Goal: Use online tool/utility: Utilize a website feature to perform a specific function

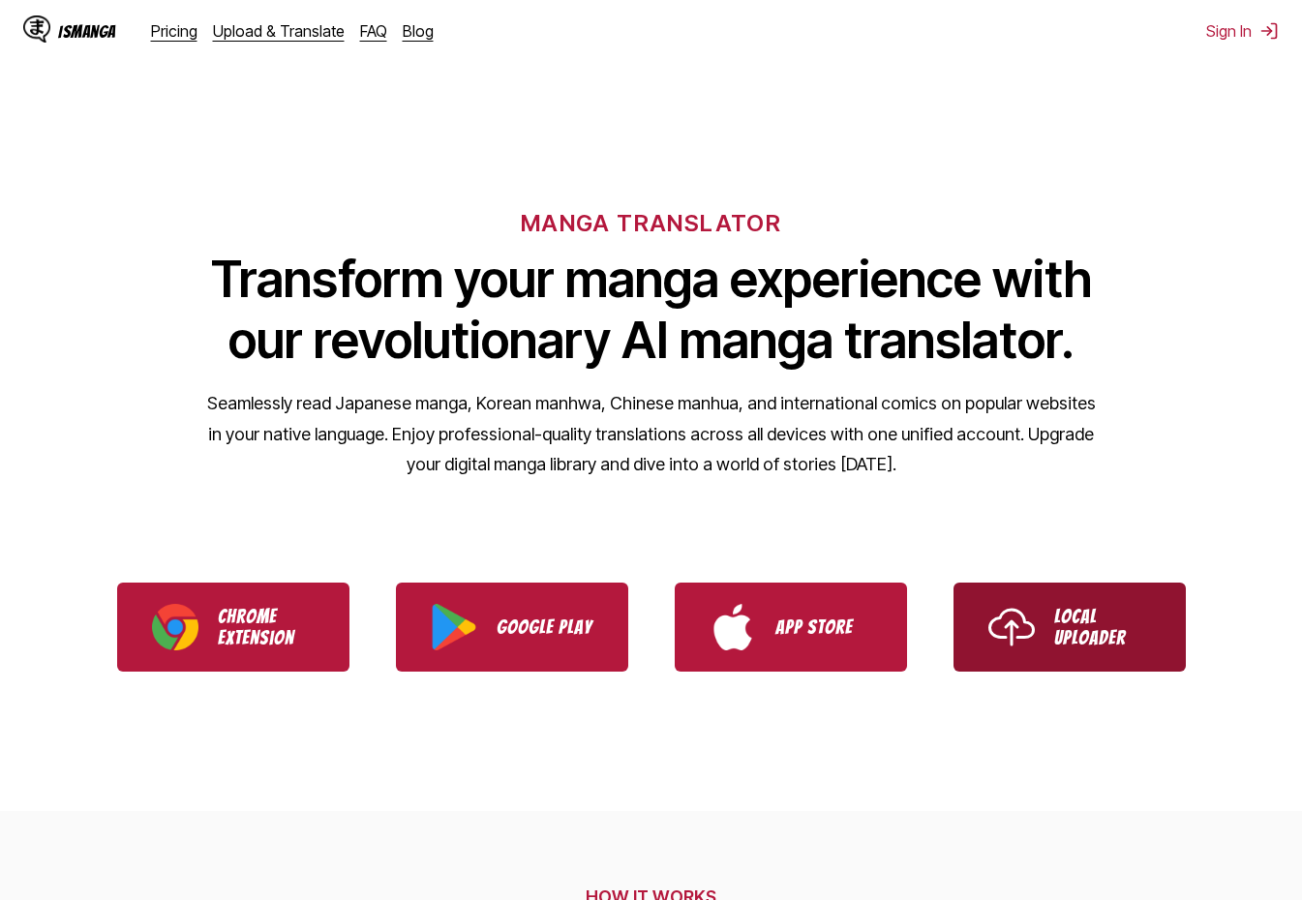
click at [1100, 602] on link "Local Uploader" at bounding box center [1069, 627] width 232 height 89
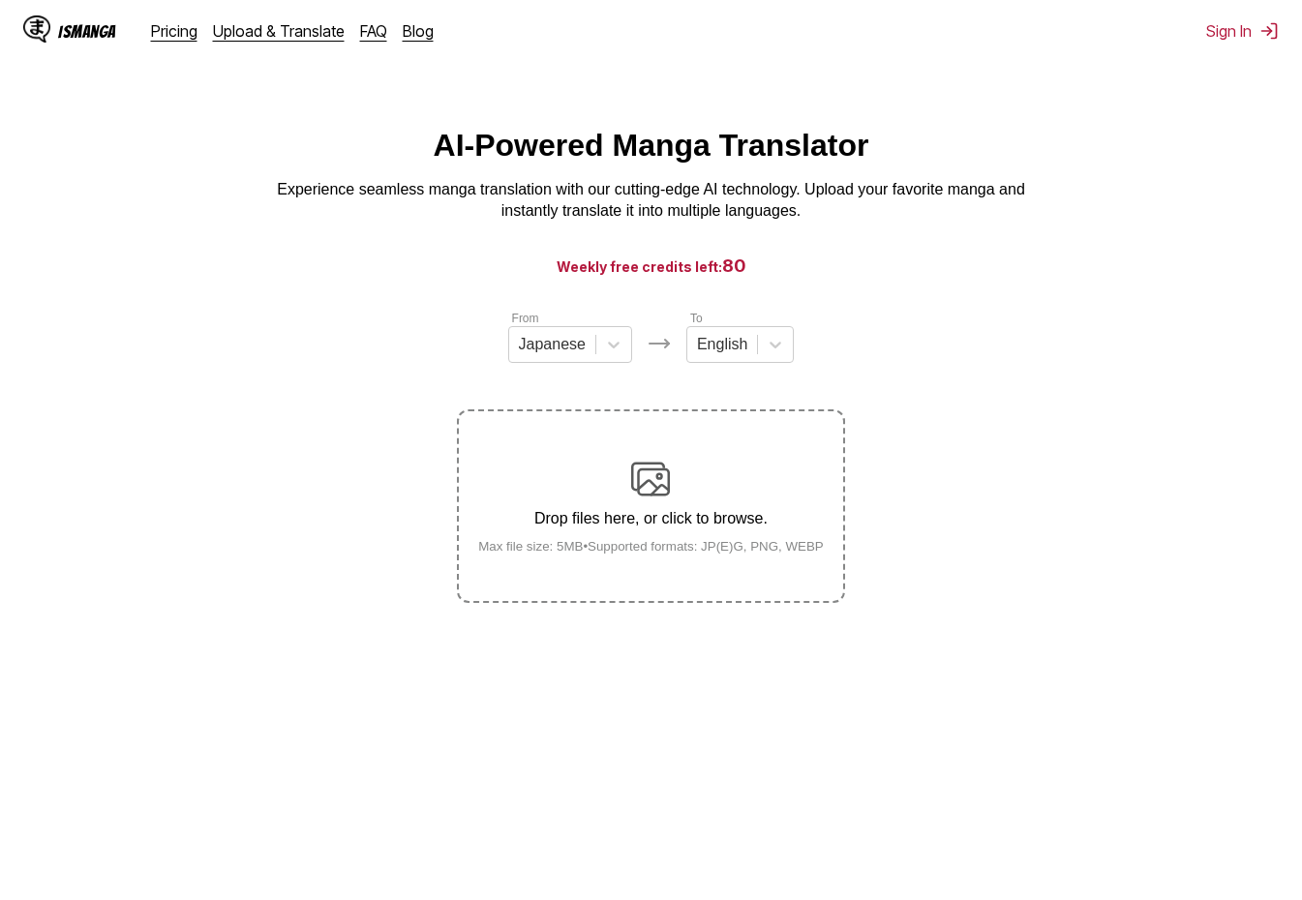
click at [940, 529] on section "From Japanese To English Drop files here, or click to browse. Max file size: 5M…" at bounding box center [650, 456] width 1271 height 294
click at [796, 564] on label "Drop files here, or click to browse. Max file size: 5MB • Supported formats: JP…" at bounding box center [650, 506] width 383 height 190
click at [0, 0] on input "Drop files here, or click to browse. Max file size: 5MB • Supported formats: JP…" at bounding box center [0, 0] width 0 height 0
click at [647, 497] on img at bounding box center [650, 479] width 39 height 39
click at [0, 0] on input "Drop files here, or click to browse. Max file size: 5MB • Supported formats: JP…" at bounding box center [0, 0] width 0 height 0
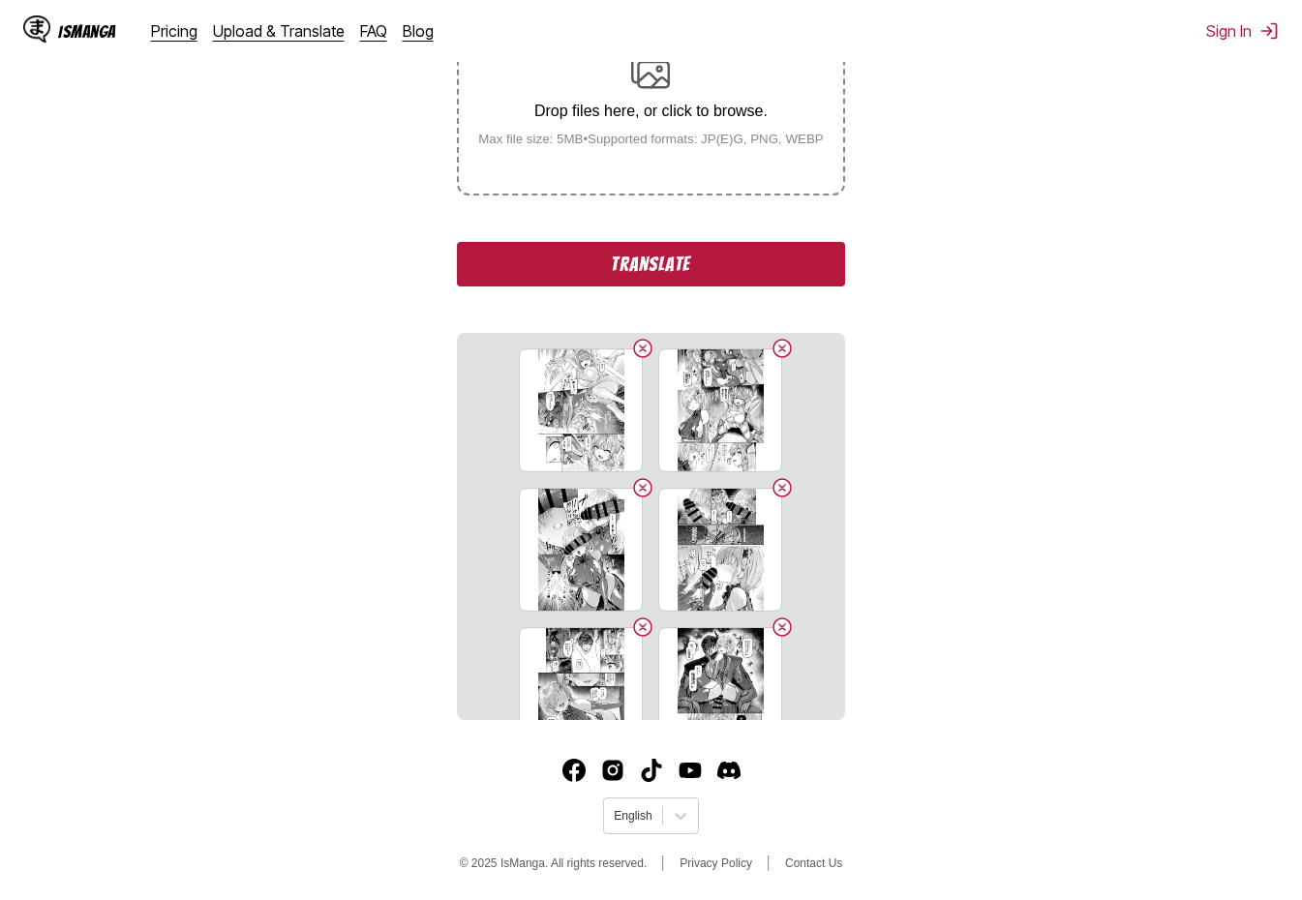
click at [714, 268] on button "Translate" at bounding box center [650, 264] width 387 height 45
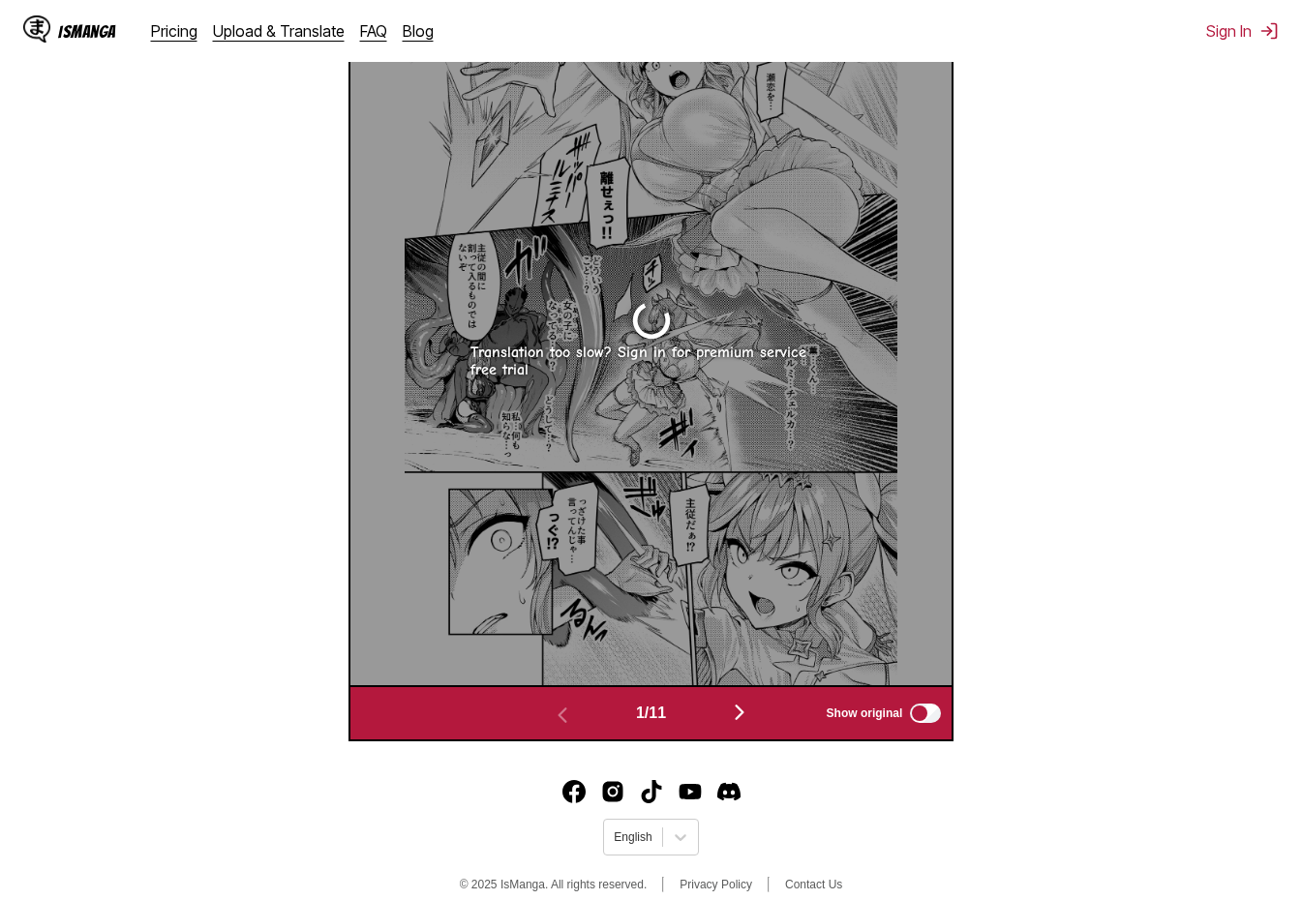
scroll to position [808, 0]
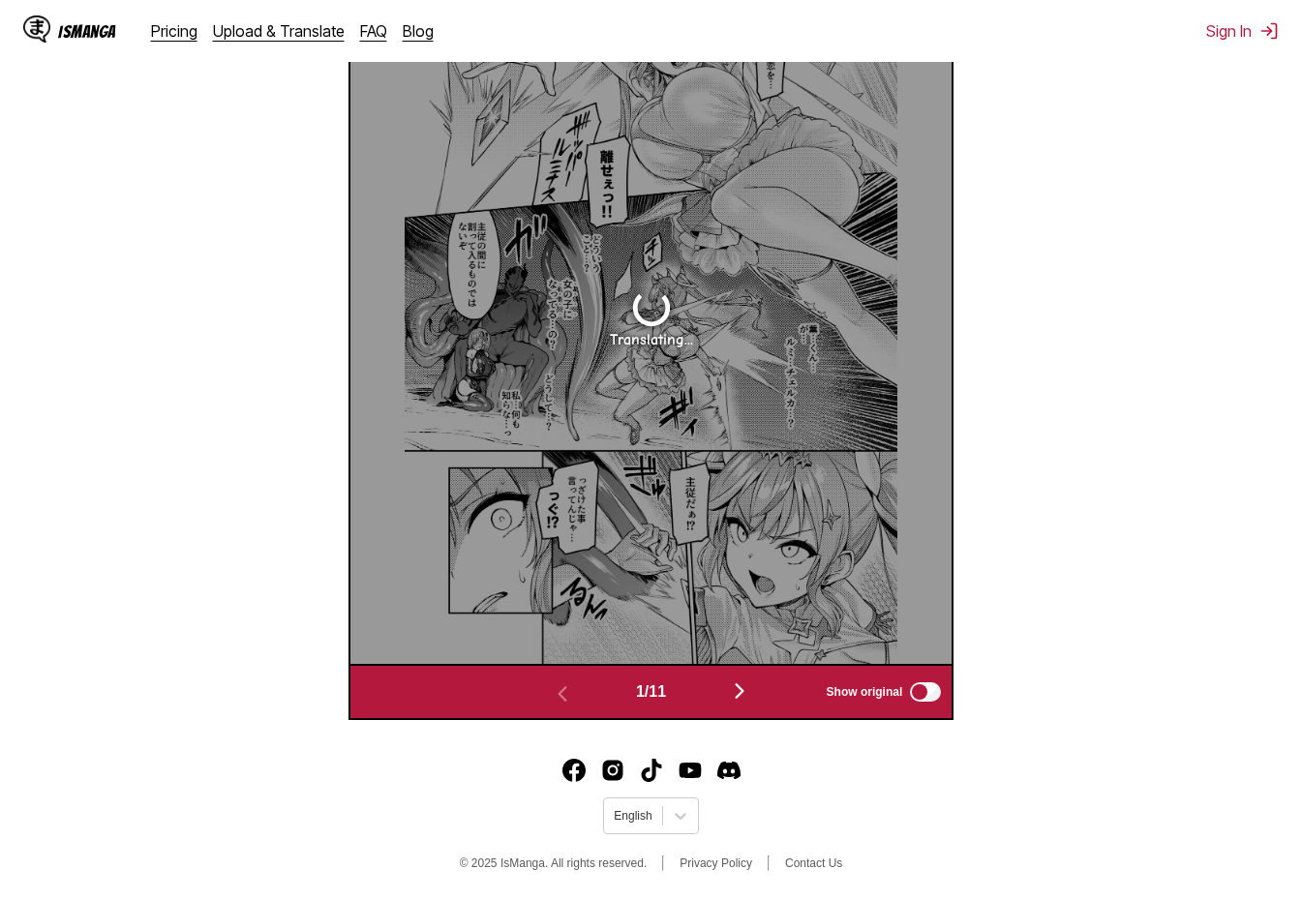
click at [98, 432] on section "From Japanese To English Drop files here, or click to browse. Max file size: 5M…" at bounding box center [650, 111] width 1271 height 1217
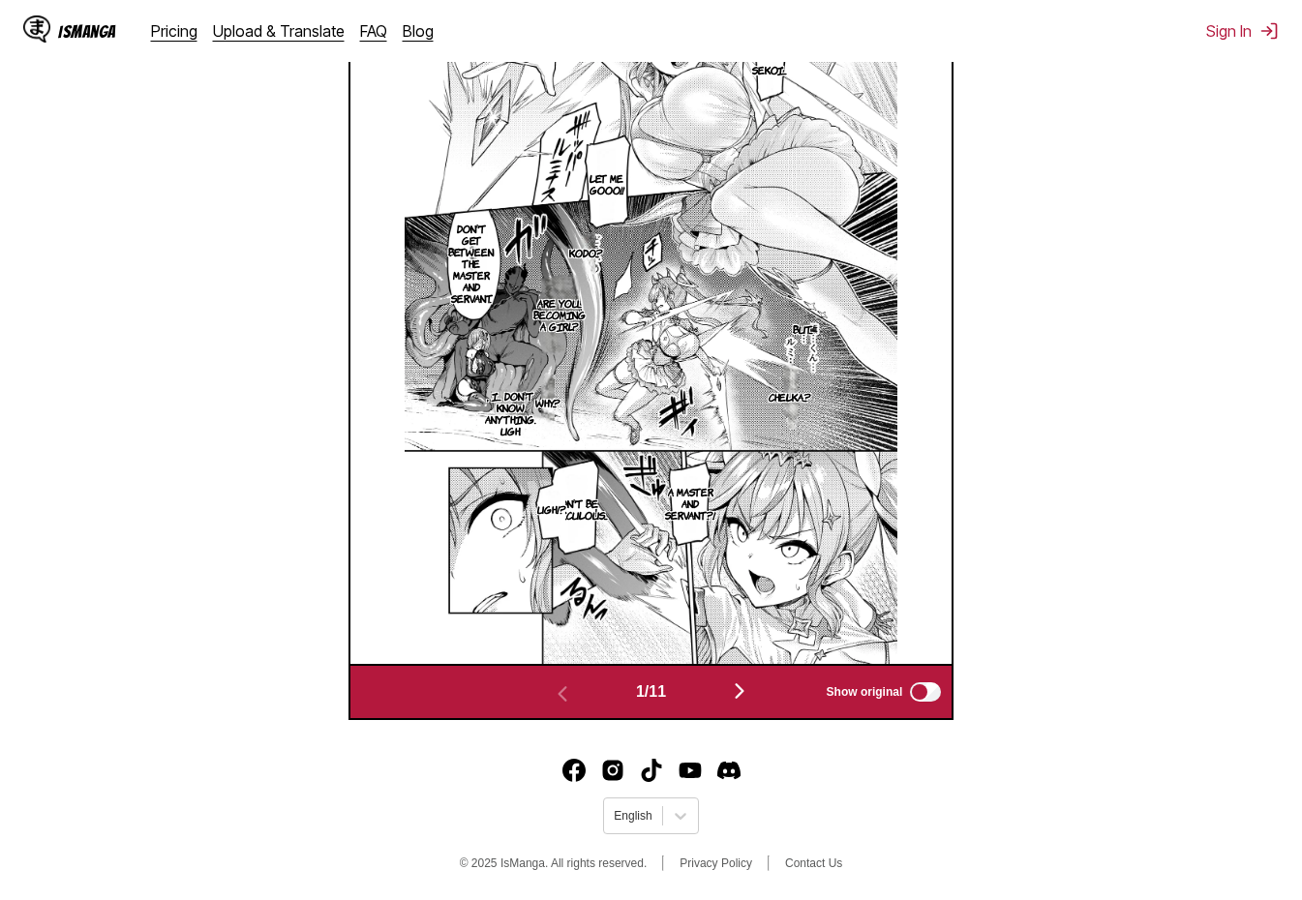
click at [747, 699] on img "button" at bounding box center [739, 690] width 23 height 23
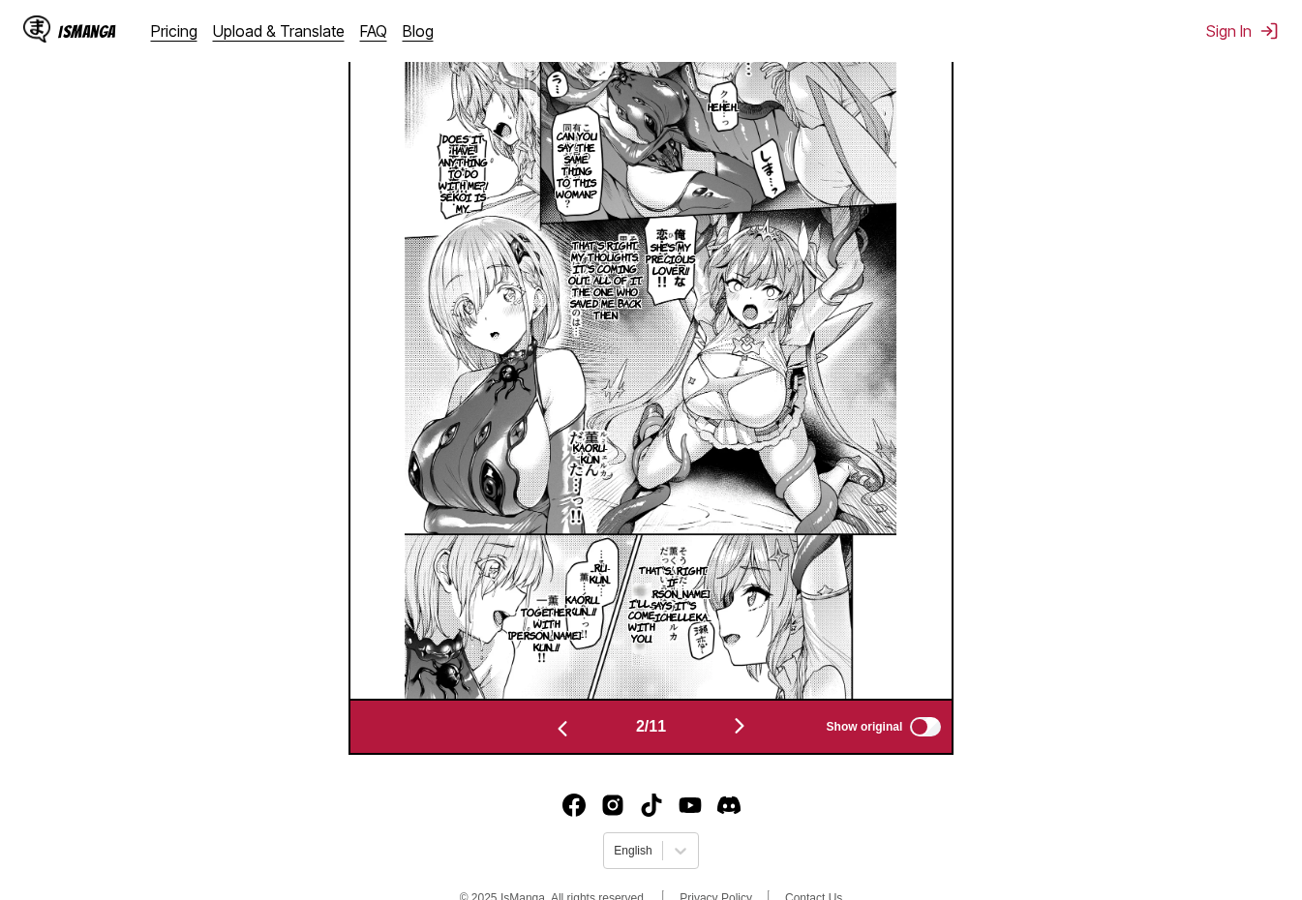
scroll to position [777, 0]
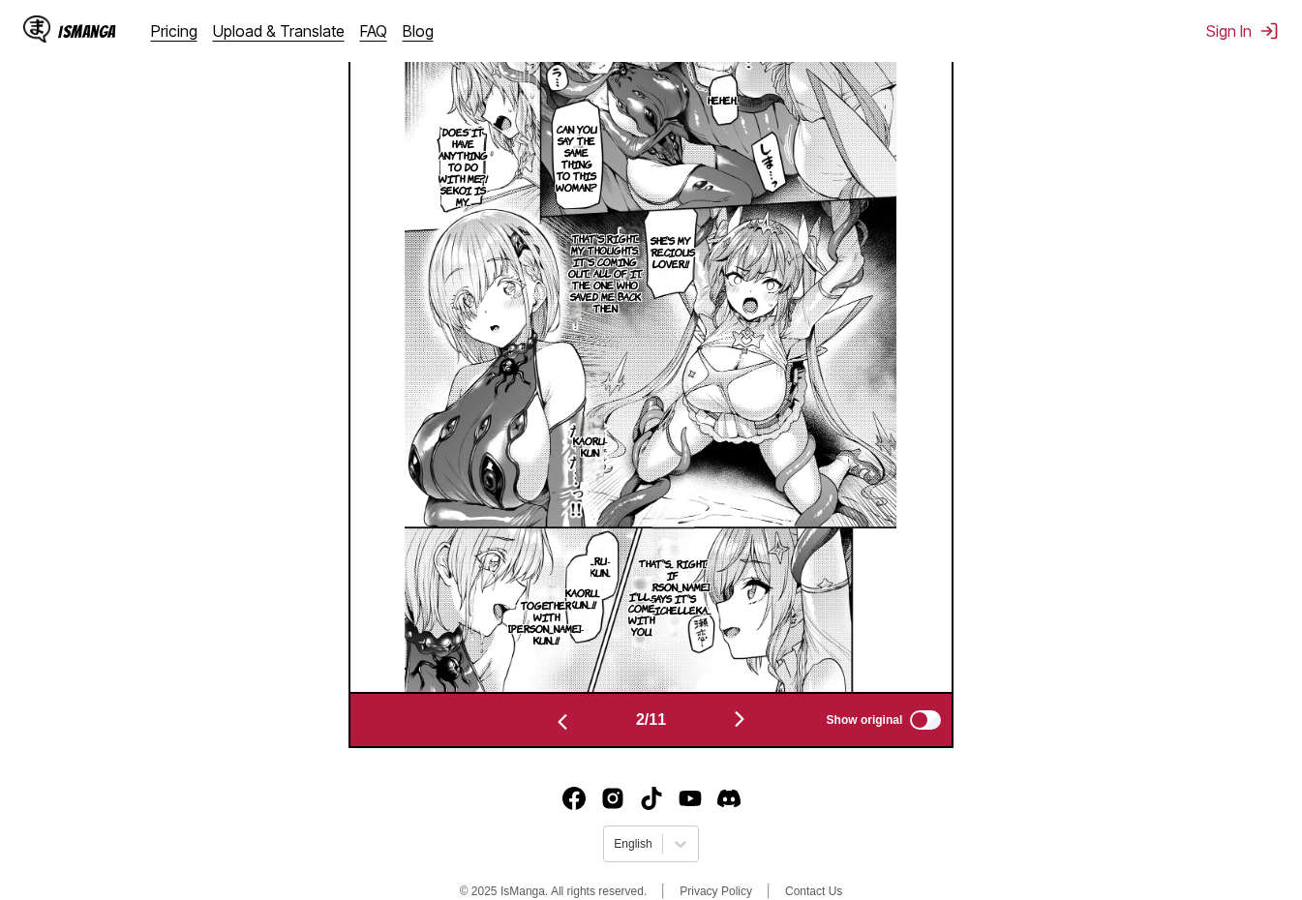
click at [746, 727] on img "button" at bounding box center [739, 719] width 23 height 23
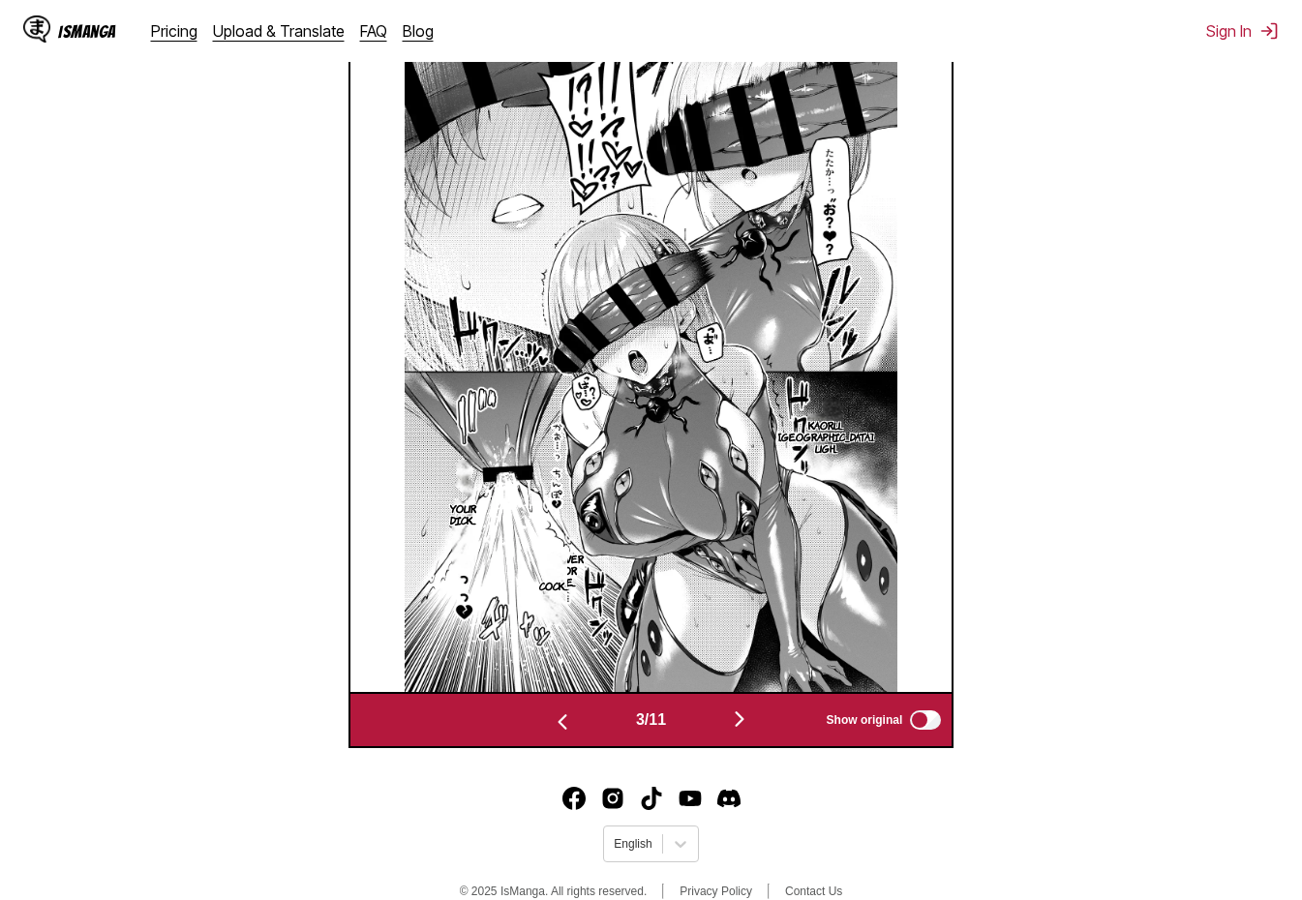
click at [742, 731] on img "button" at bounding box center [739, 719] width 23 height 23
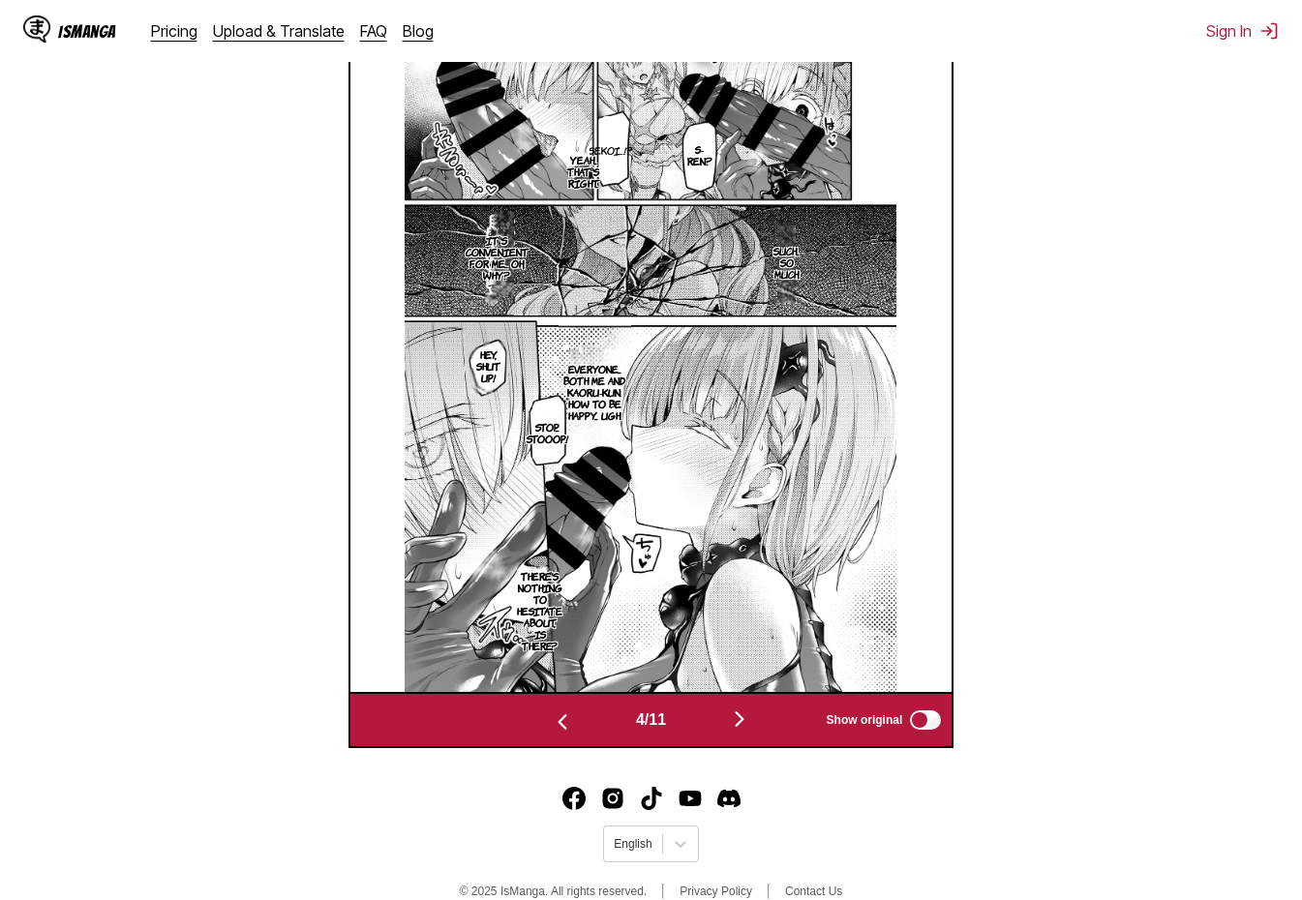
click at [743, 727] on img "button" at bounding box center [739, 719] width 23 height 23
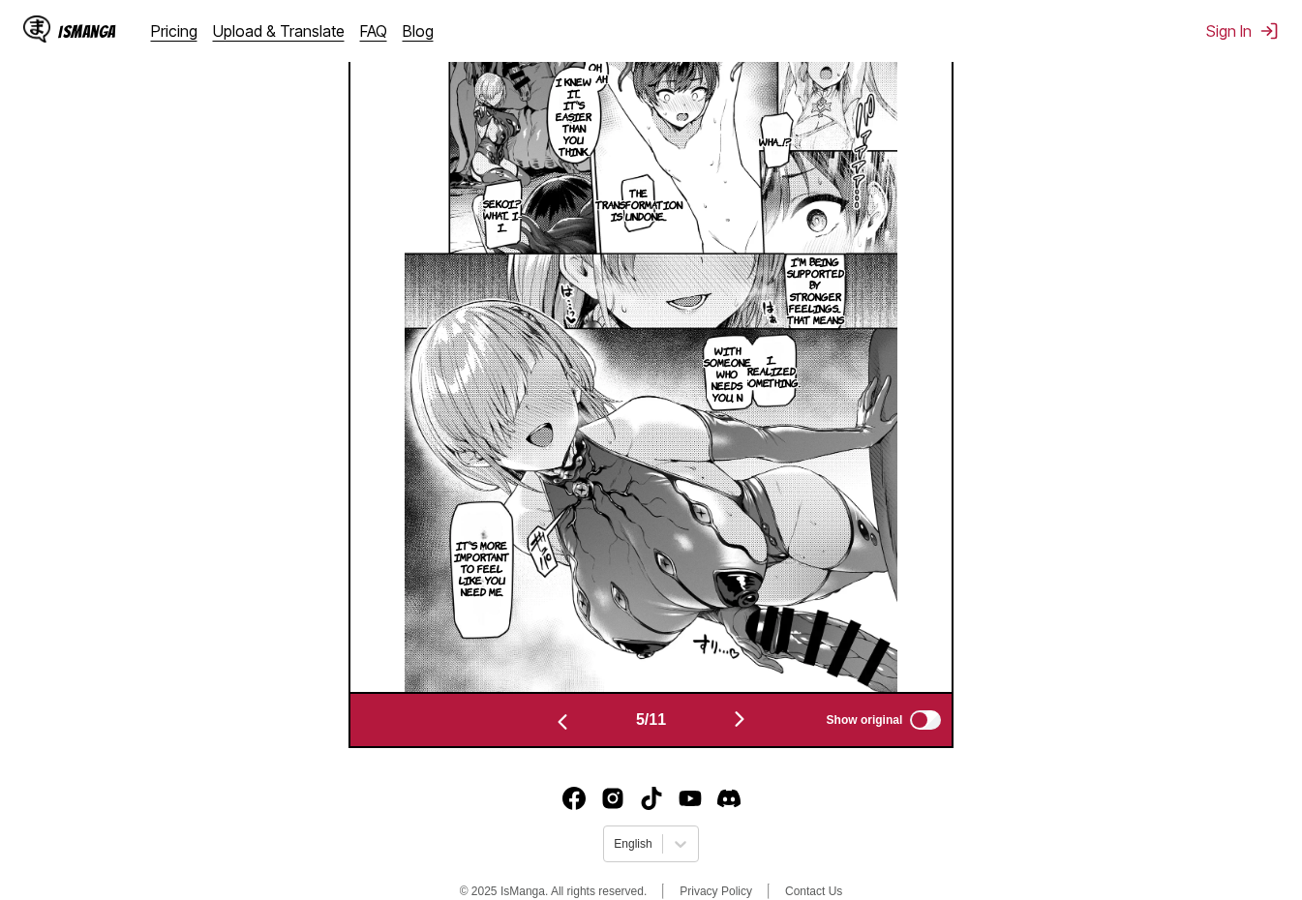
click at [741, 725] on img "button" at bounding box center [739, 719] width 23 height 23
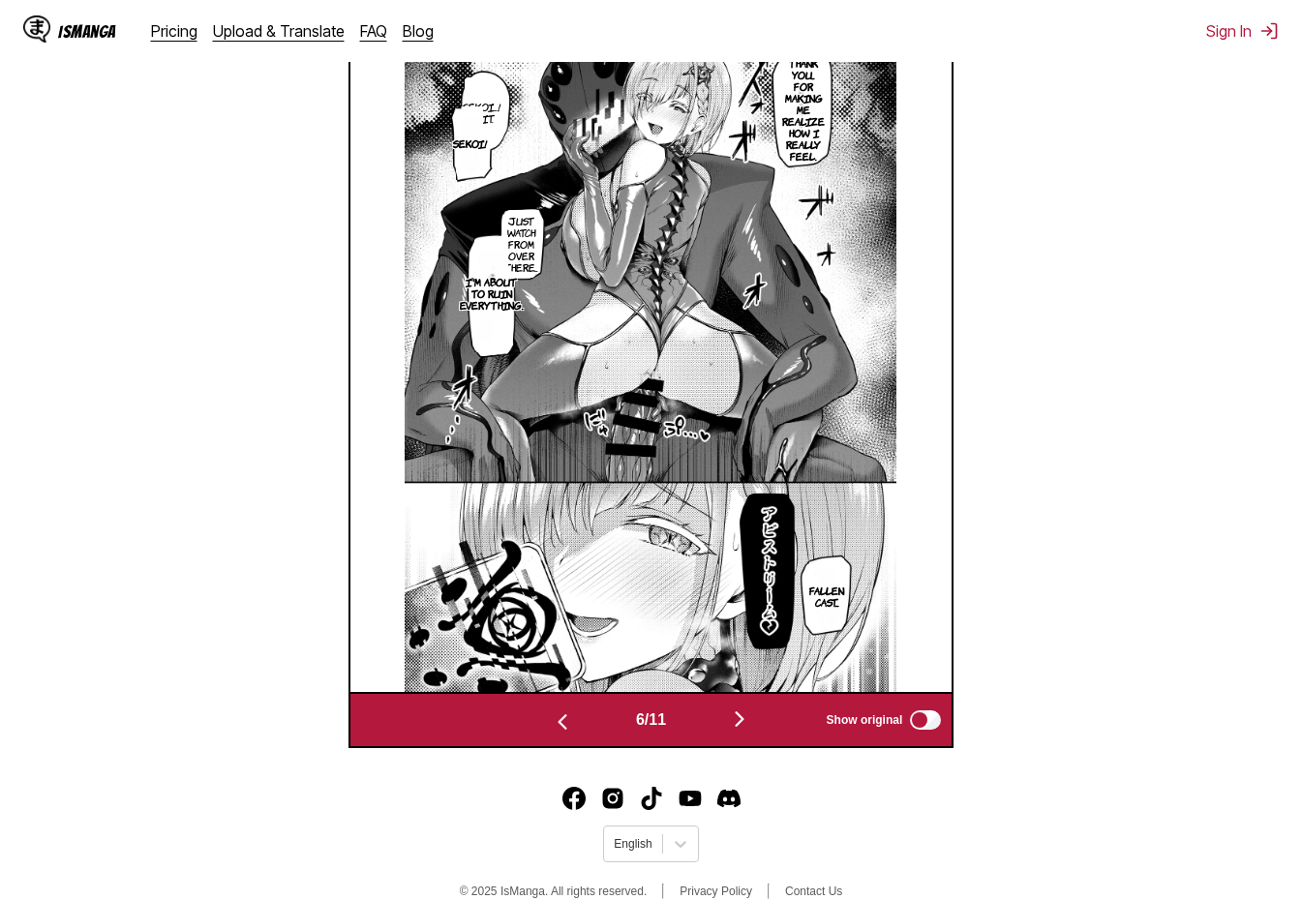
click at [745, 722] on img "button" at bounding box center [739, 719] width 23 height 23
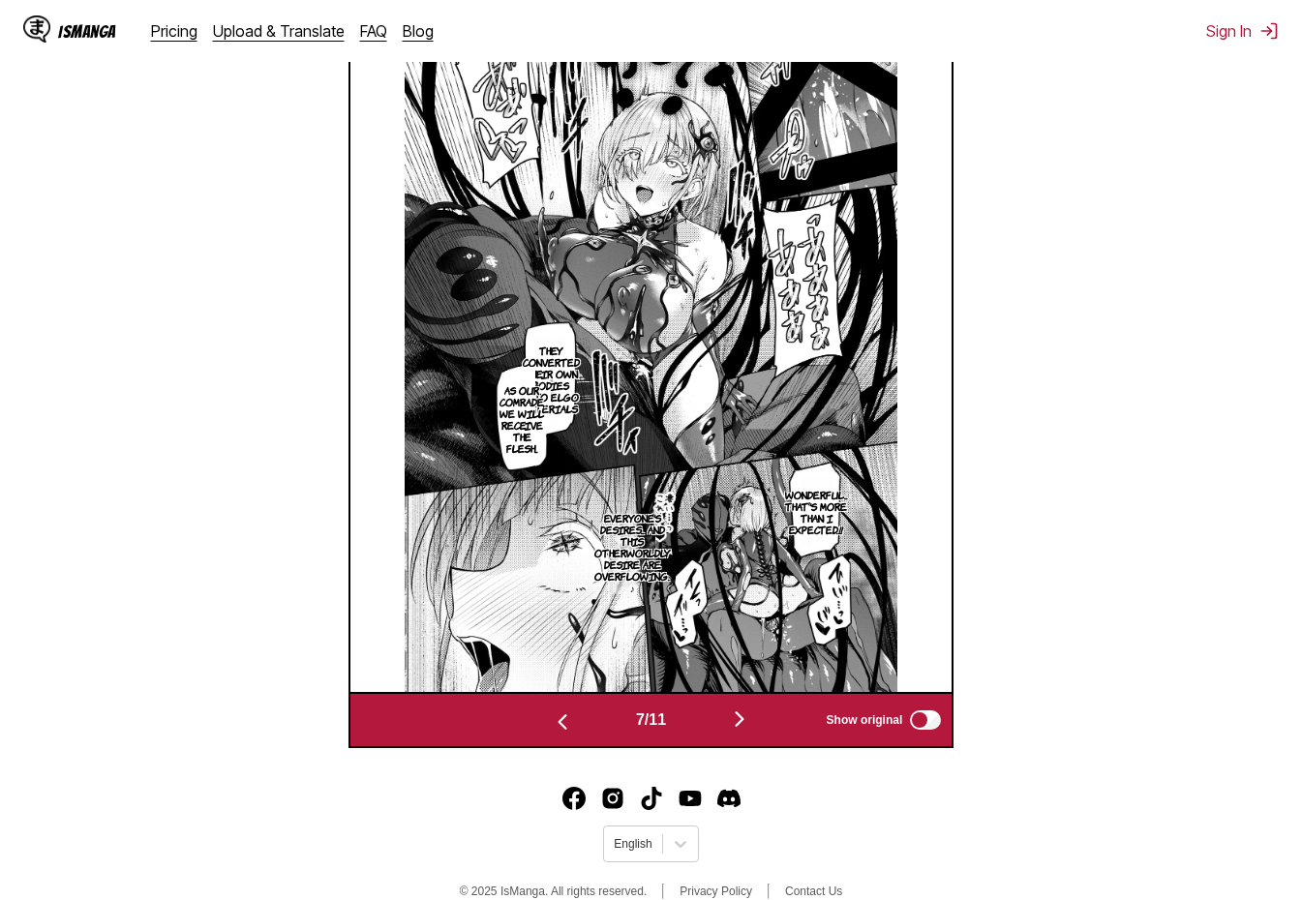
click at [749, 721] on img "button" at bounding box center [739, 719] width 23 height 23
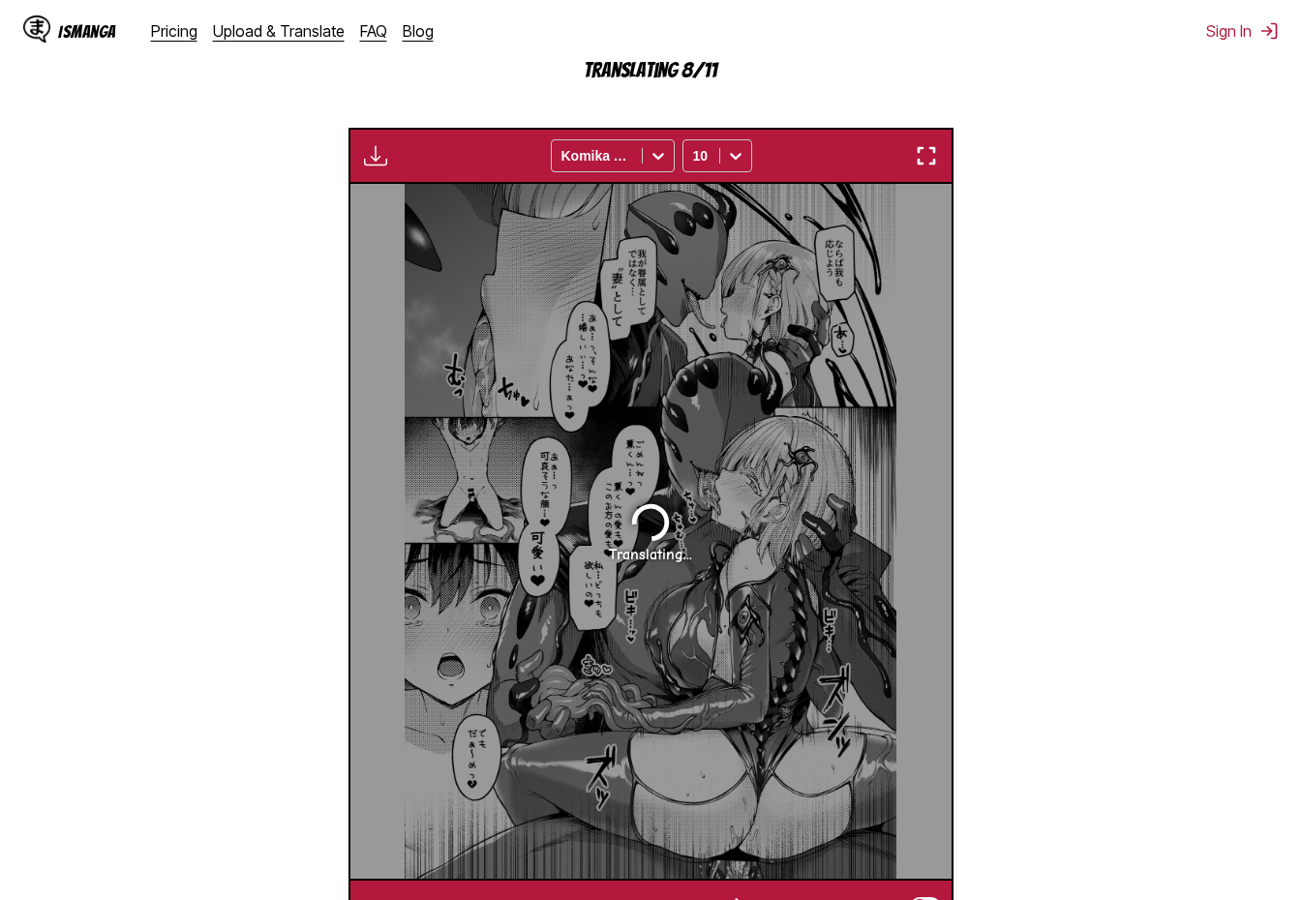
scroll to position [584, 0]
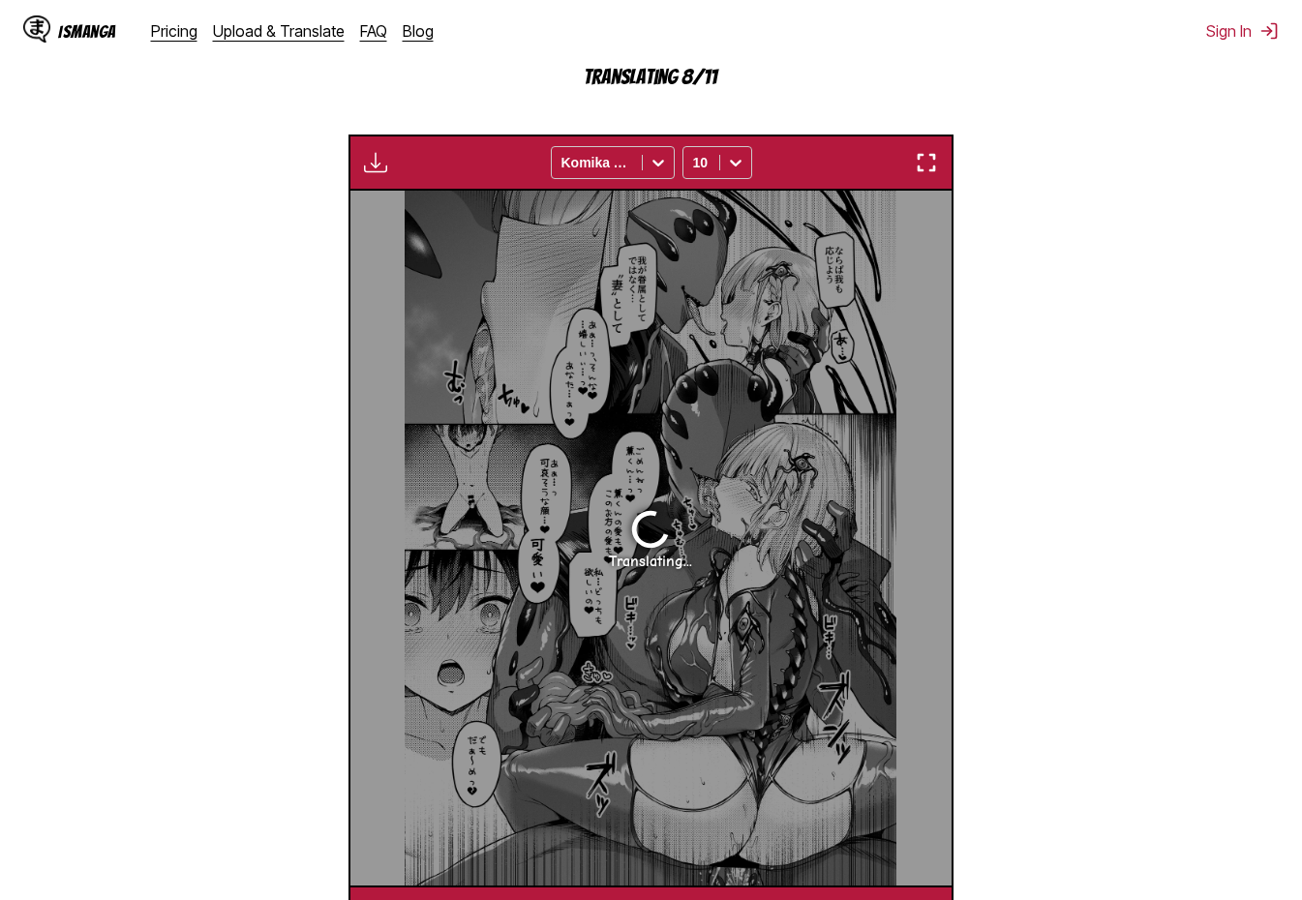
click at [929, 158] on img "button" at bounding box center [926, 162] width 23 height 23
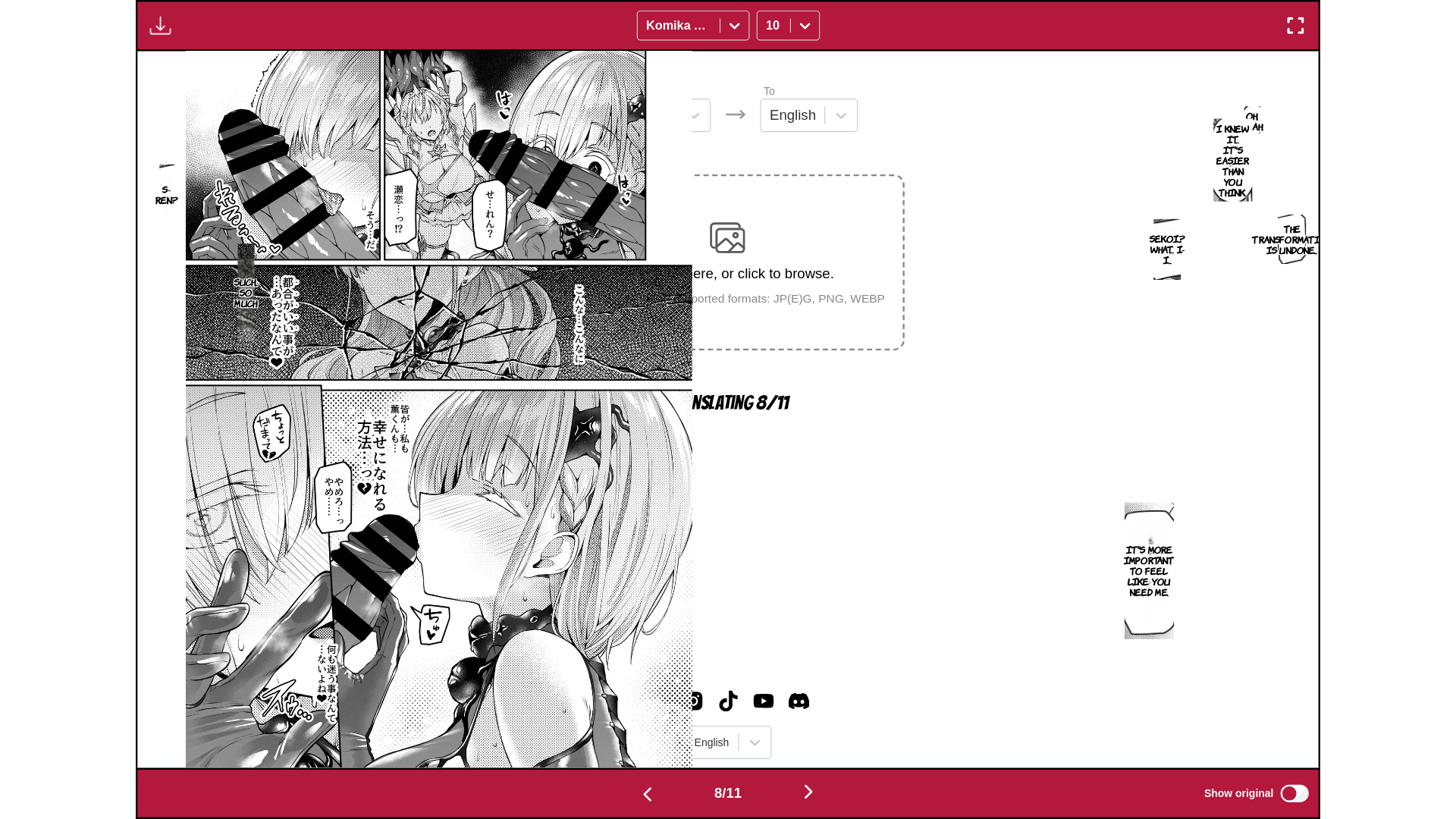
scroll to position [0, 10172]
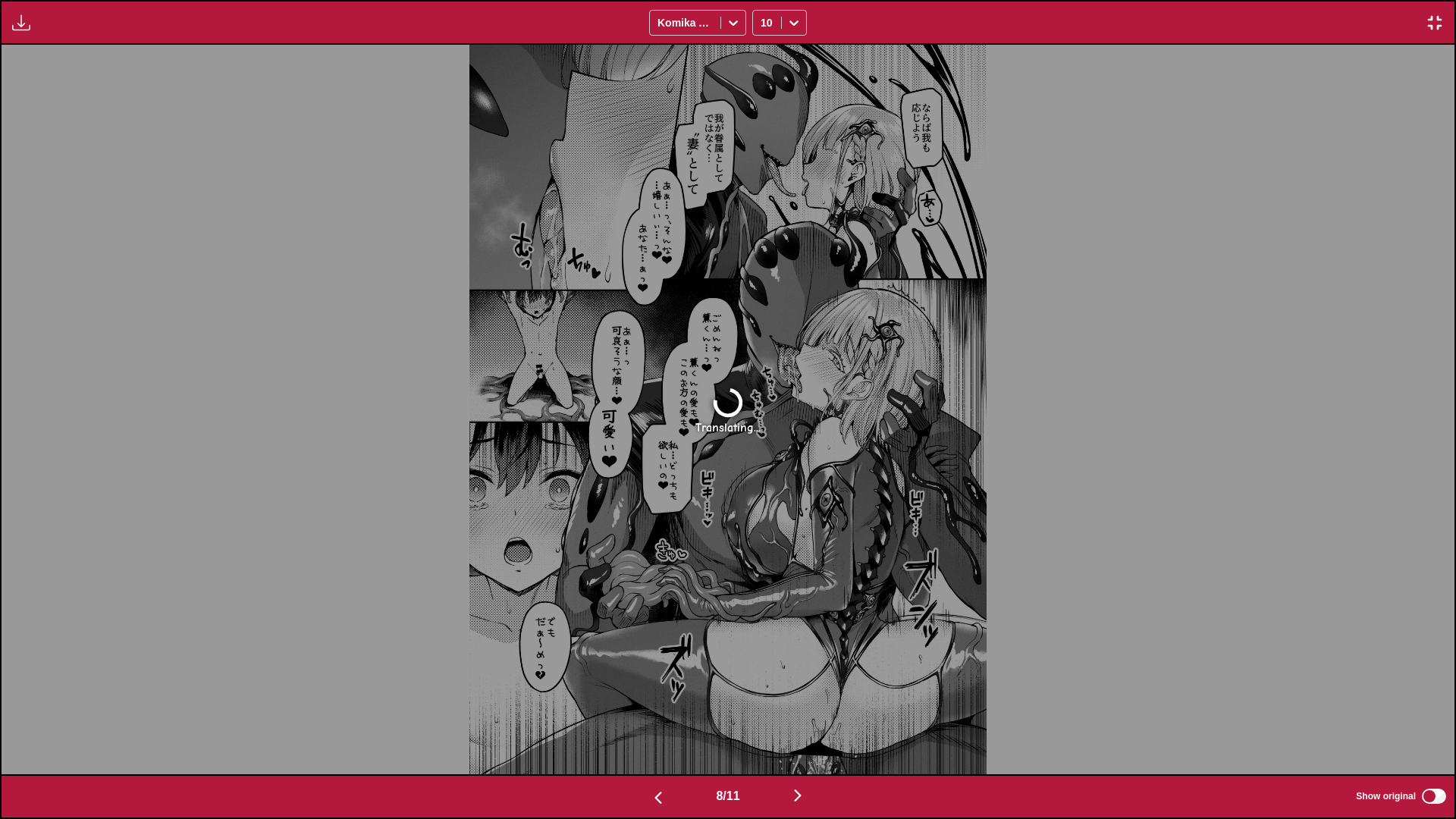
click at [1020, 17] on img "button" at bounding box center [1435, 22] width 18 height 18
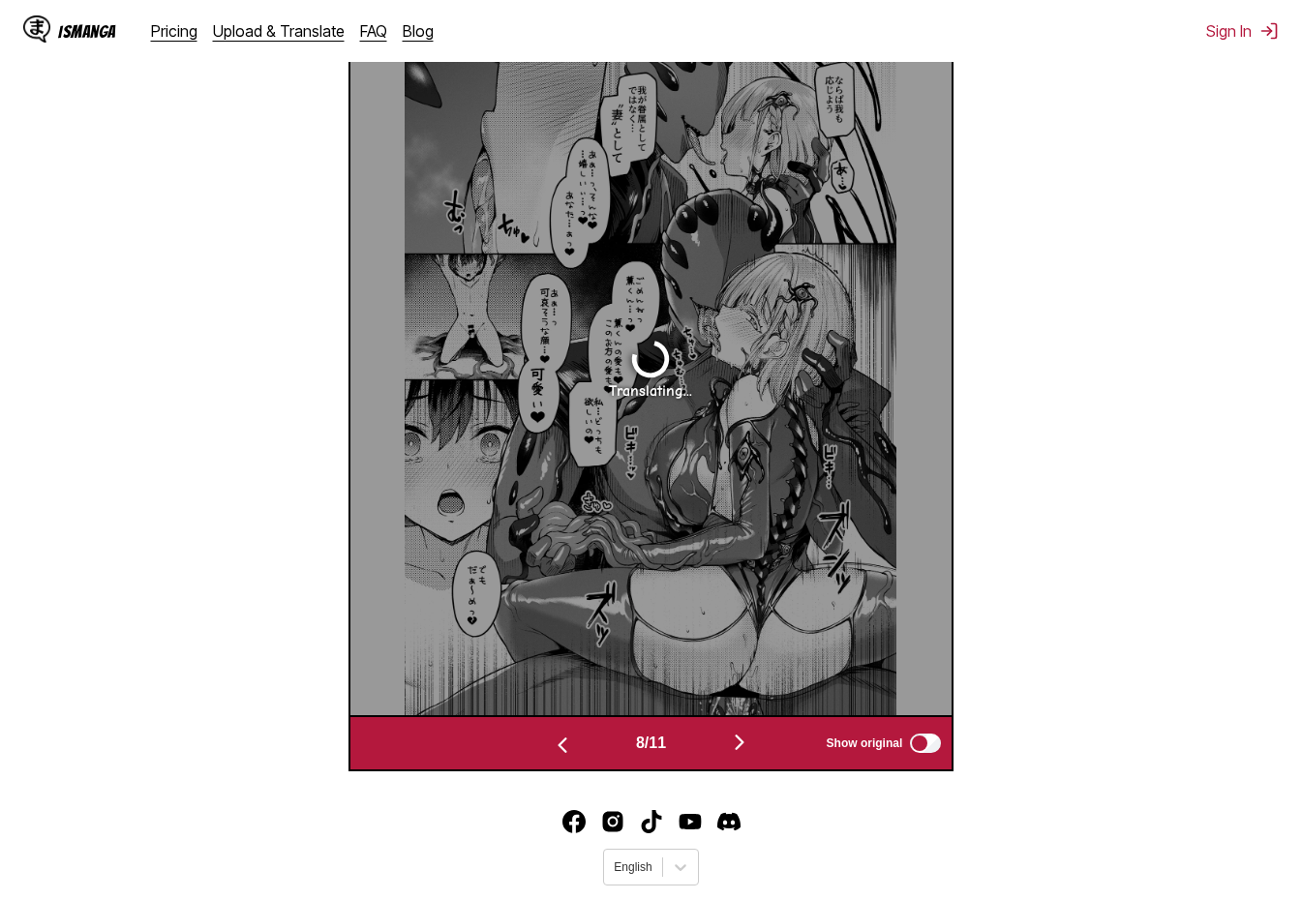
scroll to position [766, 0]
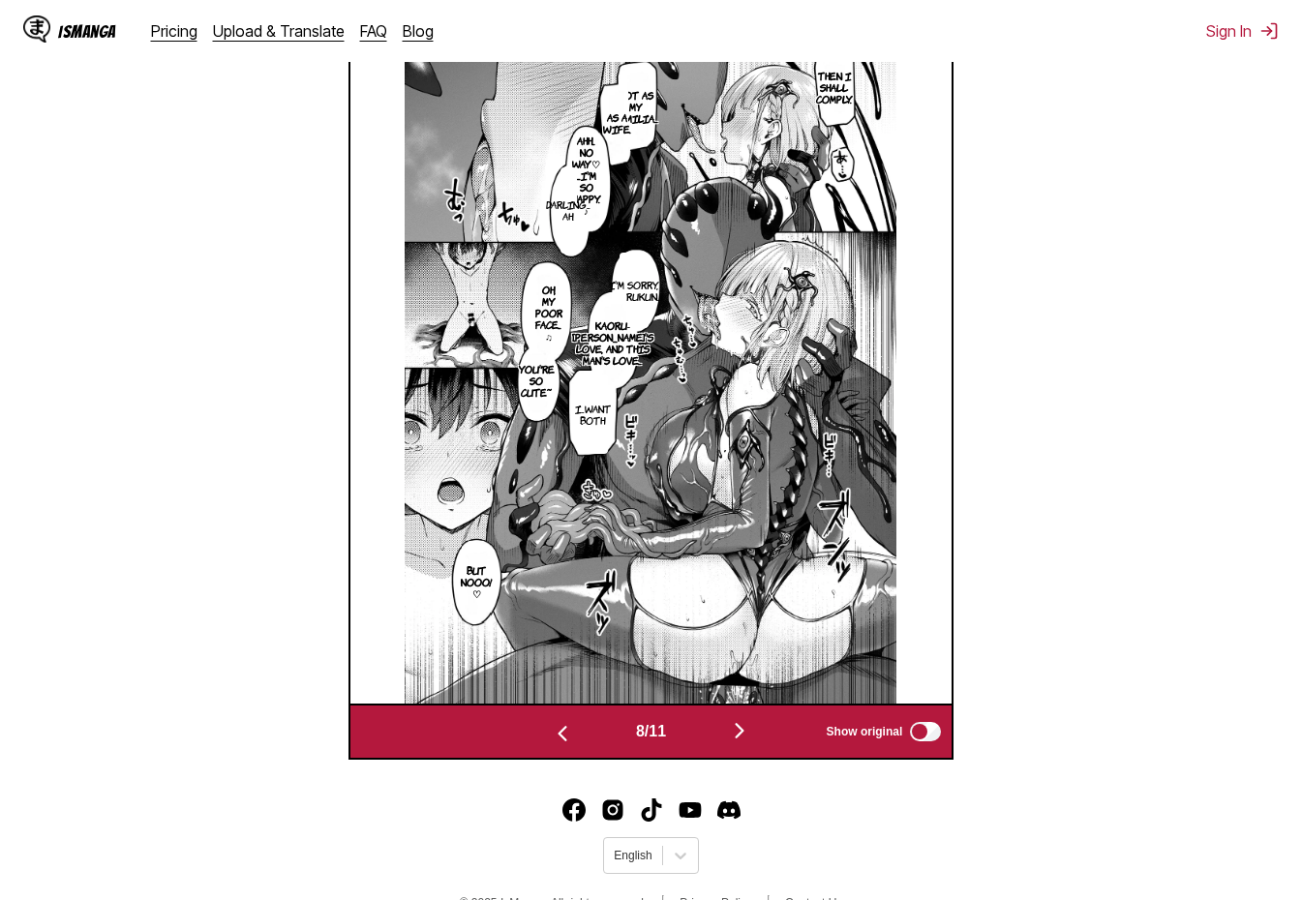
click at [751, 728] on img "button" at bounding box center [739, 730] width 23 height 23
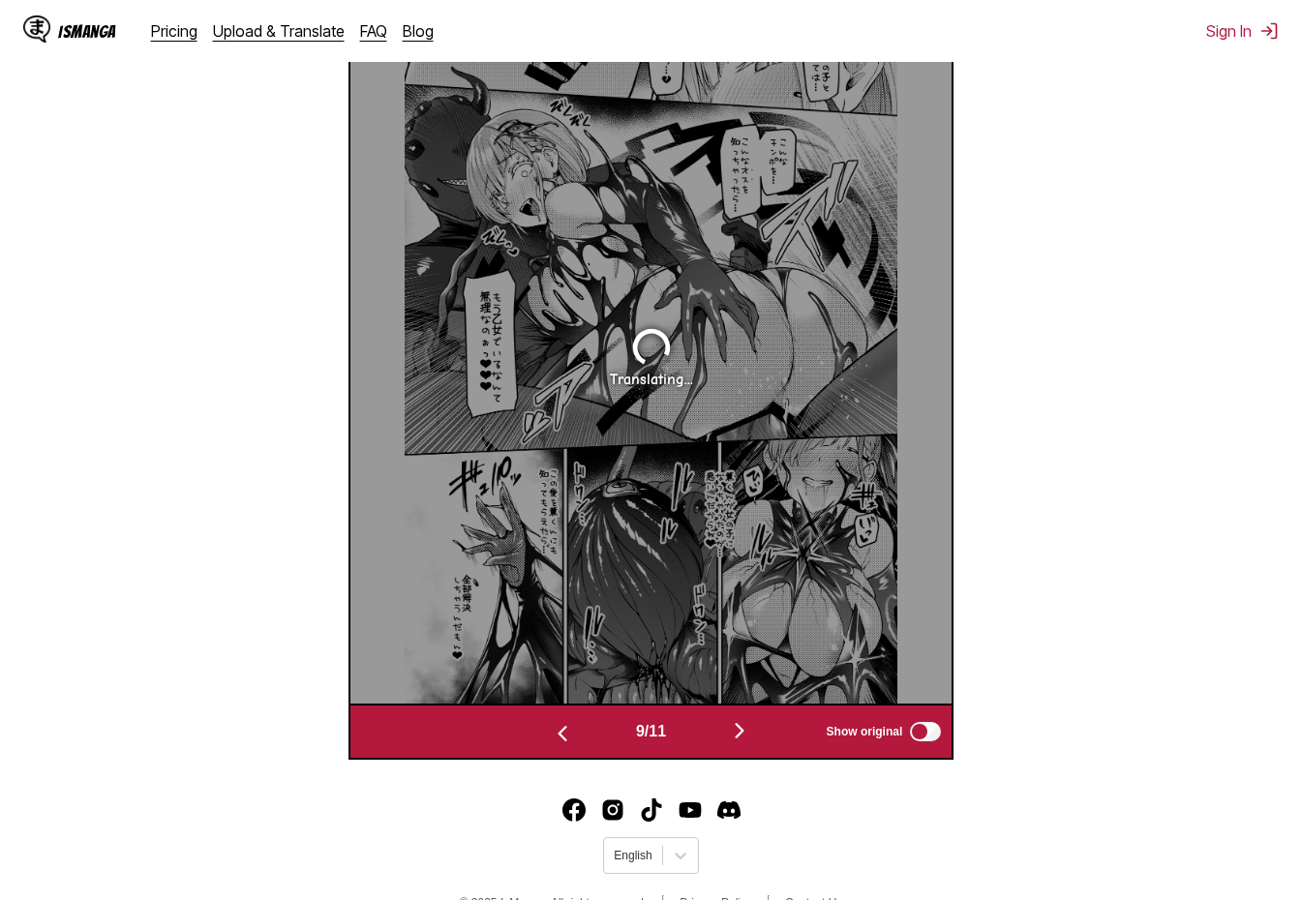
click at [751, 728] on img "button" at bounding box center [739, 730] width 23 height 23
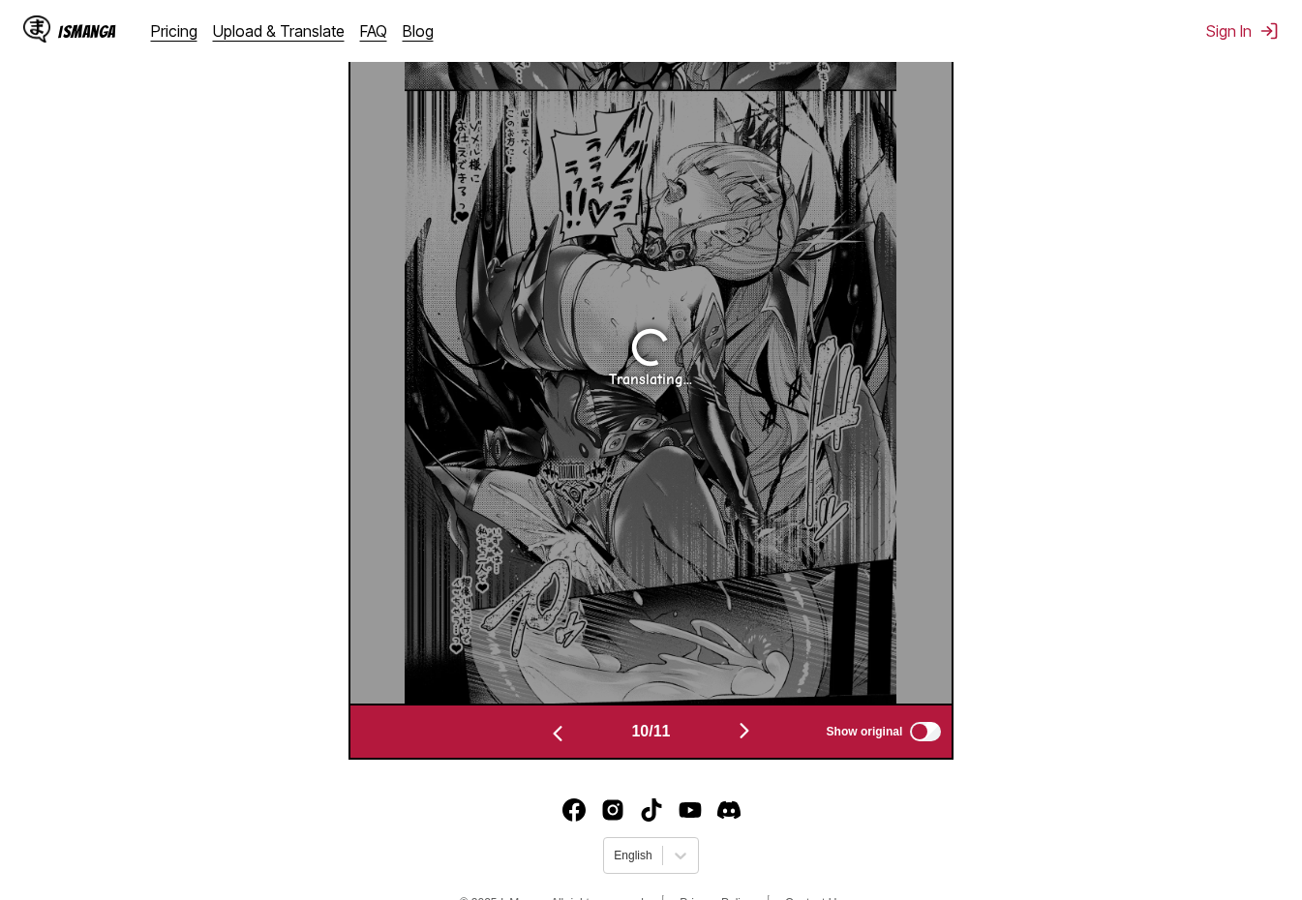
click at [753, 729] on img "button" at bounding box center [744, 730] width 23 height 23
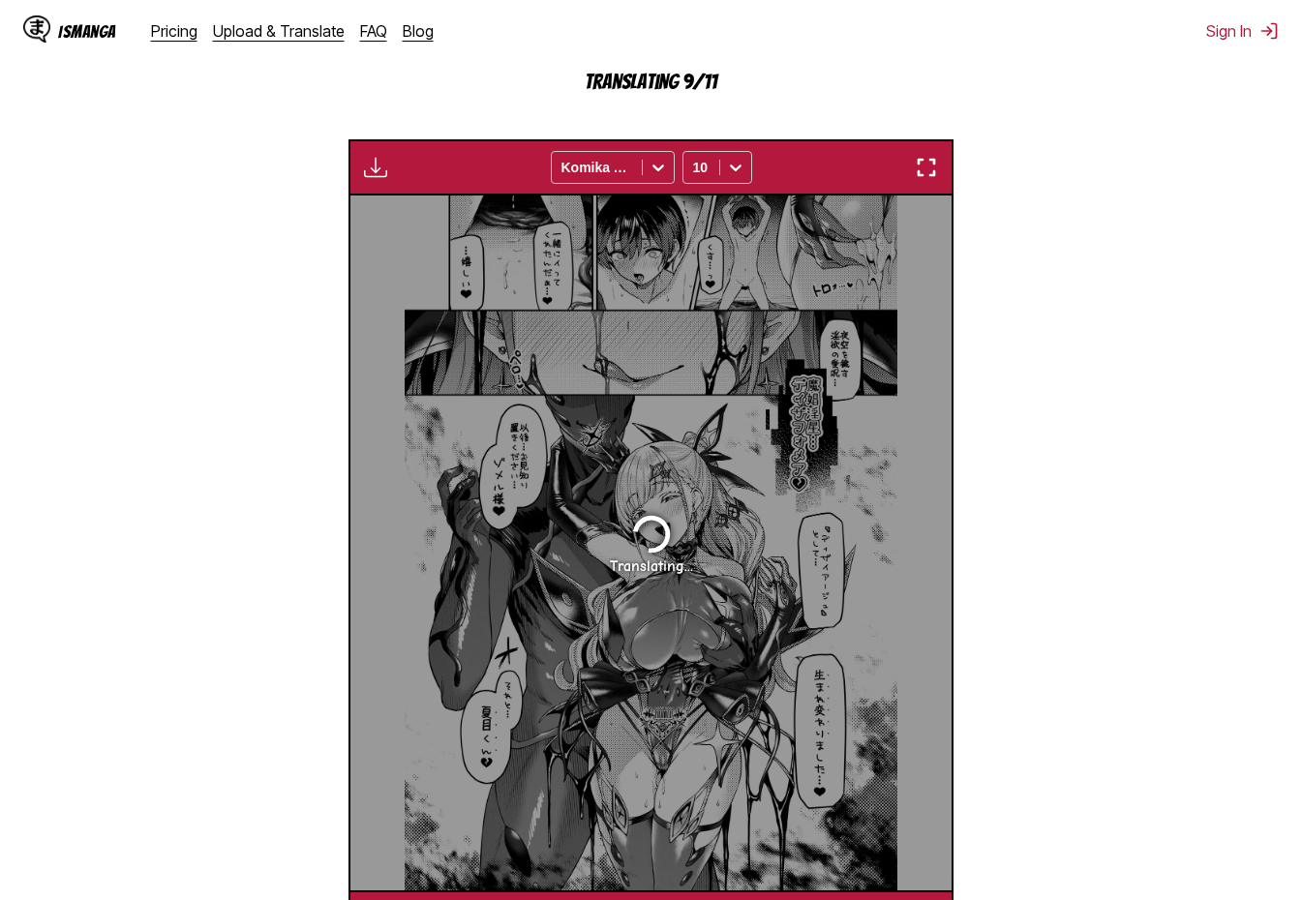
scroll to position [572, 0]
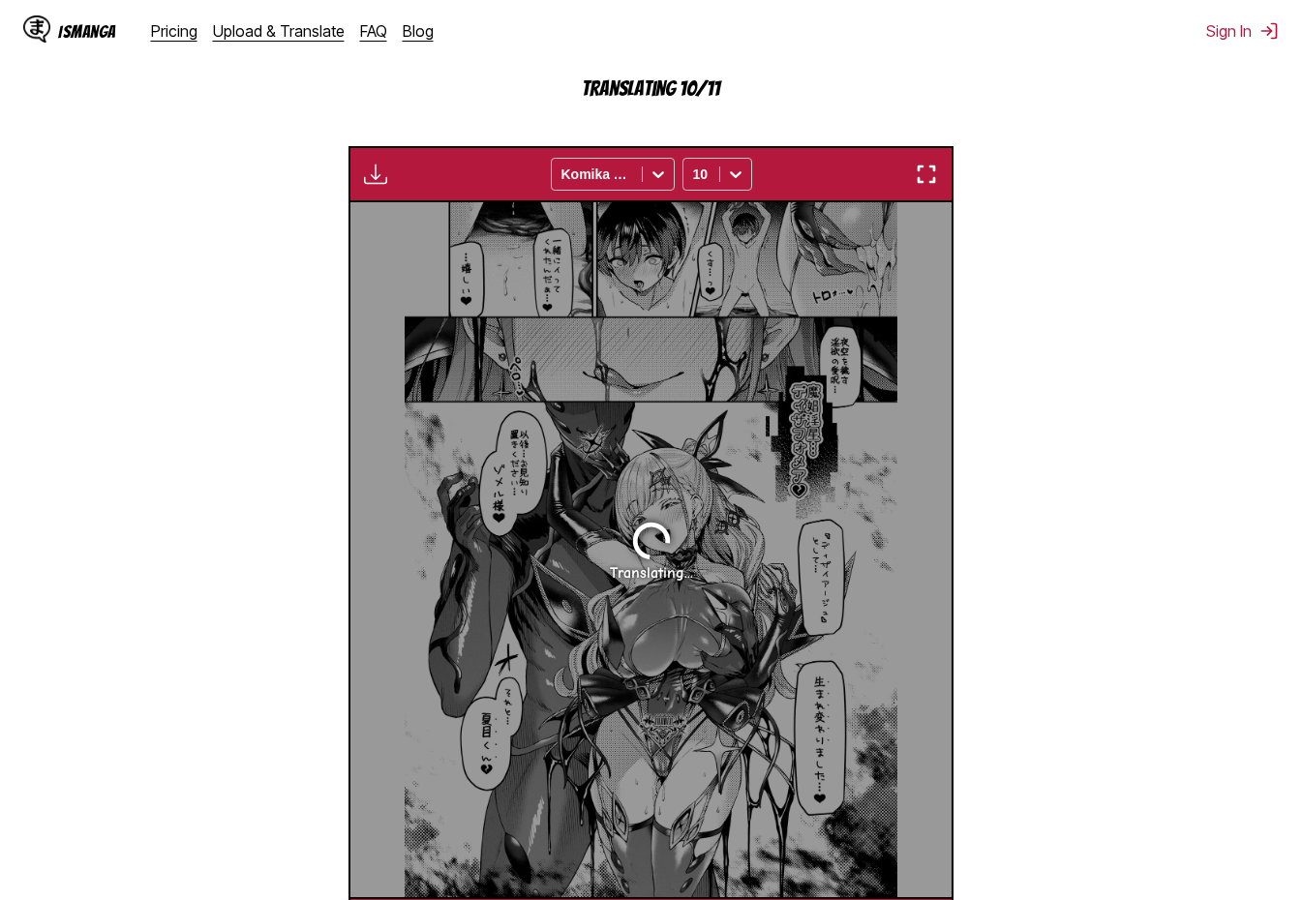
click at [926, 165] on img "button" at bounding box center [926, 174] width 23 height 23
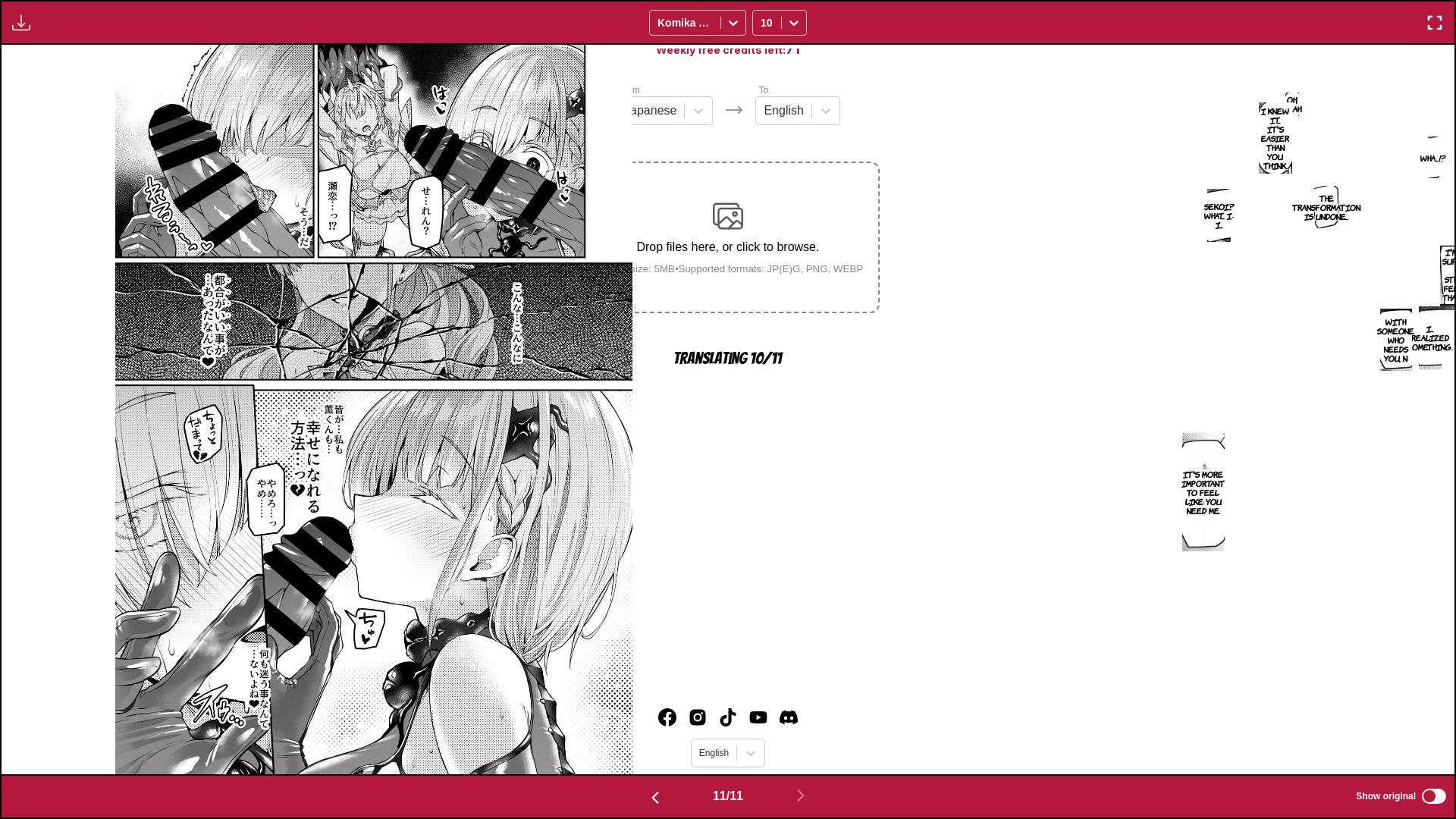
scroll to position [0, 14533]
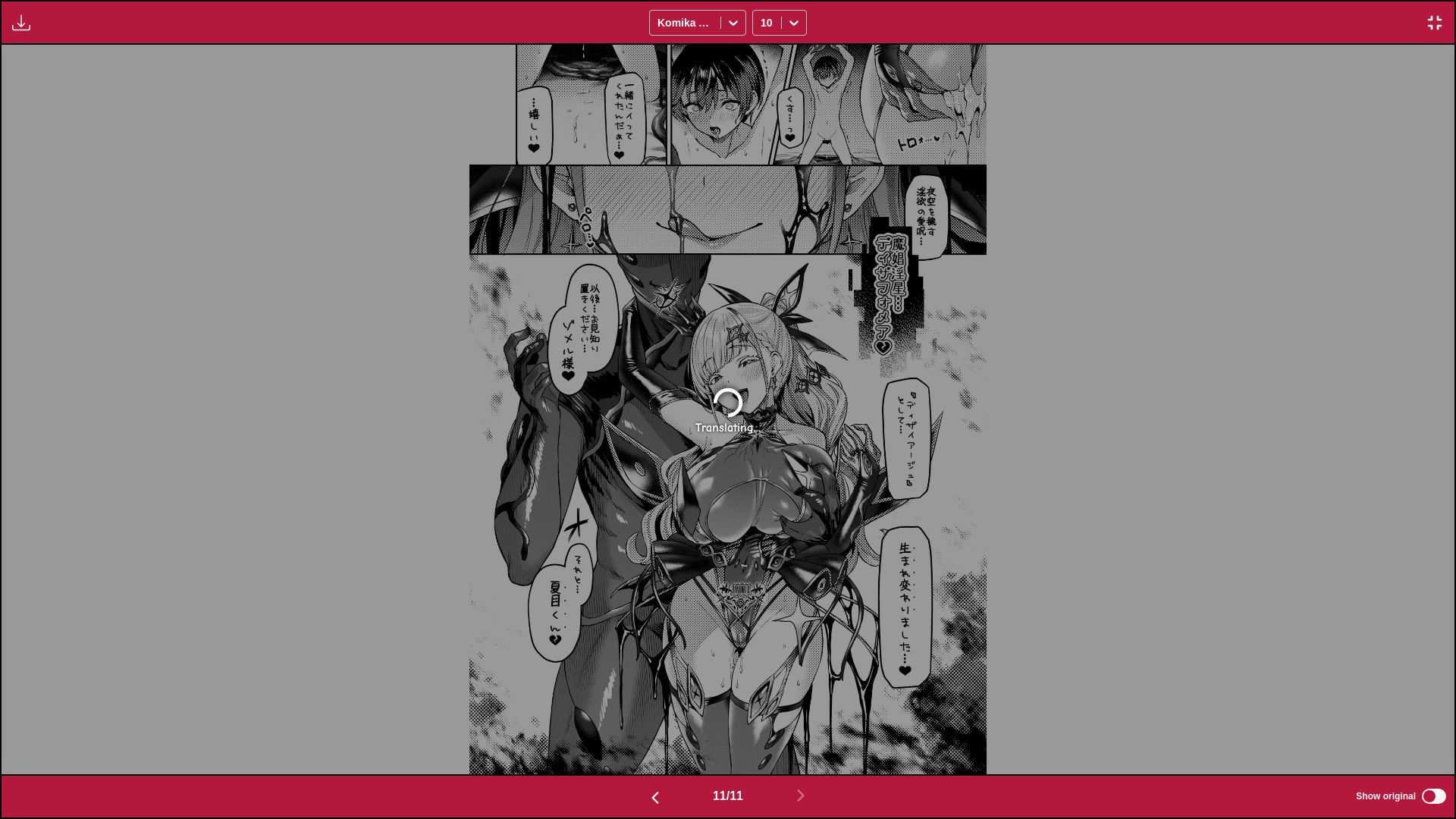
click at [1020, 17] on img "button" at bounding box center [1435, 22] width 18 height 18
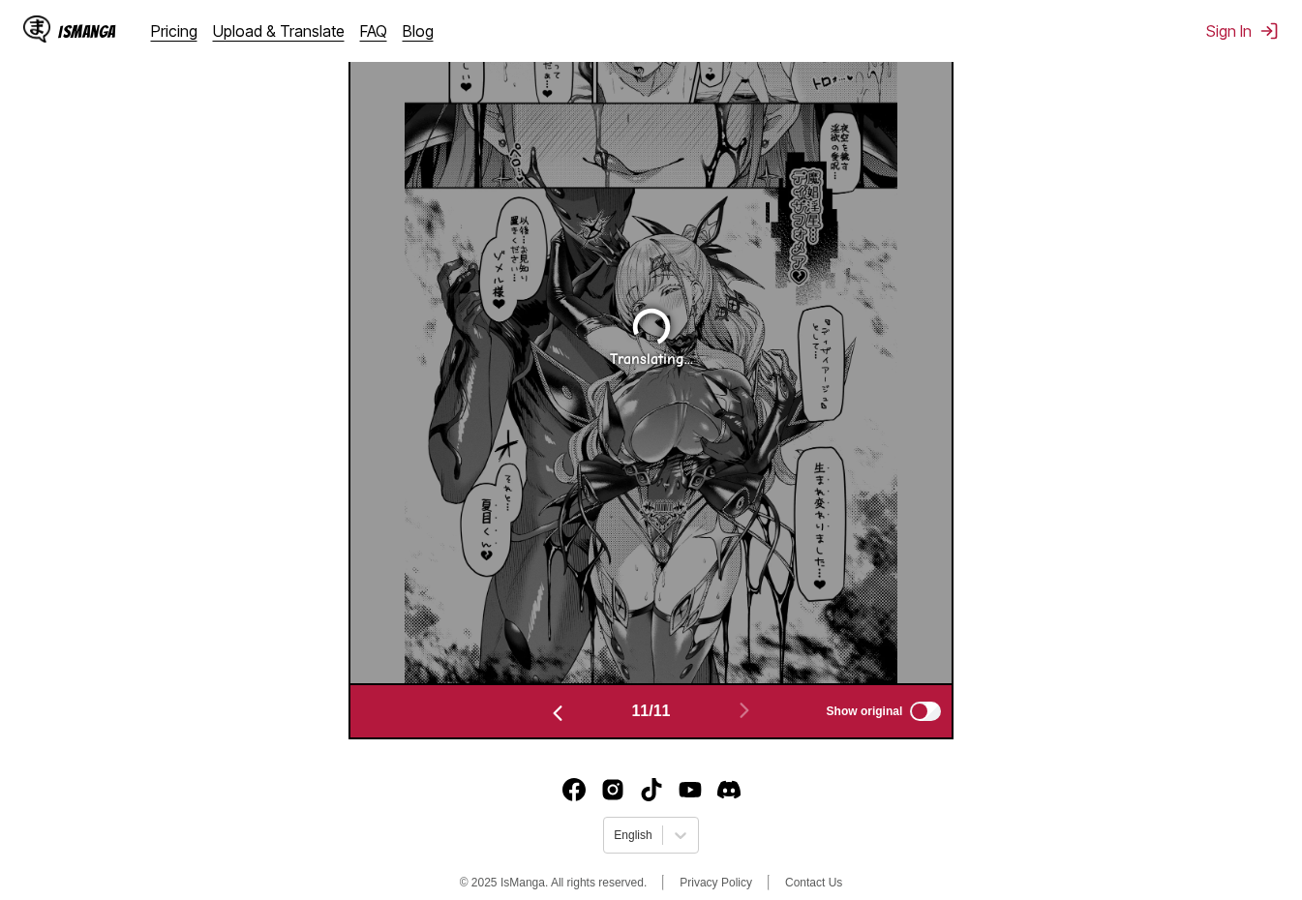
scroll to position [808, 0]
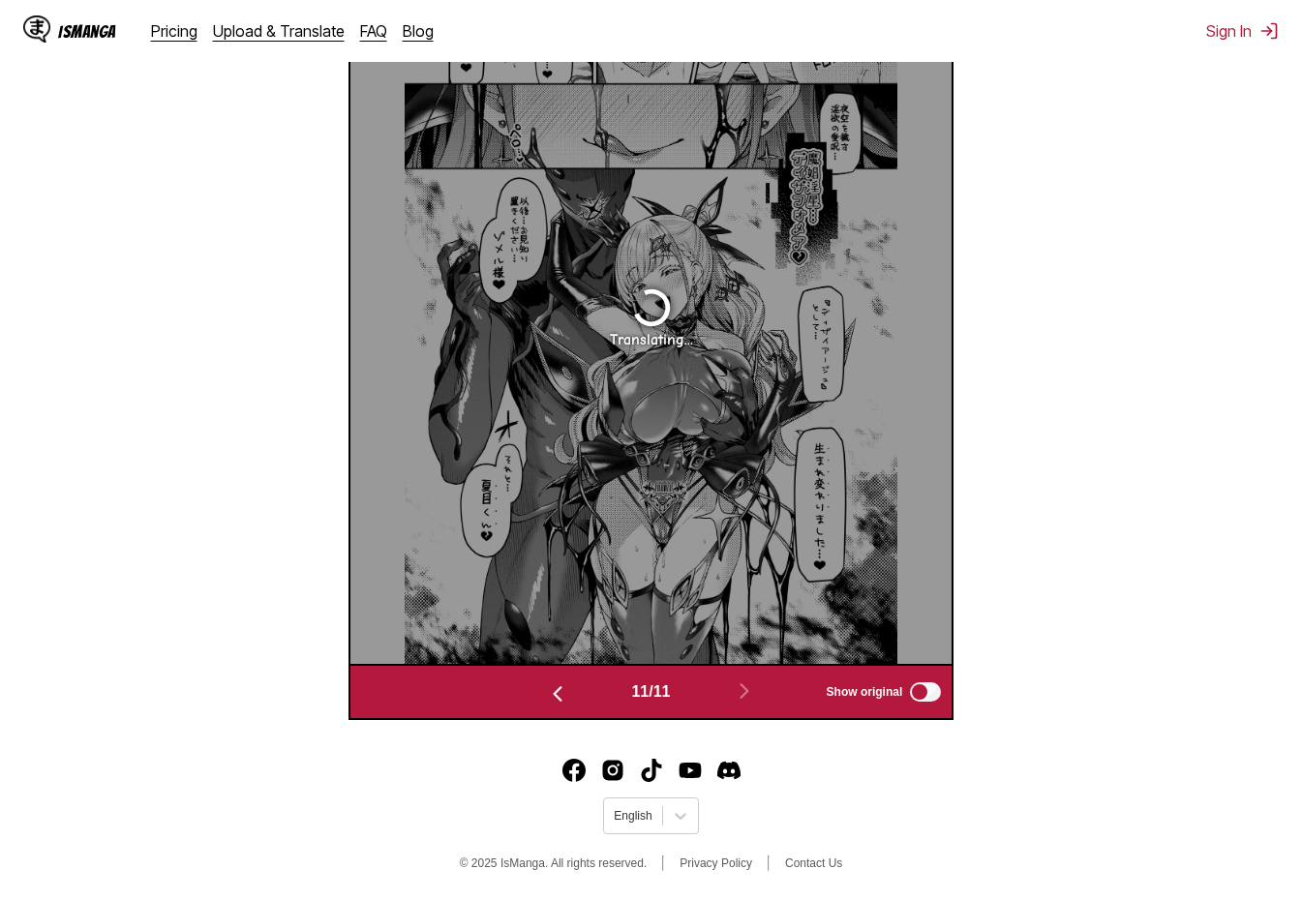
click at [552, 701] on img "button" at bounding box center [557, 693] width 23 height 23
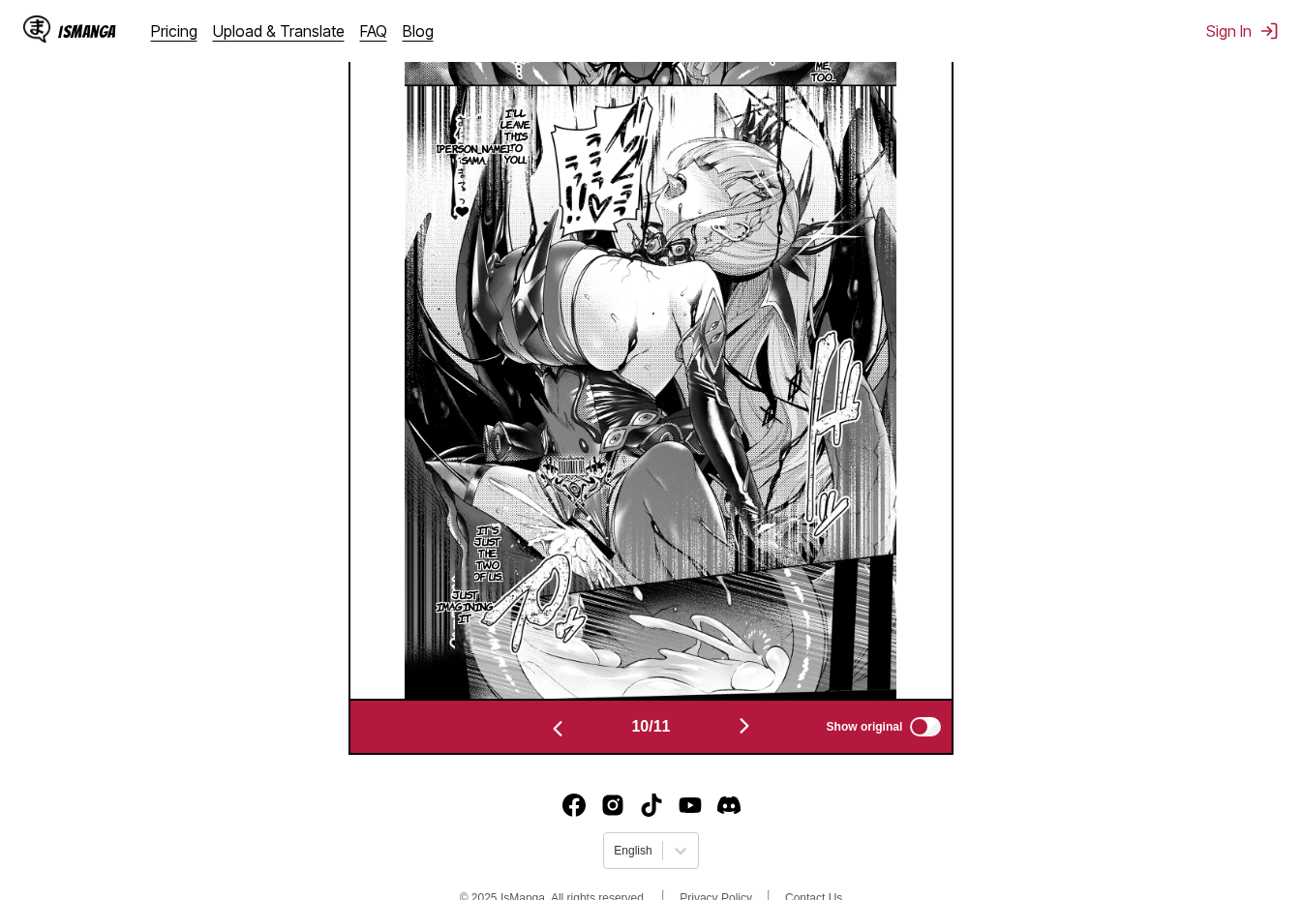
scroll to position [708, 0]
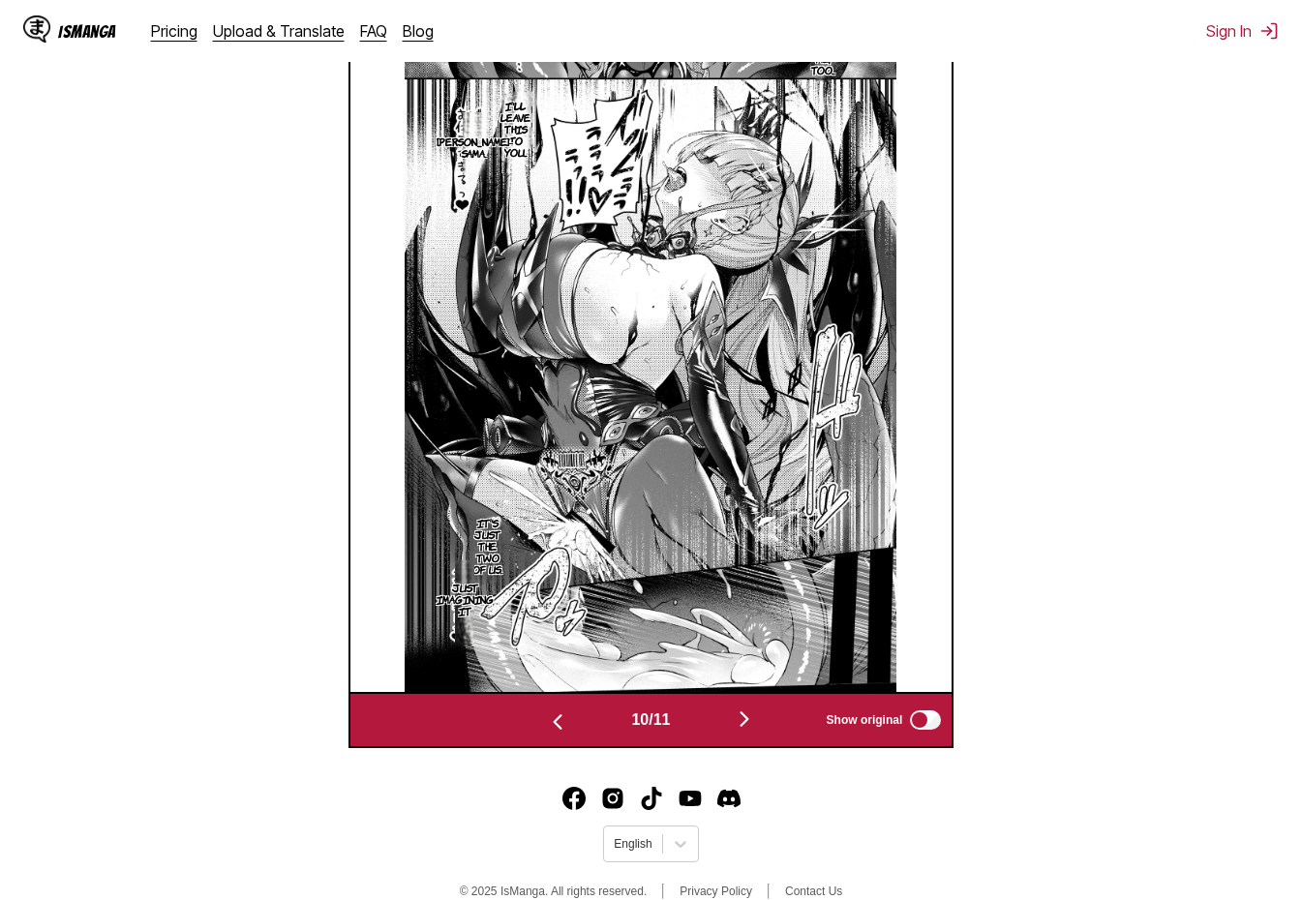
click at [546, 727] on img "button" at bounding box center [557, 721] width 23 height 23
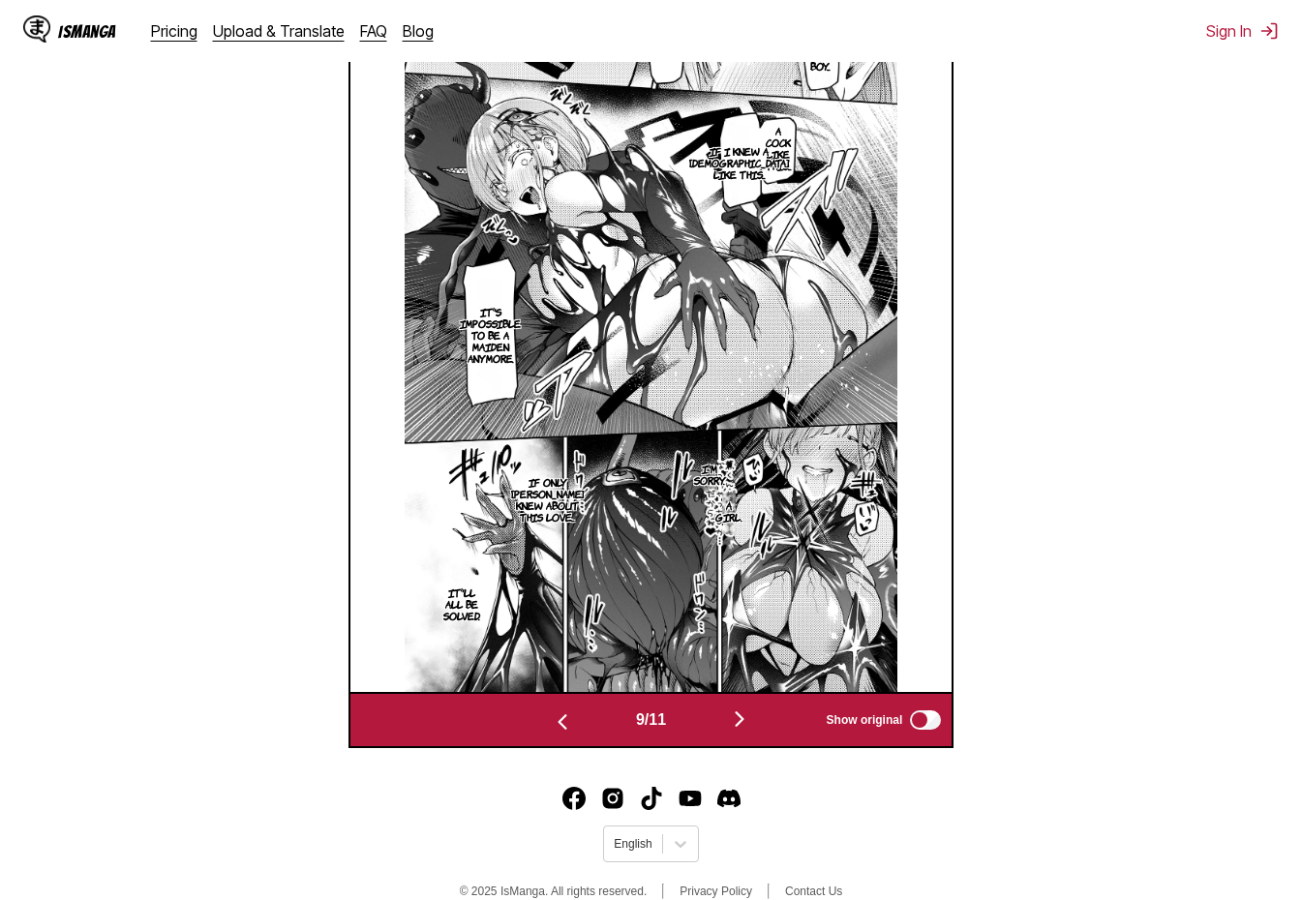
click at [544, 727] on button "button" at bounding box center [562, 721] width 116 height 28
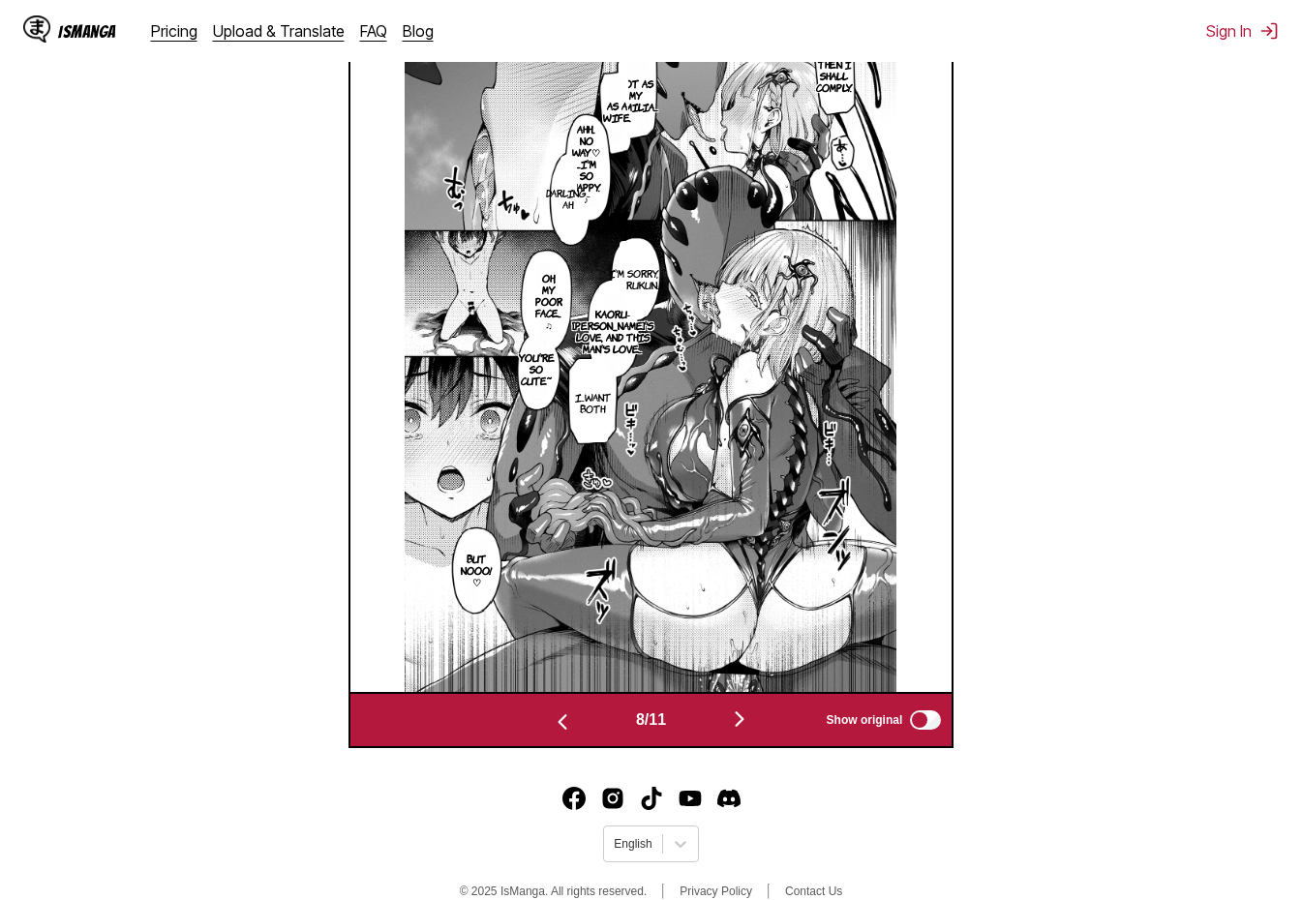
click at [744, 731] on img "button" at bounding box center [739, 719] width 23 height 23
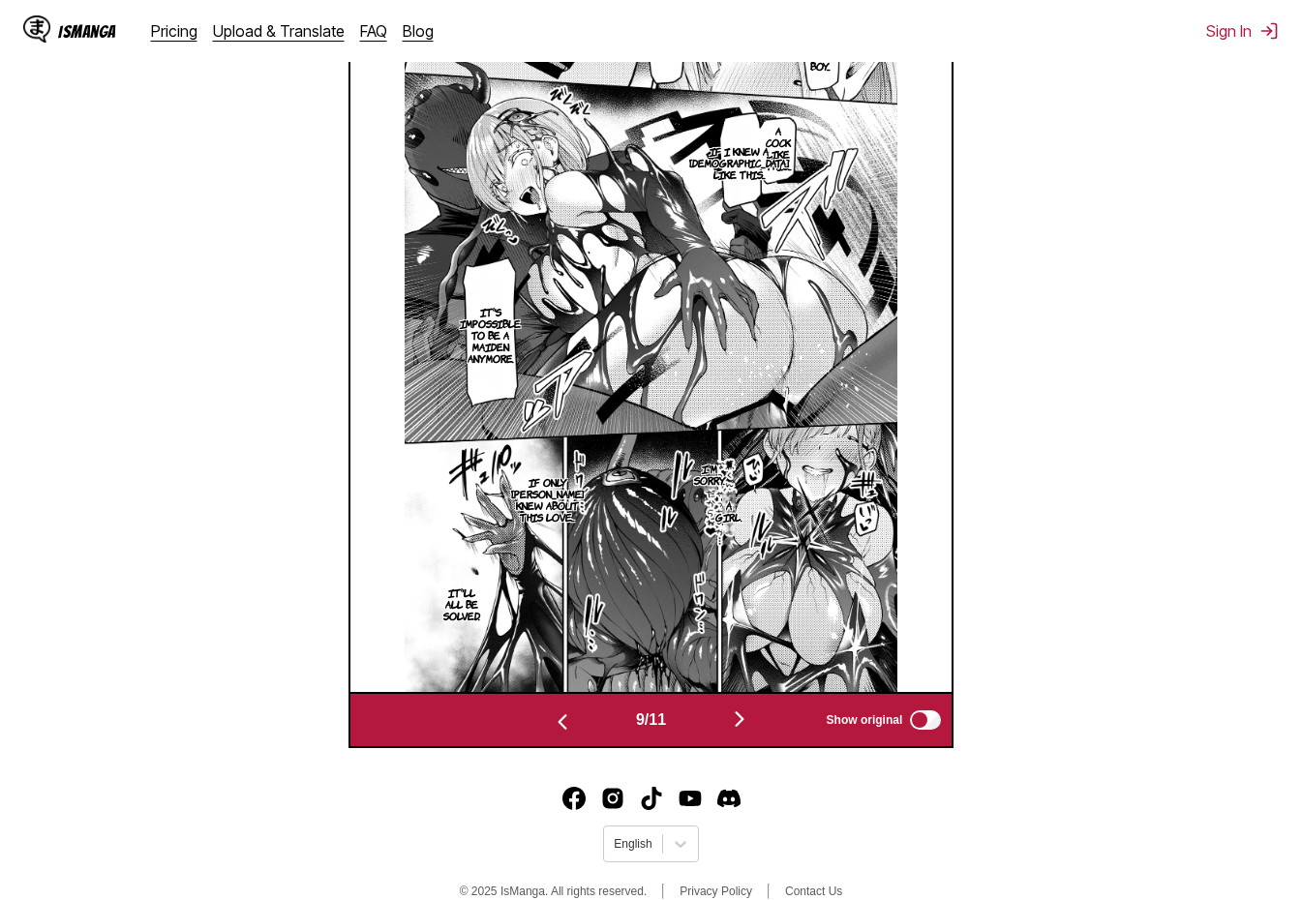
click at [746, 731] on img "button" at bounding box center [739, 719] width 23 height 23
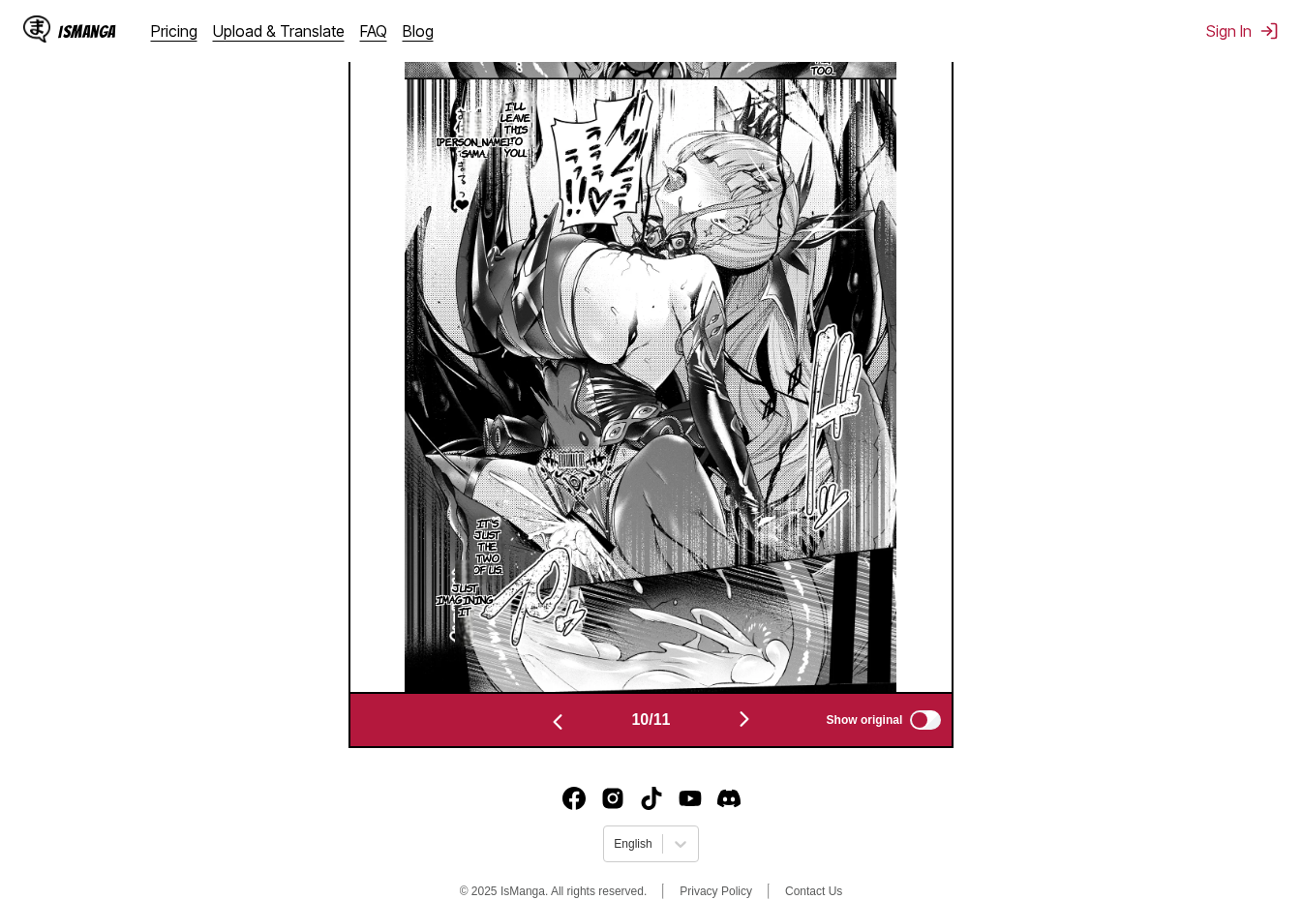
click at [748, 730] on img "button" at bounding box center [744, 719] width 23 height 23
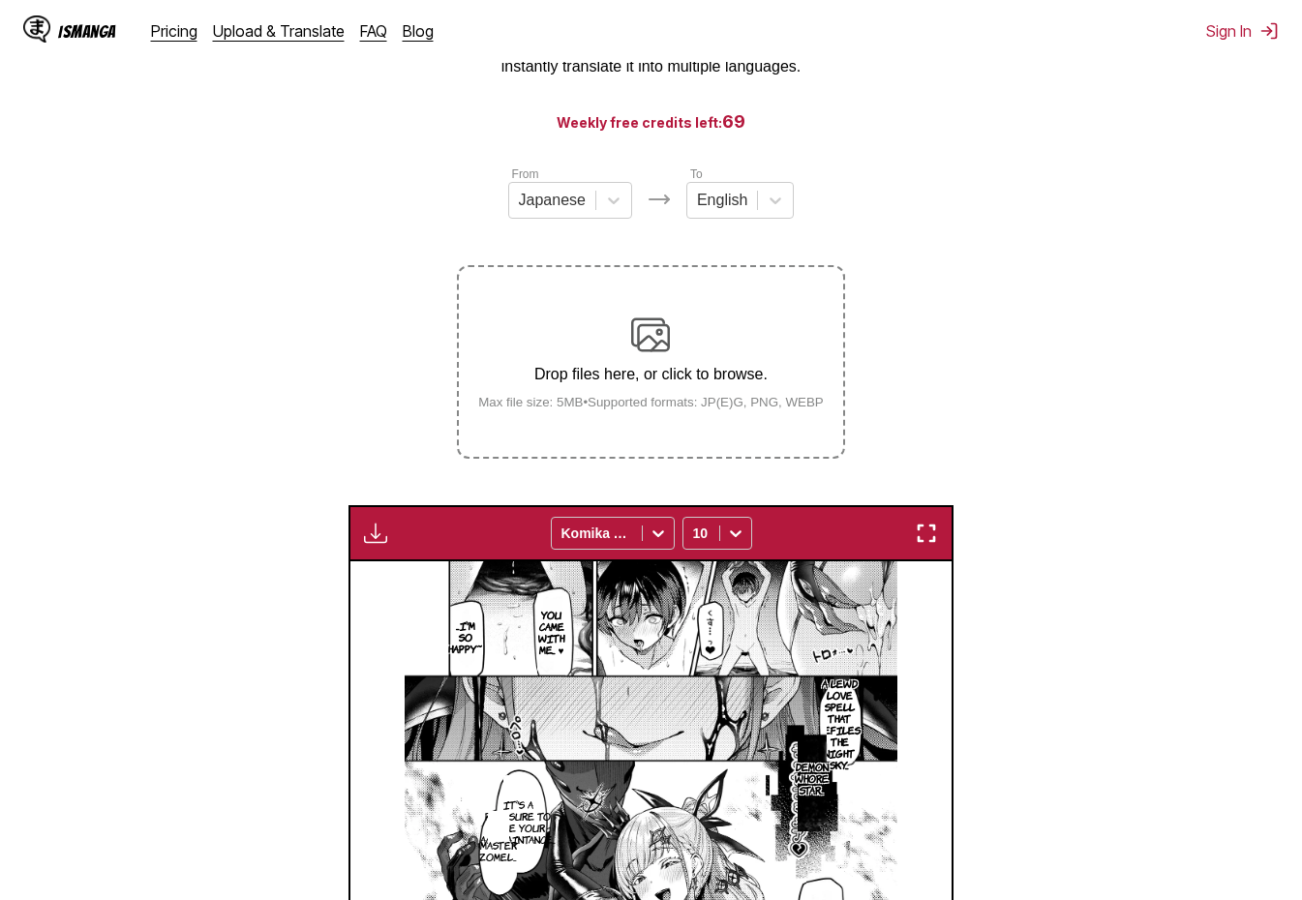
scroll to position [128, 0]
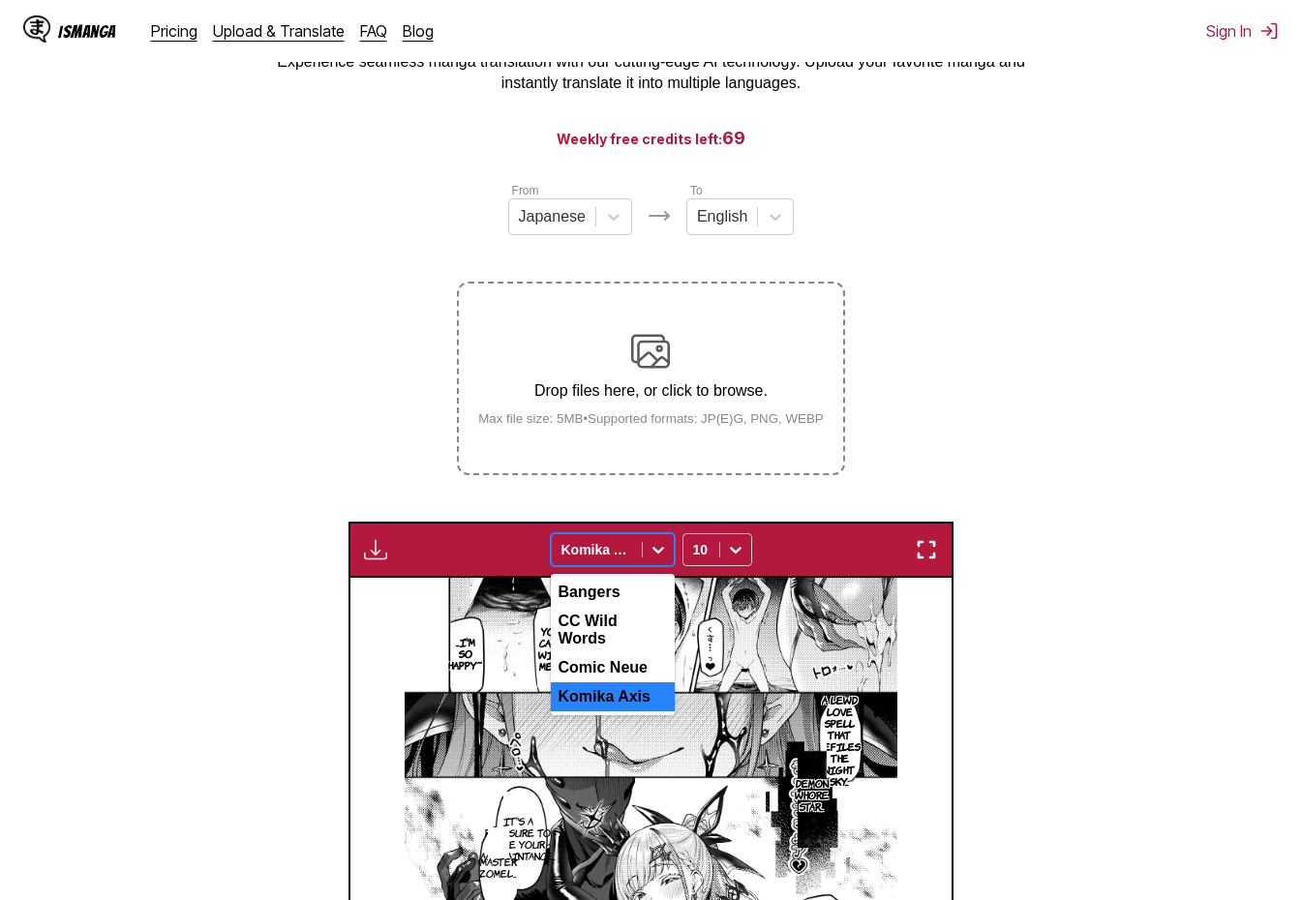
click at [640, 557] on div "Komika Axis" at bounding box center [597, 549] width 90 height 27
click at [619, 628] on div "CC Wild Words" at bounding box center [613, 630] width 124 height 46
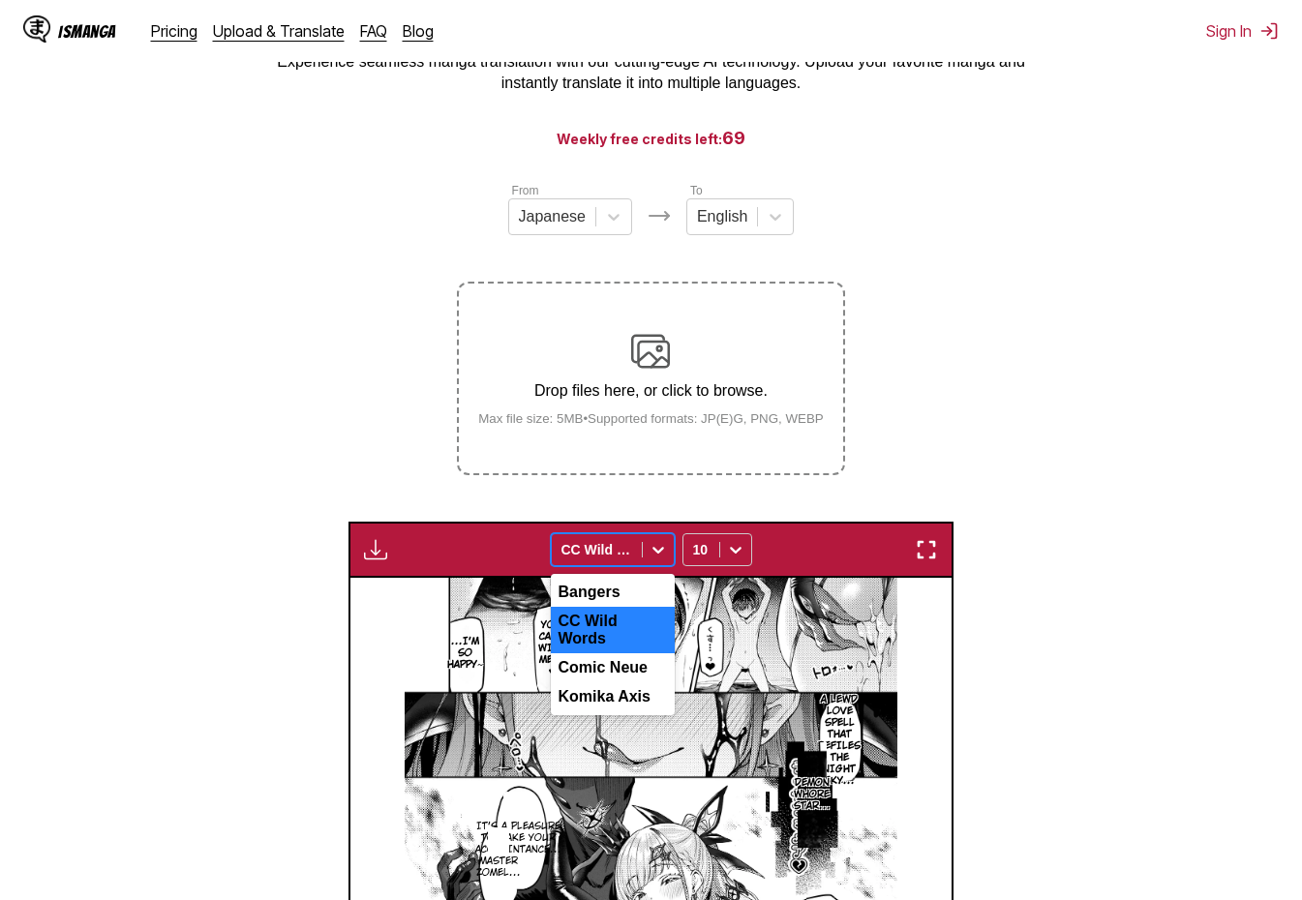
click at [619, 558] on div at bounding box center [596, 549] width 71 height 19
click at [623, 590] on div "Bangers" at bounding box center [613, 592] width 124 height 29
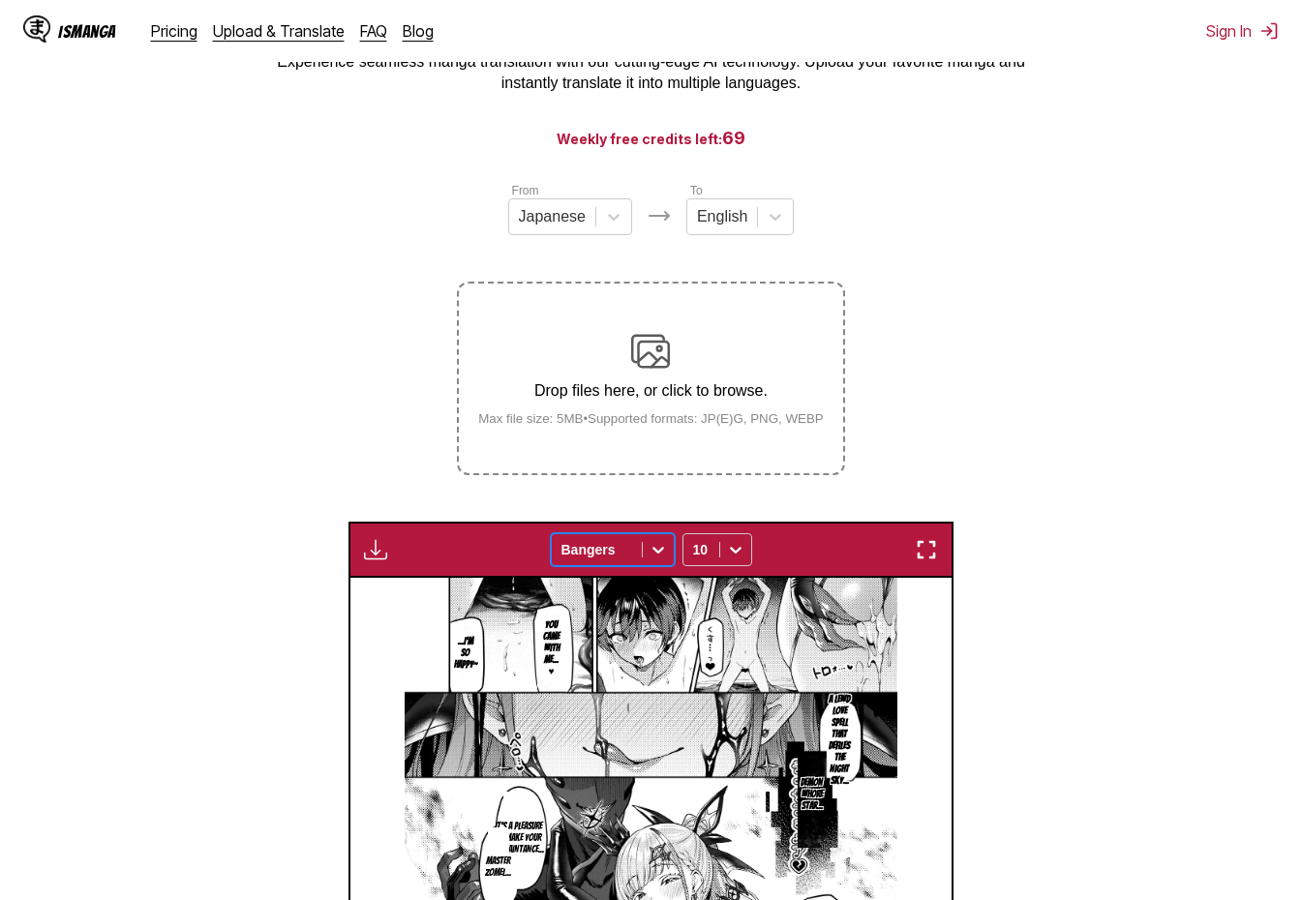
click at [626, 548] on div at bounding box center [596, 549] width 71 height 19
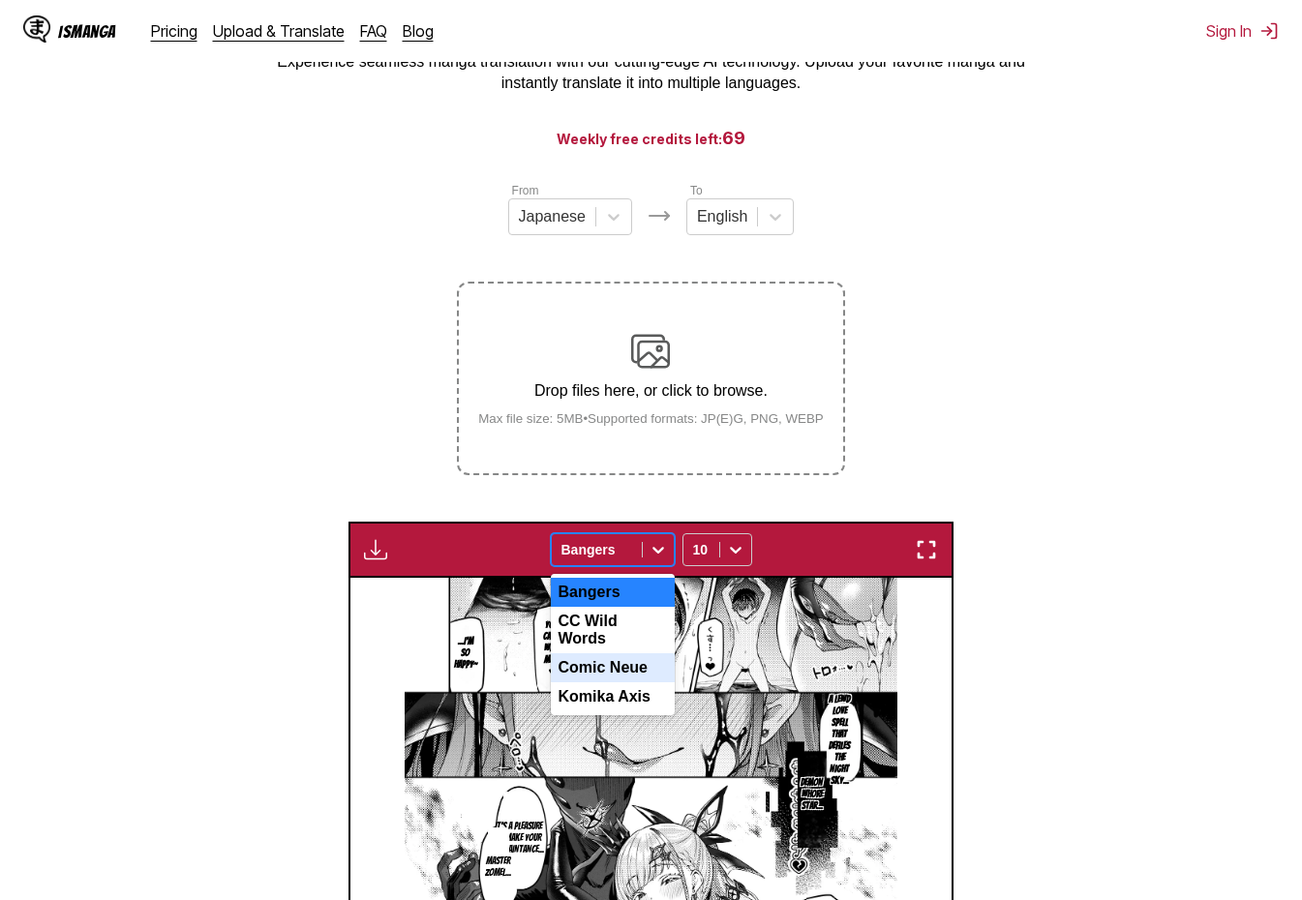
click at [616, 655] on div "Comic Neue" at bounding box center [613, 667] width 124 height 29
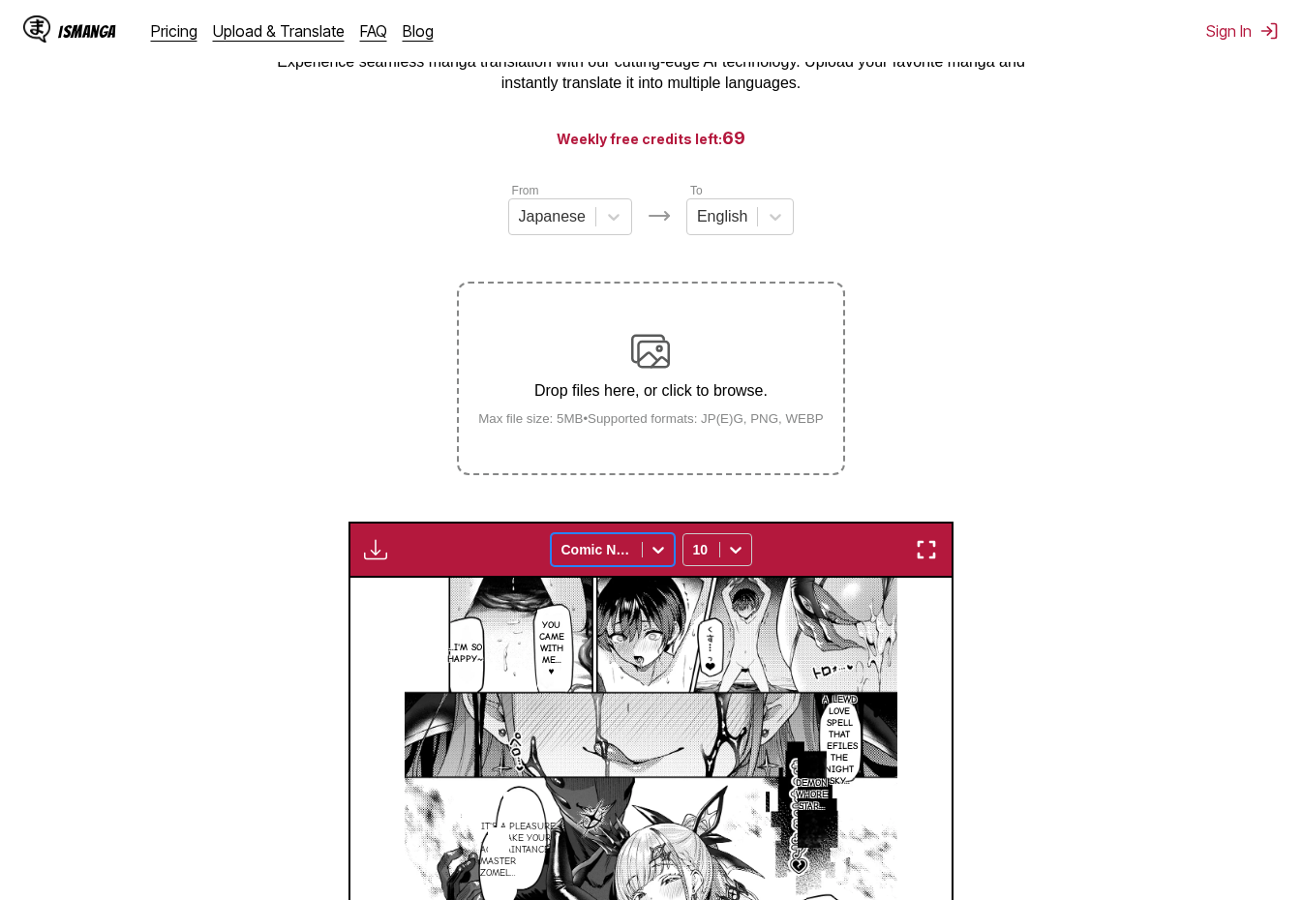
click at [626, 559] on div at bounding box center [596, 549] width 71 height 19
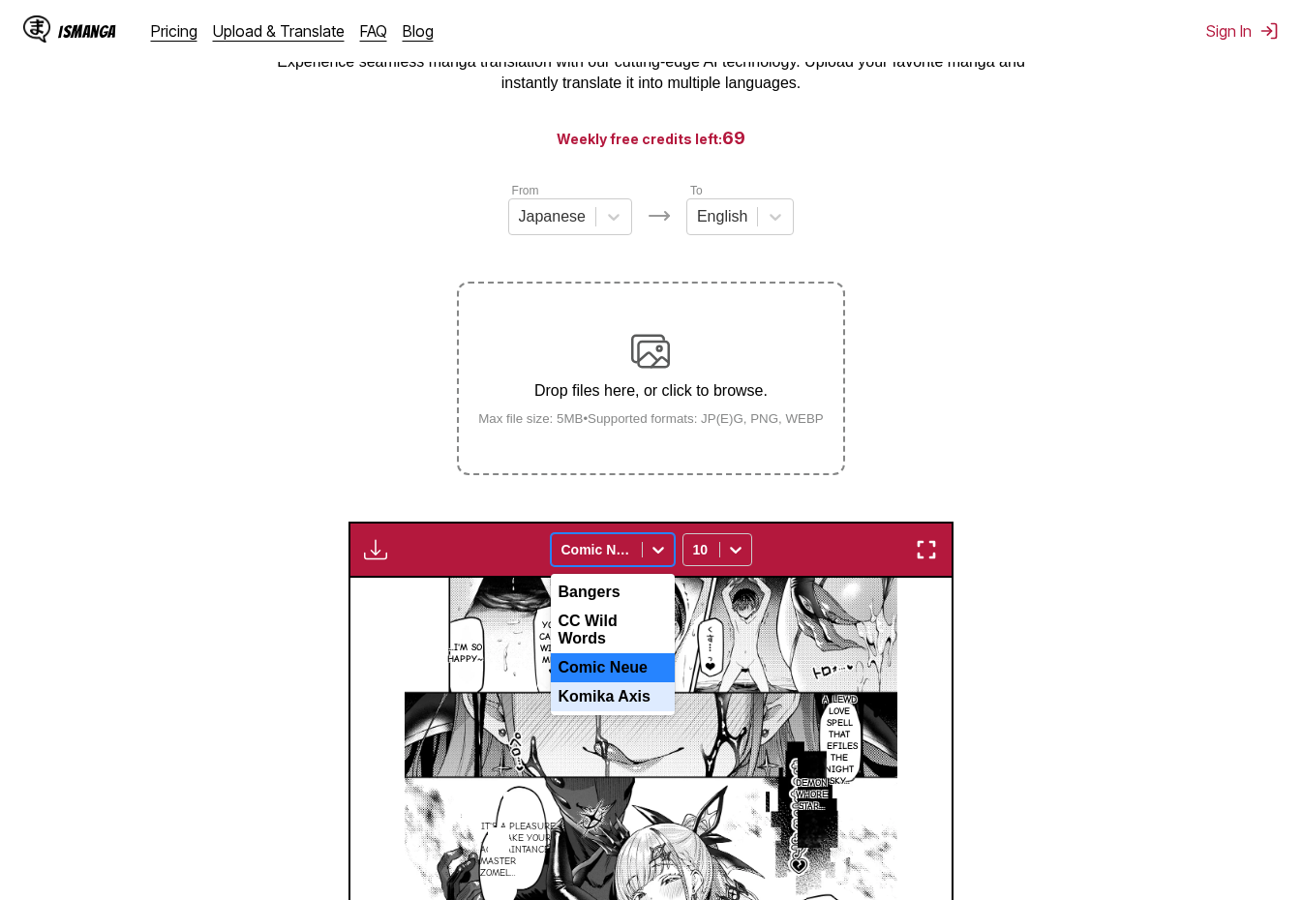
click at [633, 687] on div "Komika Axis" at bounding box center [613, 696] width 124 height 29
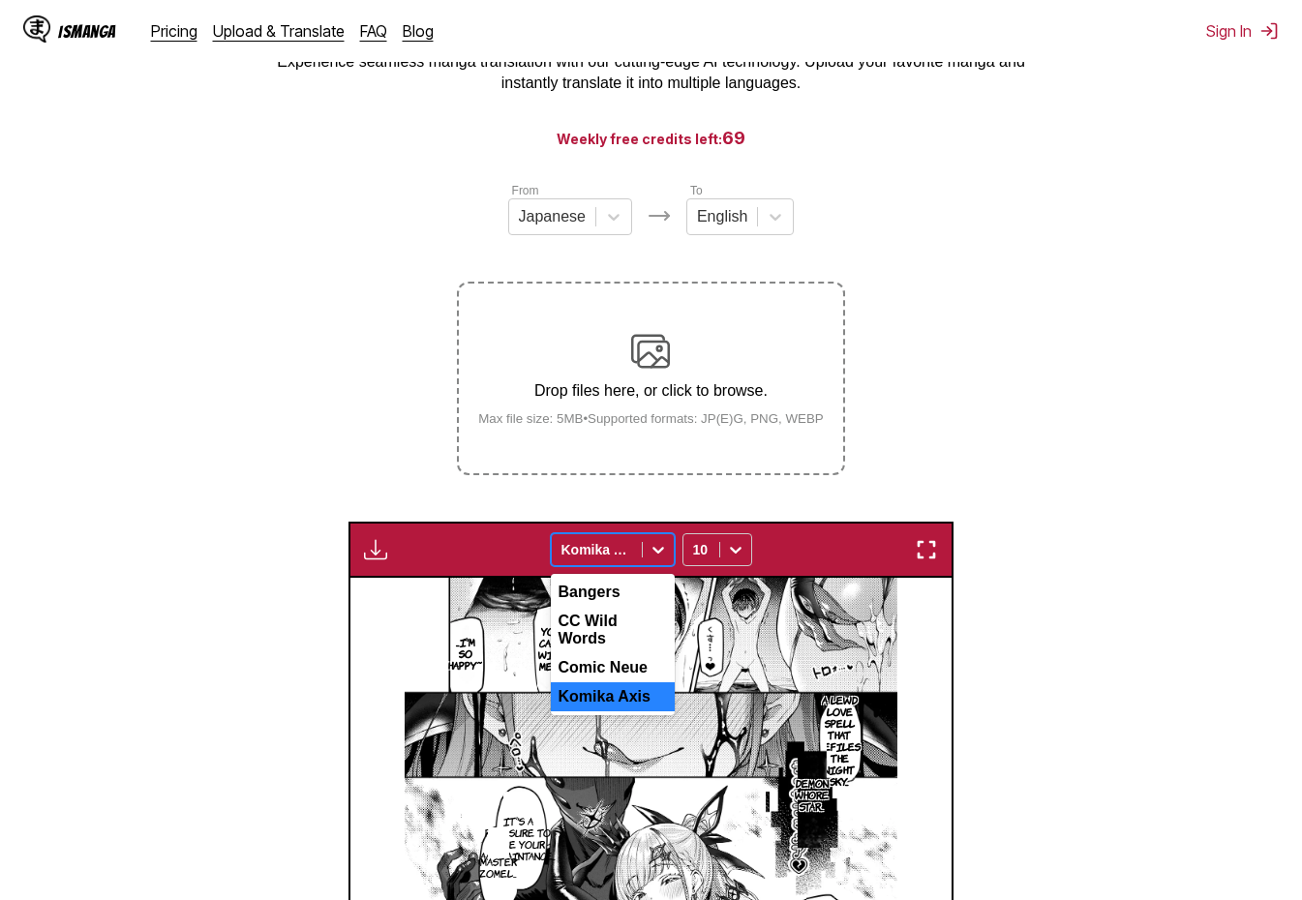
click at [636, 553] on div "Komika Axis" at bounding box center [597, 549] width 90 height 27
click at [634, 622] on div "CC Wild Words" at bounding box center [613, 630] width 124 height 46
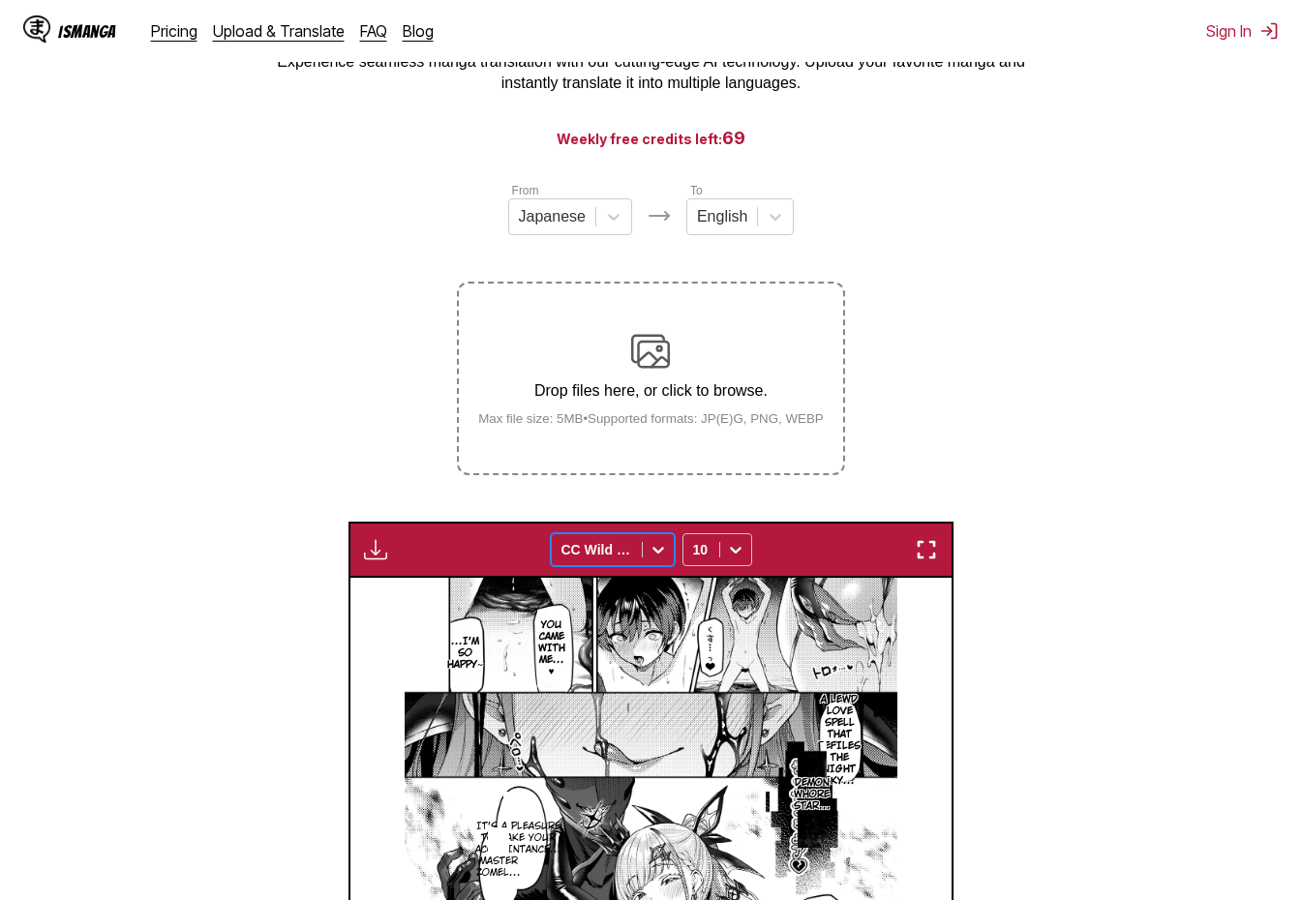
click at [1108, 640] on section "From Japanese To English Drop files here, or click to browse. Max file size: 5M…" at bounding box center [650, 755] width 1271 height 1148
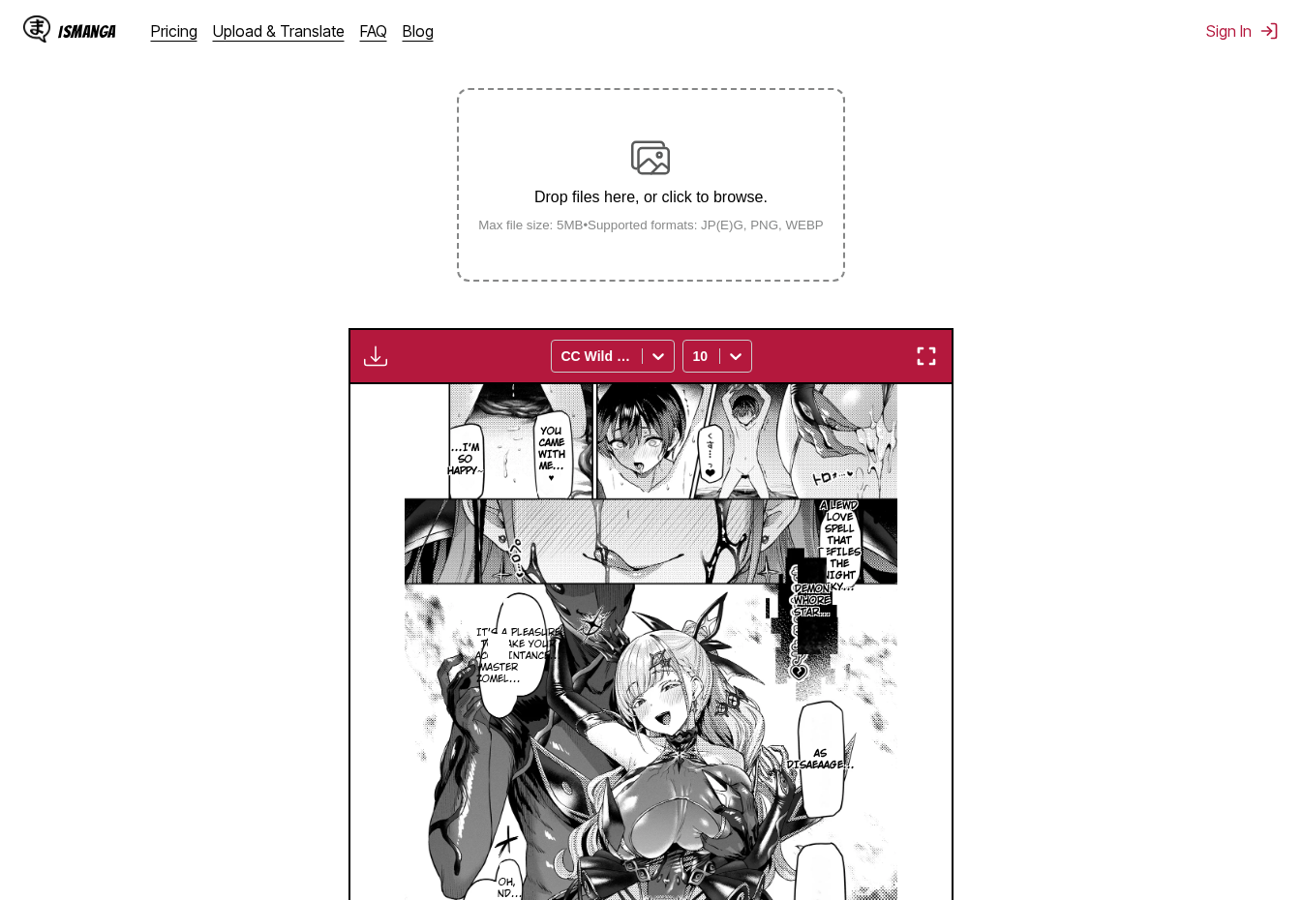
click at [1108, 624] on section "From Japanese To English Drop files here, or click to browse. Max file size: 5M…" at bounding box center [650, 561] width 1271 height 1148
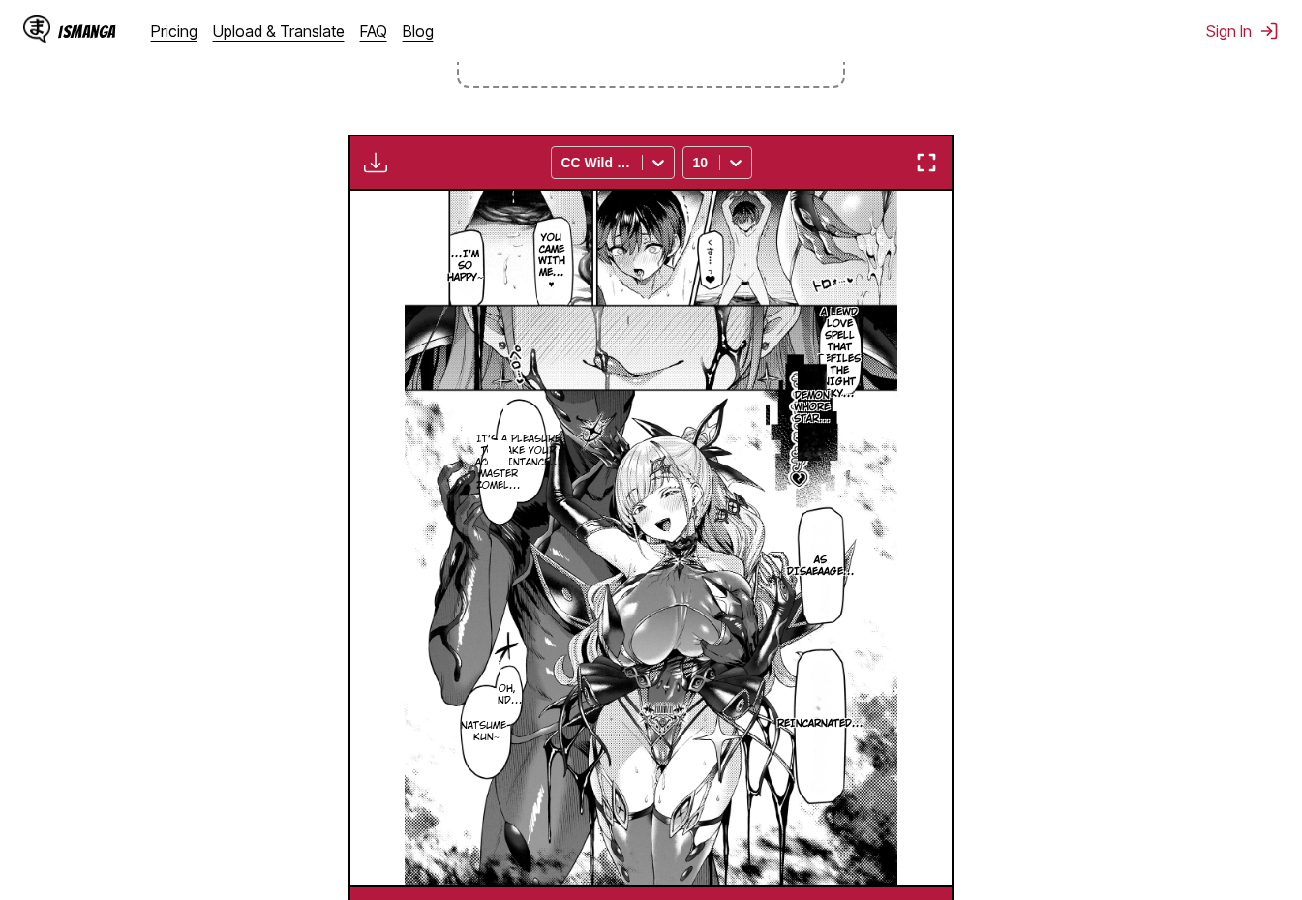
click at [1100, 618] on section "From Japanese To English Drop files here, or click to browse. Max file size: 5M…" at bounding box center [650, 368] width 1271 height 1148
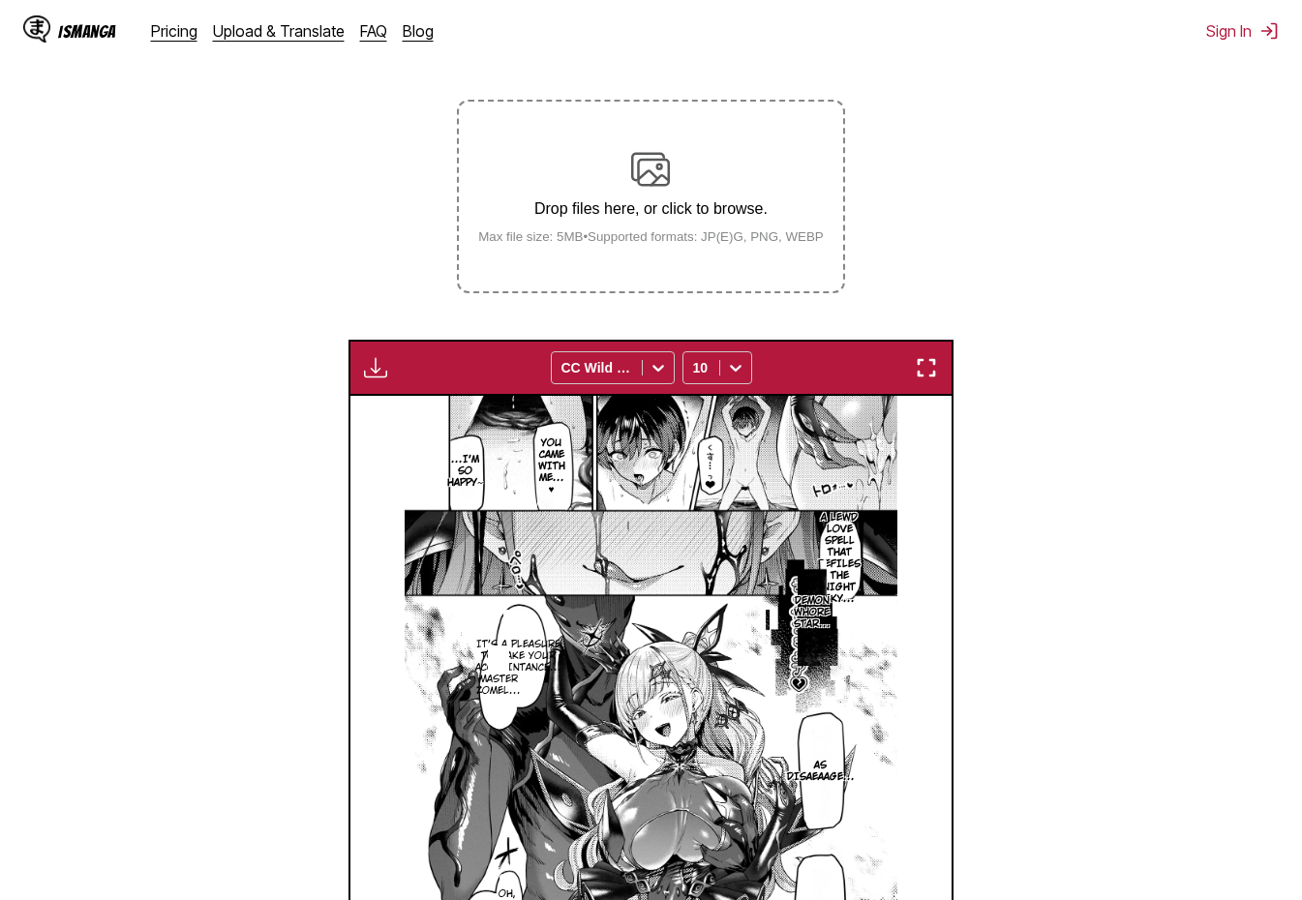
scroll to position [708, 0]
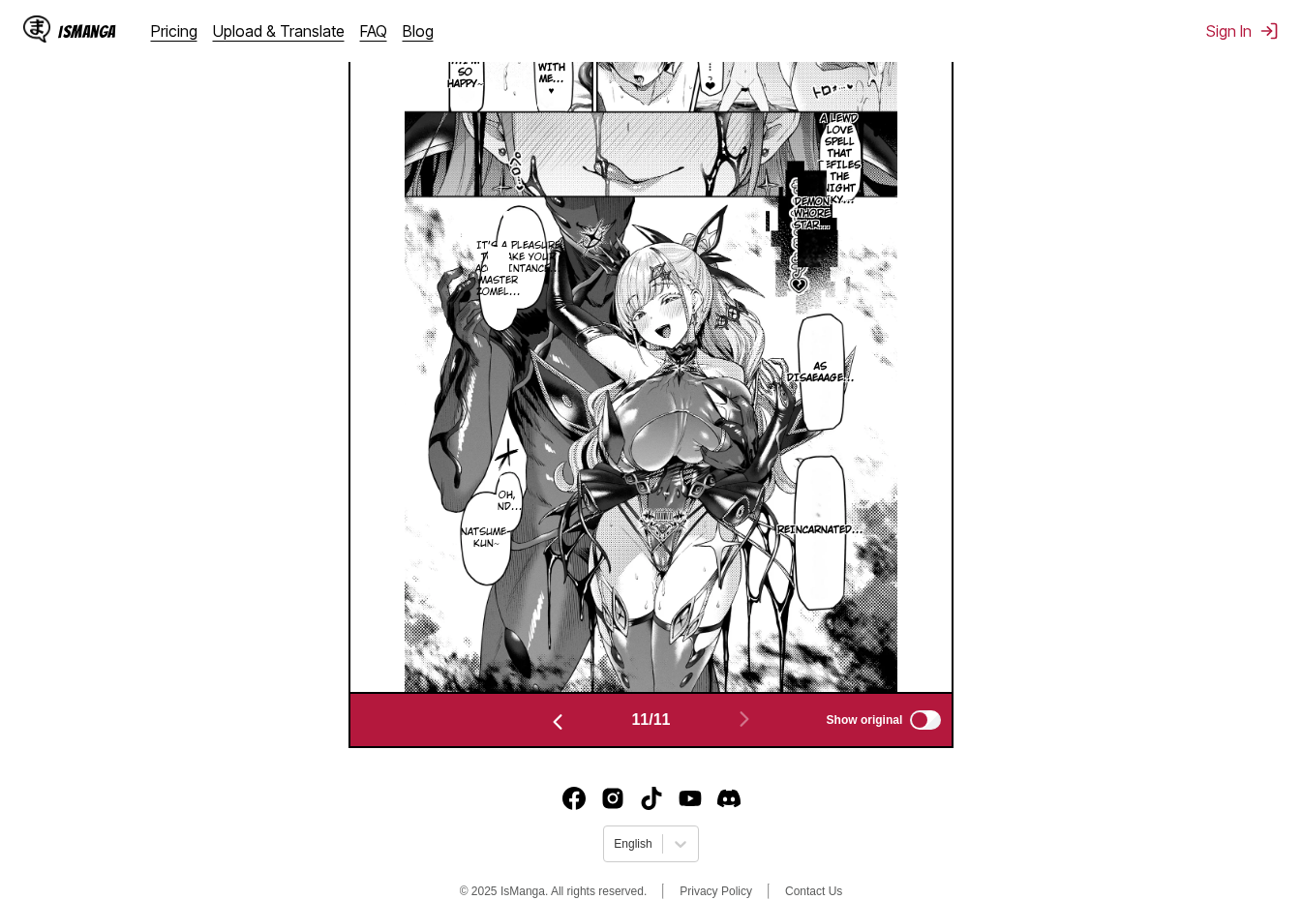
click at [551, 716] on img "button" at bounding box center [557, 721] width 23 height 23
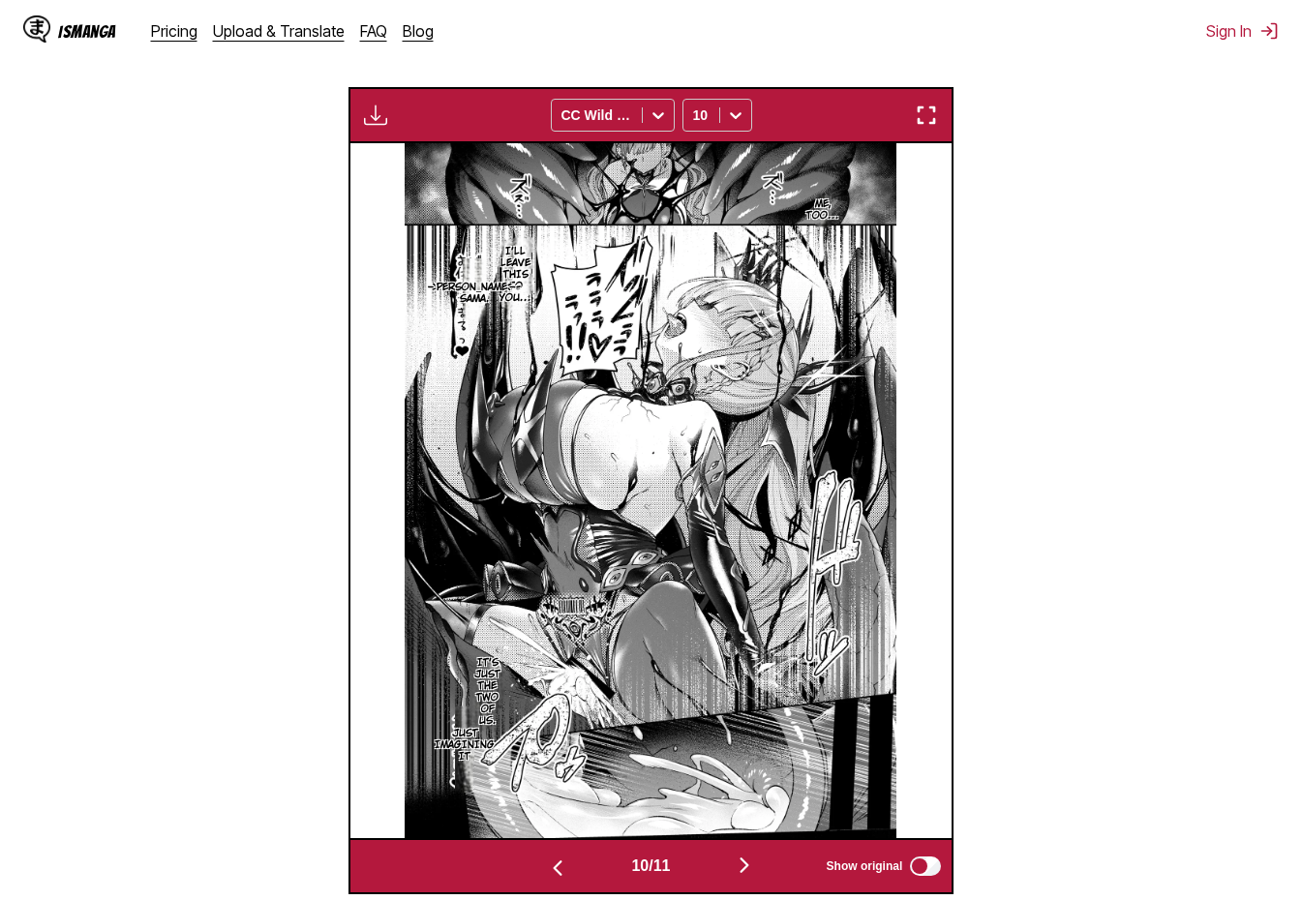
scroll to position [321, 0]
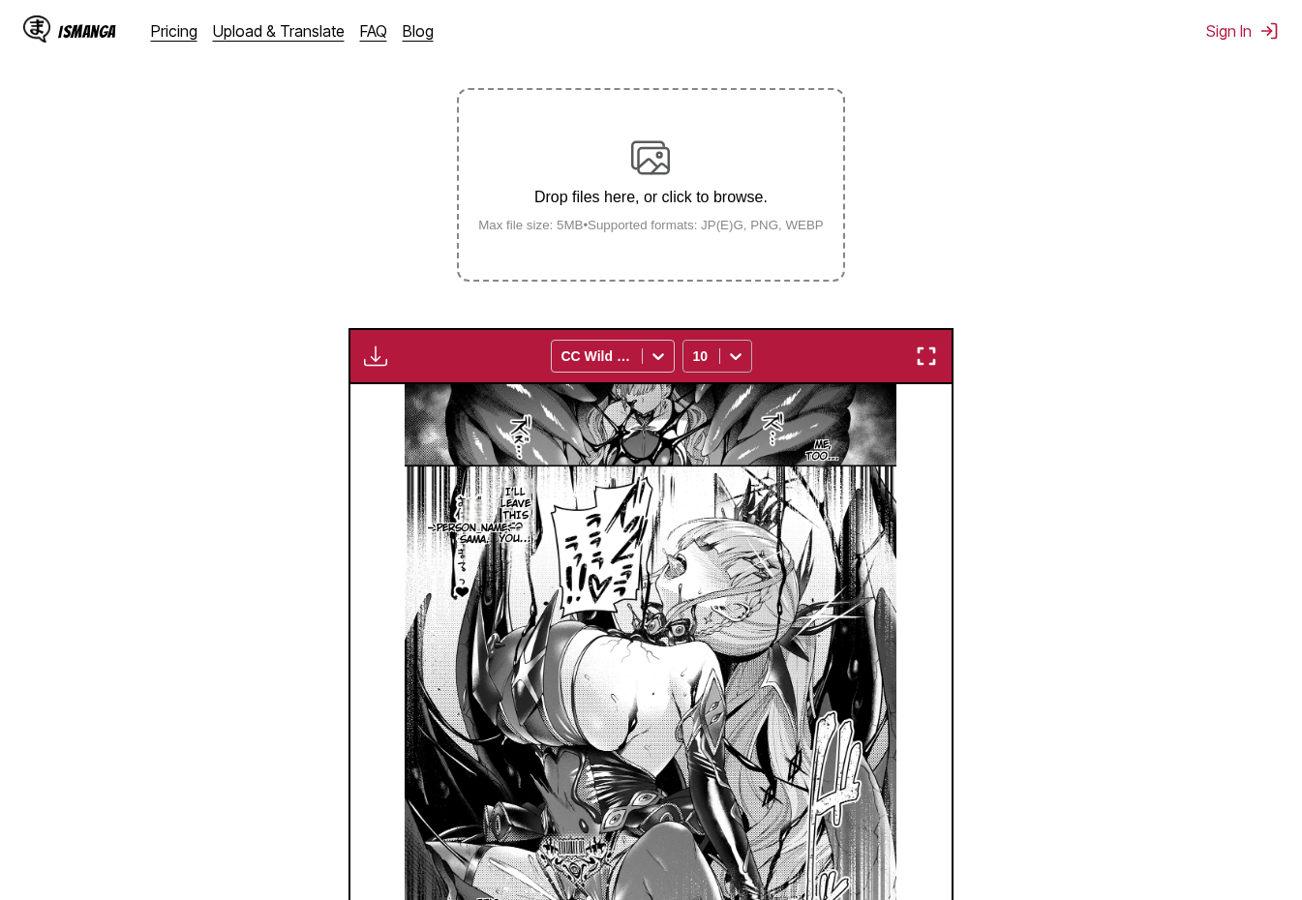
click at [733, 354] on icon at bounding box center [735, 355] width 19 height 19
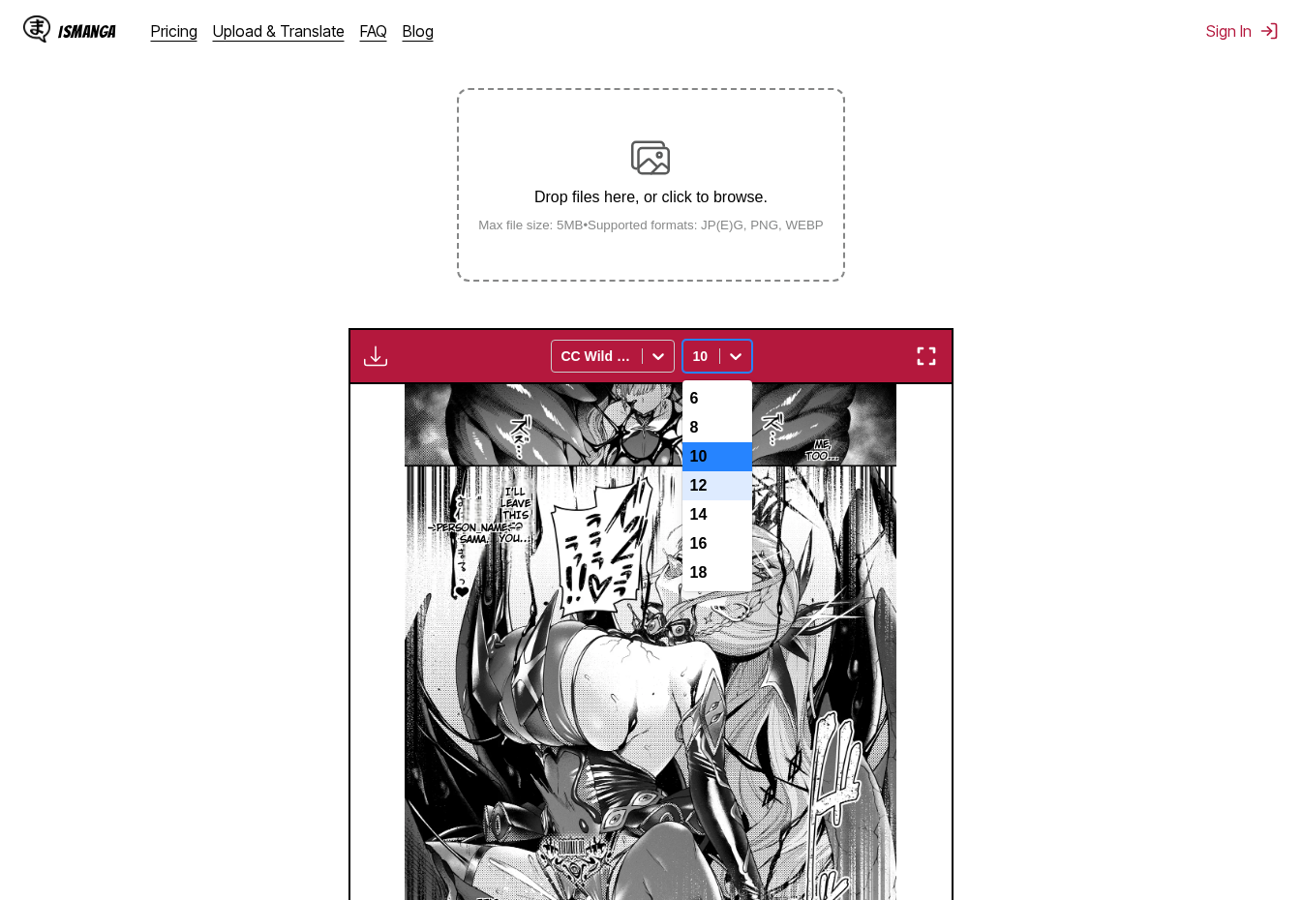
click at [713, 500] on div "12" at bounding box center [717, 485] width 70 height 29
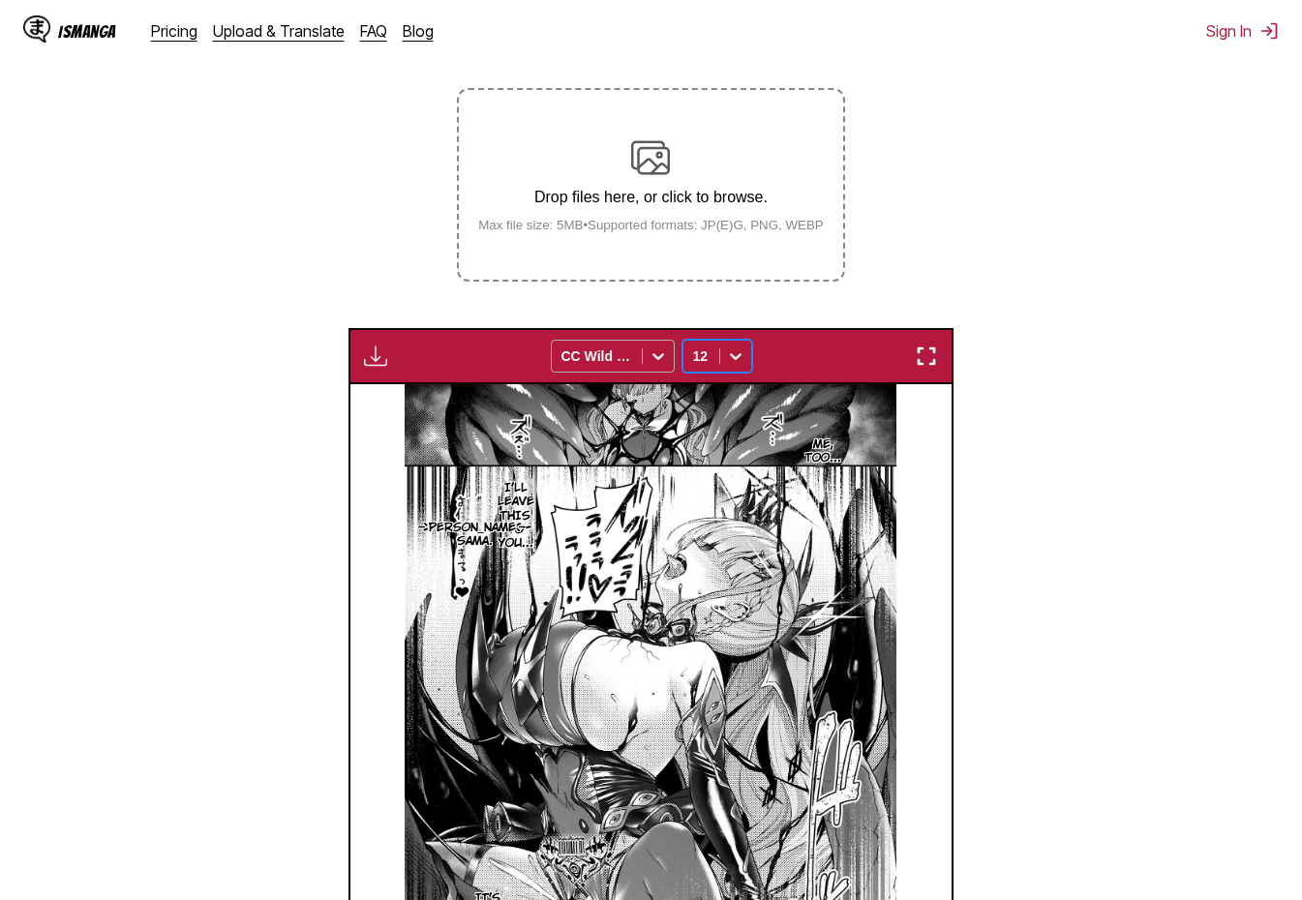
click at [624, 361] on div at bounding box center [596, 355] width 71 height 19
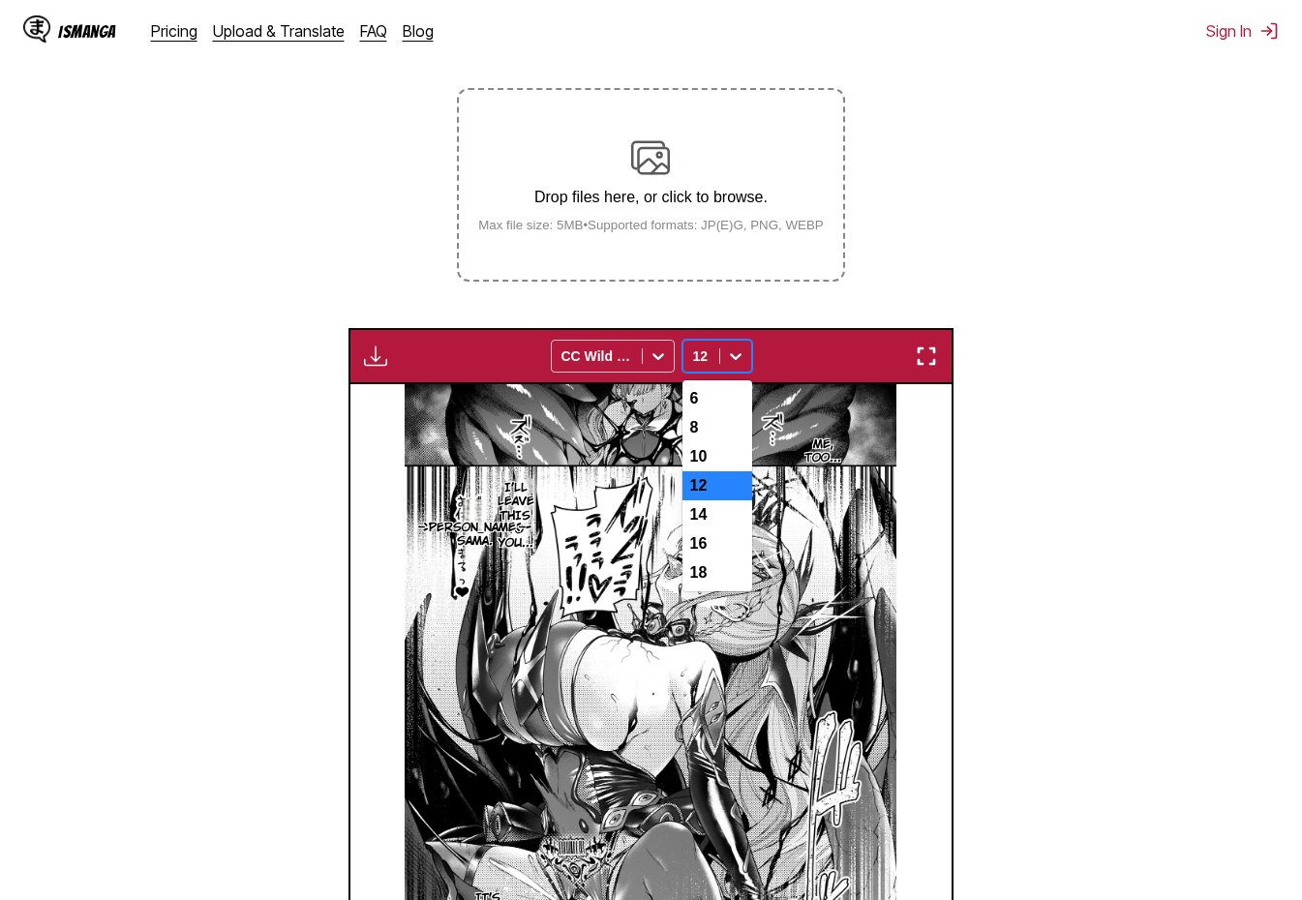
click at [737, 344] on div at bounding box center [735, 356] width 31 height 31
click at [1183, 527] on section "From Japanese To English Drop files here, or click to browse. Max file size: 5M…" at bounding box center [650, 561] width 1271 height 1148
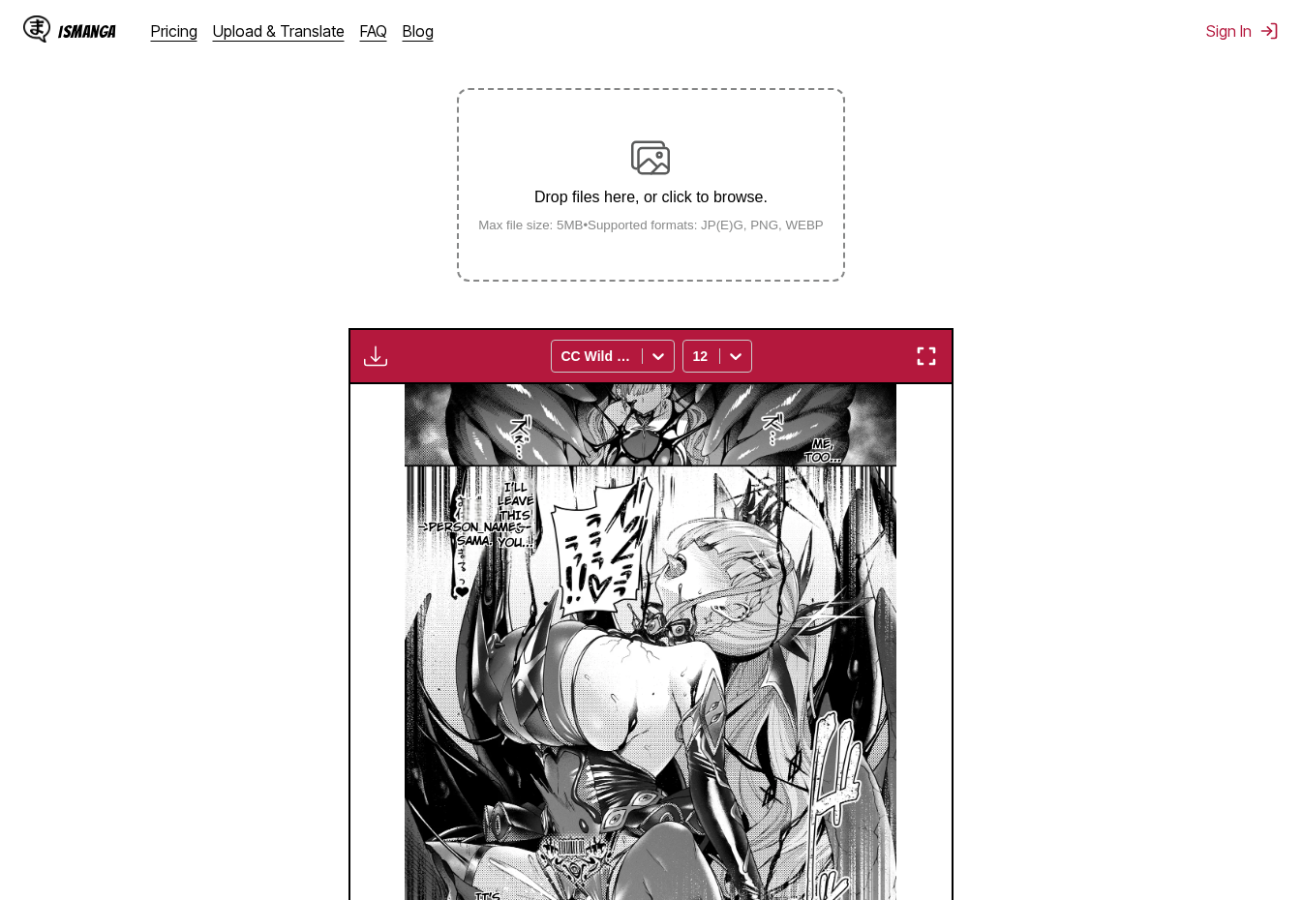
scroll to position [708, 0]
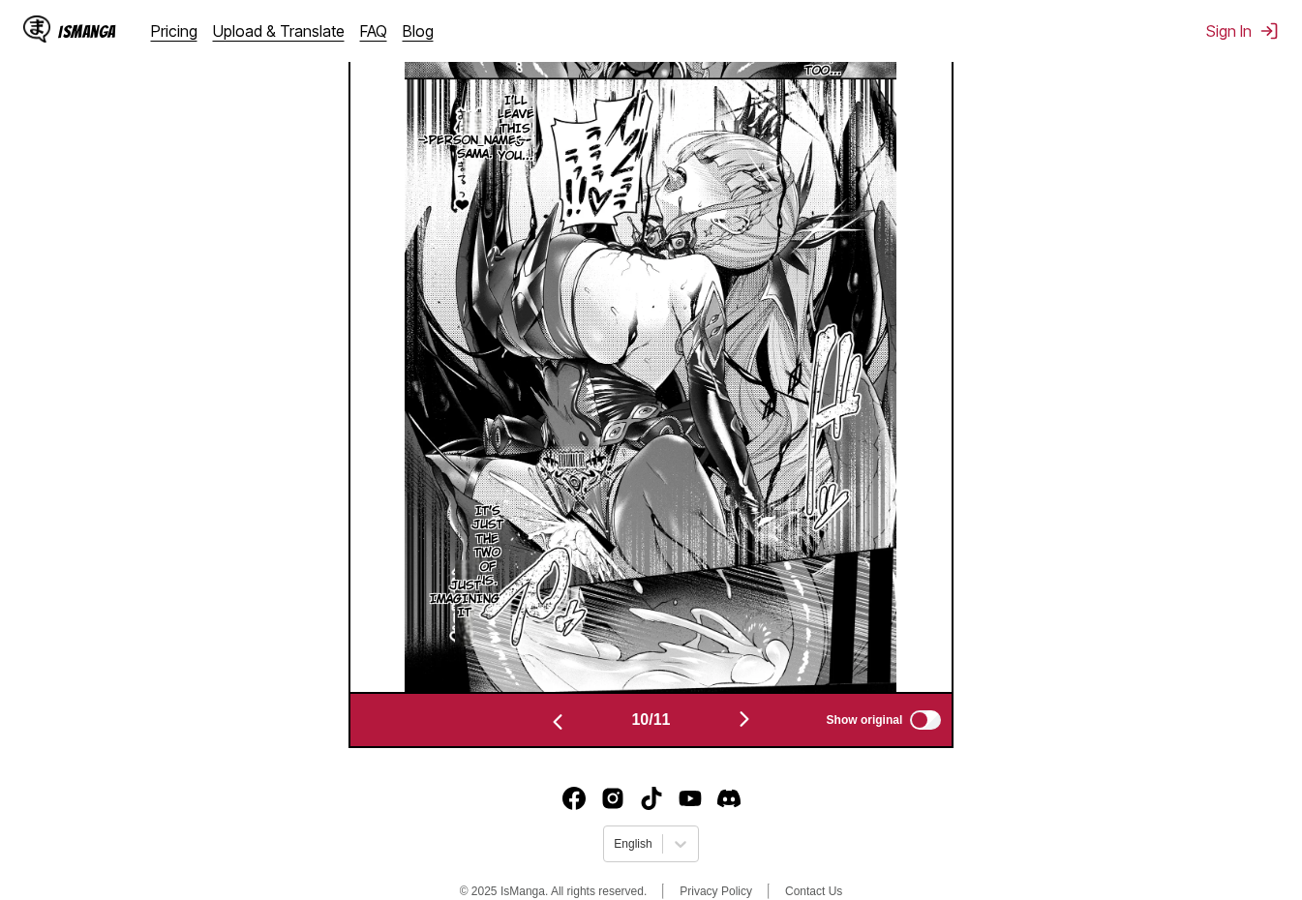
click at [542, 718] on button "button" at bounding box center [557, 721] width 116 height 28
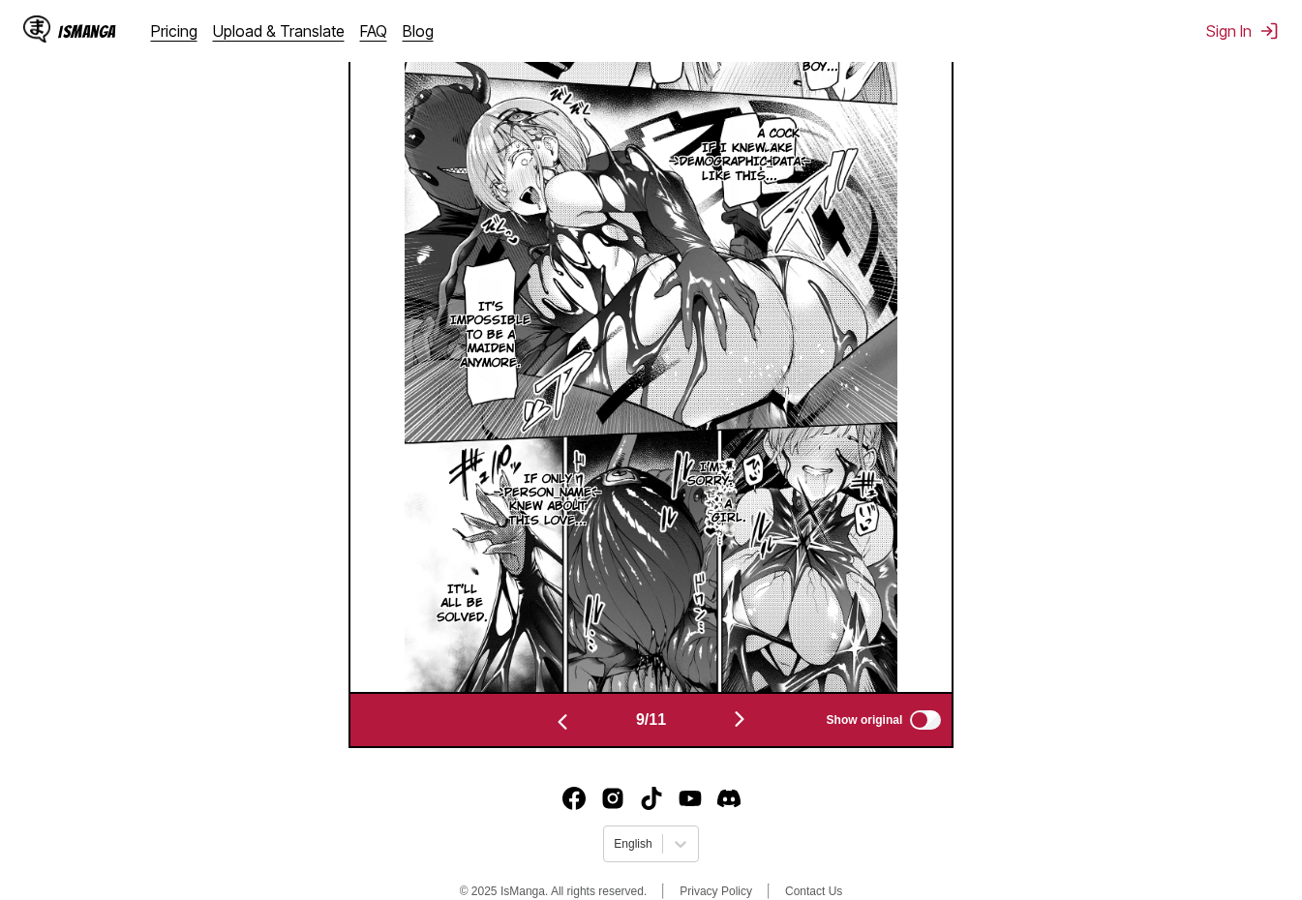
click at [551, 720] on img "button" at bounding box center [562, 721] width 23 height 23
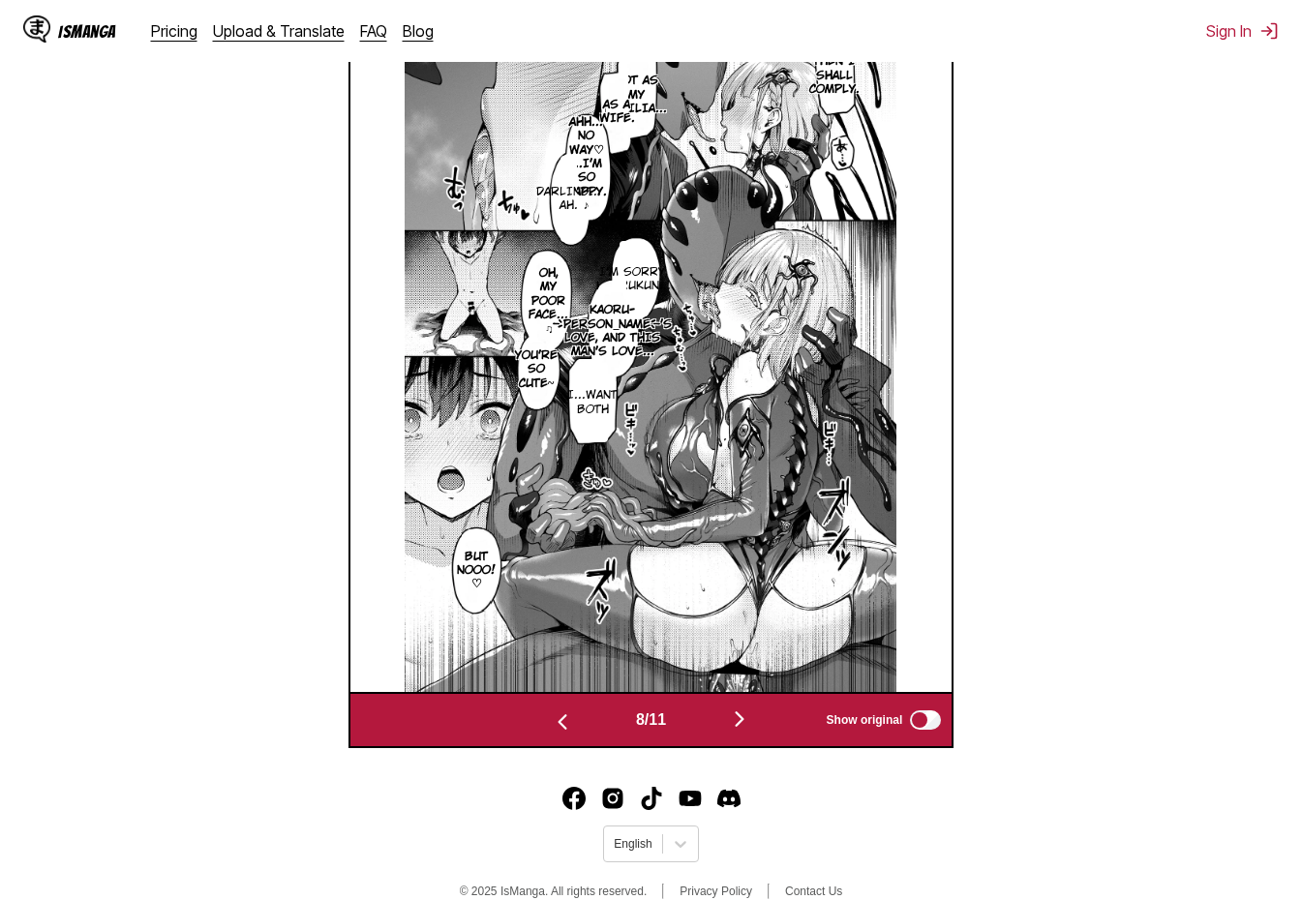
click at [542, 720] on button "button" at bounding box center [562, 721] width 116 height 28
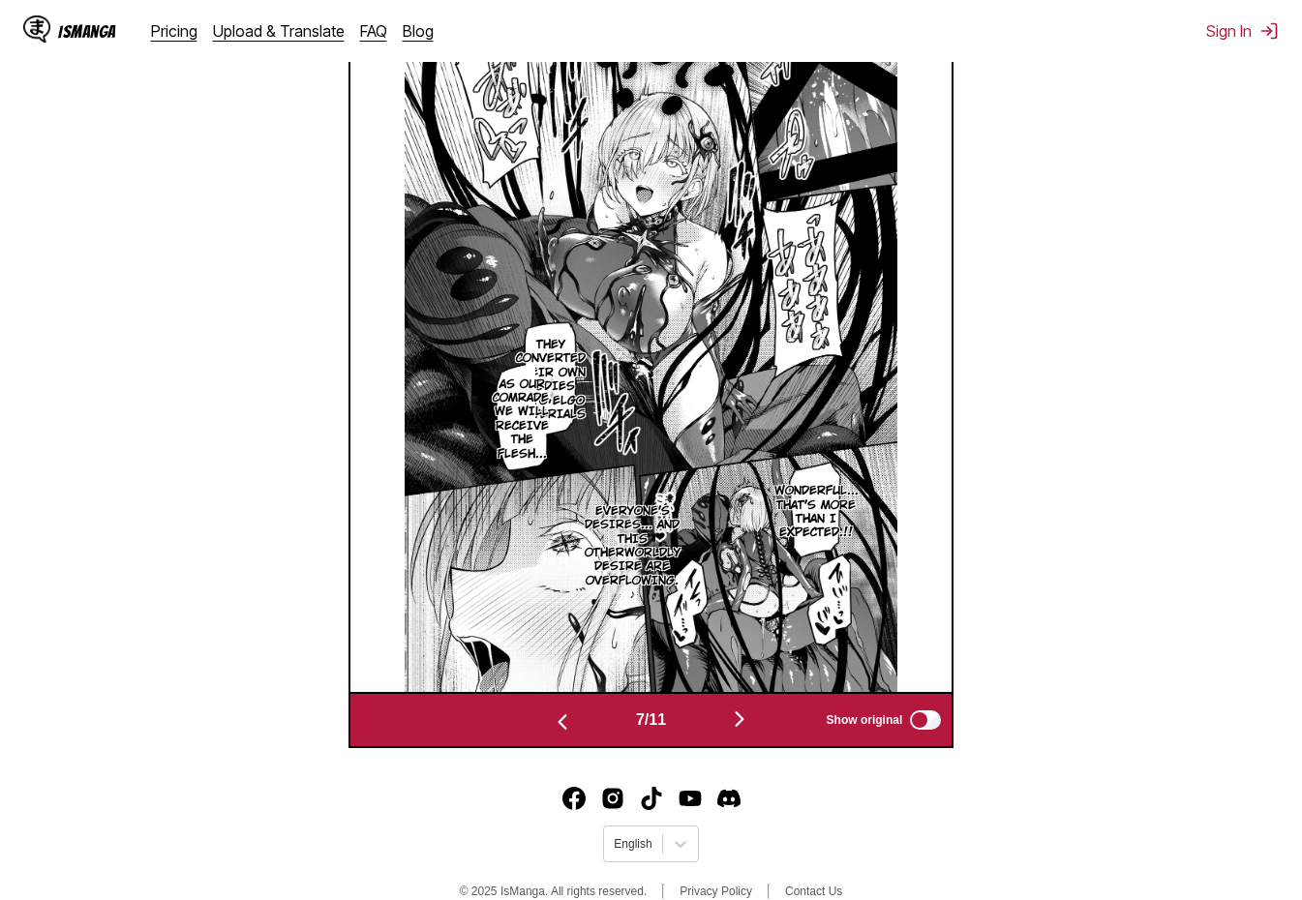
click at [542, 720] on button "button" at bounding box center [562, 721] width 116 height 28
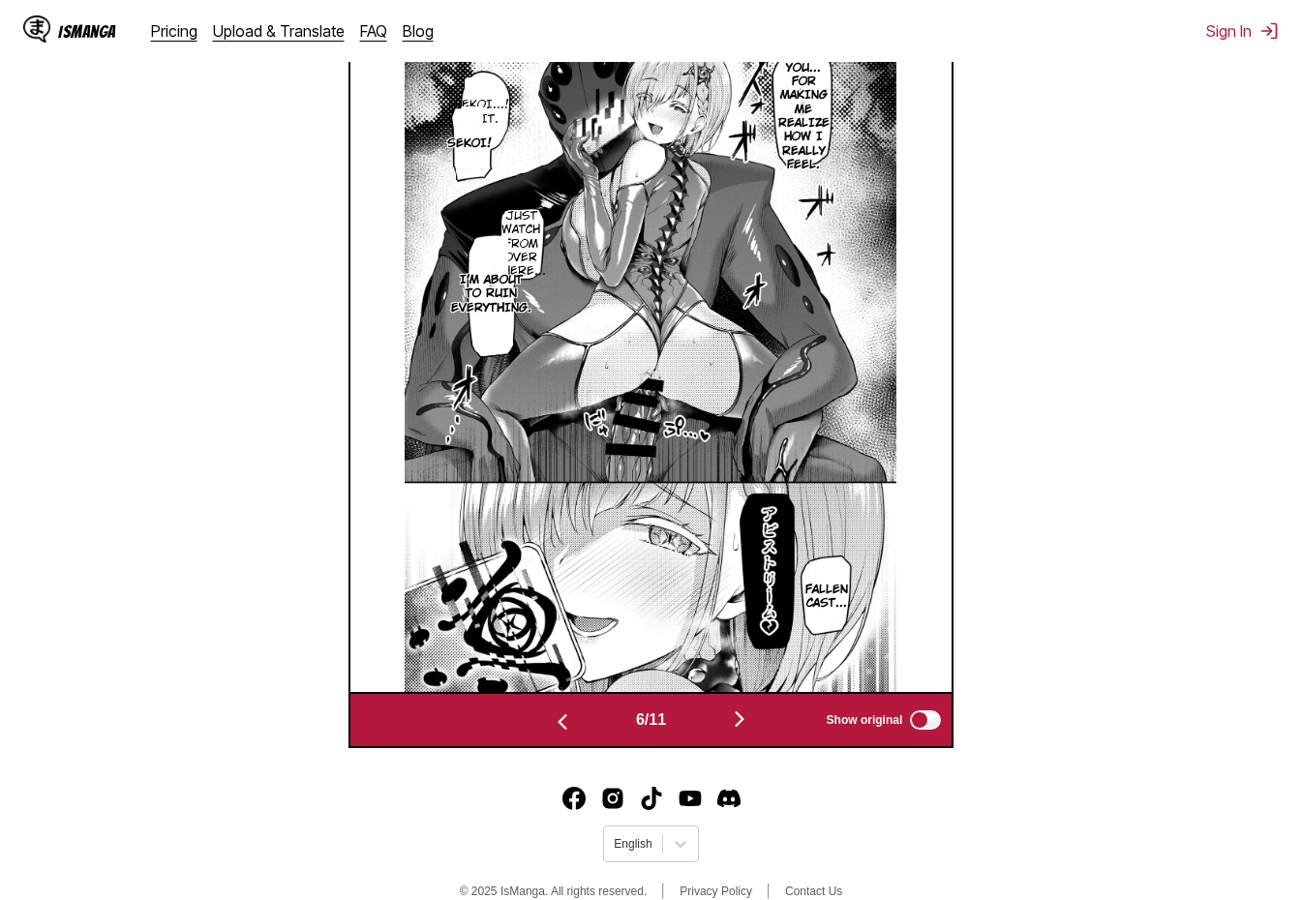
click at [542, 720] on button "button" at bounding box center [562, 721] width 116 height 28
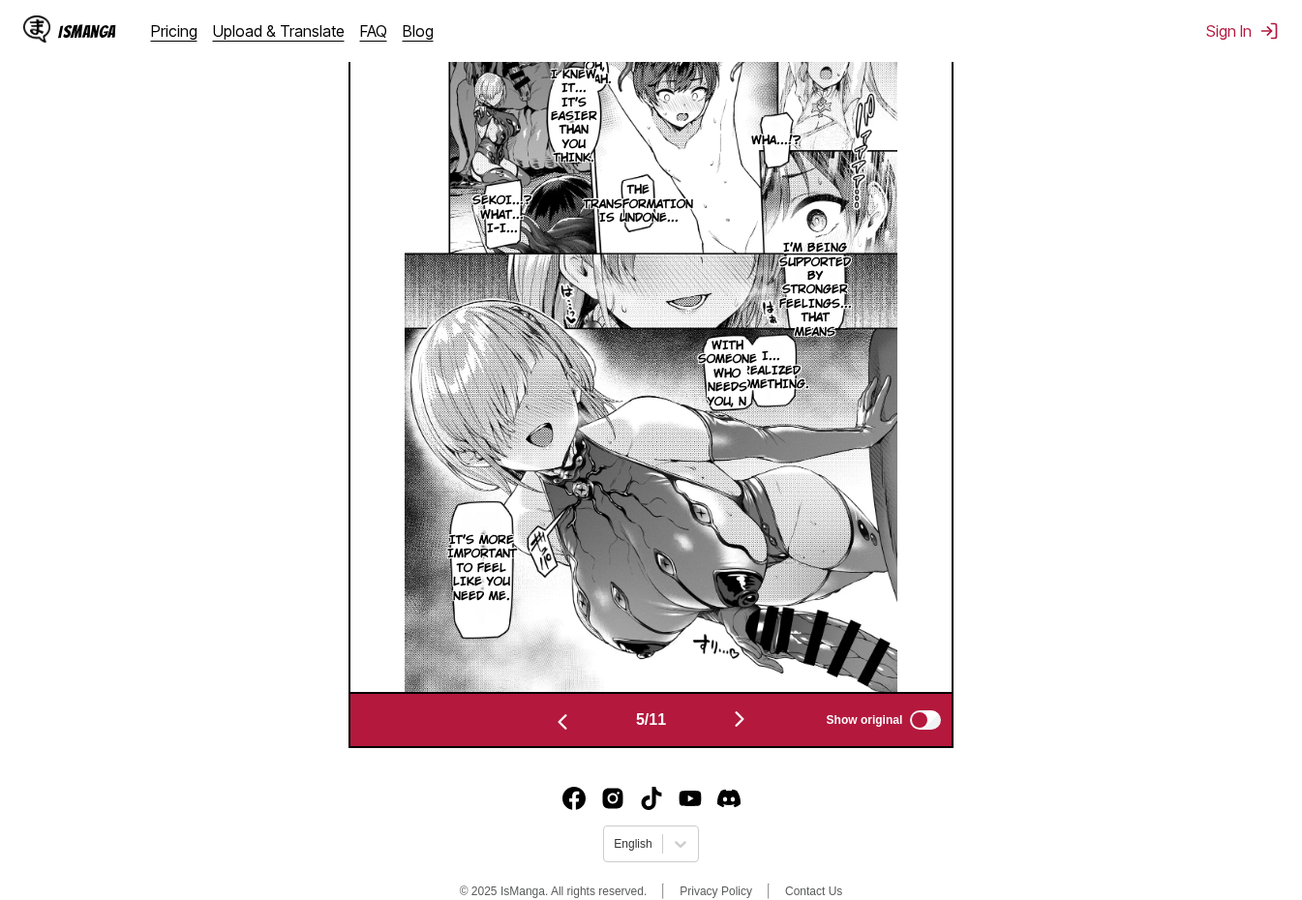
click at [543, 720] on button "button" at bounding box center [562, 721] width 116 height 28
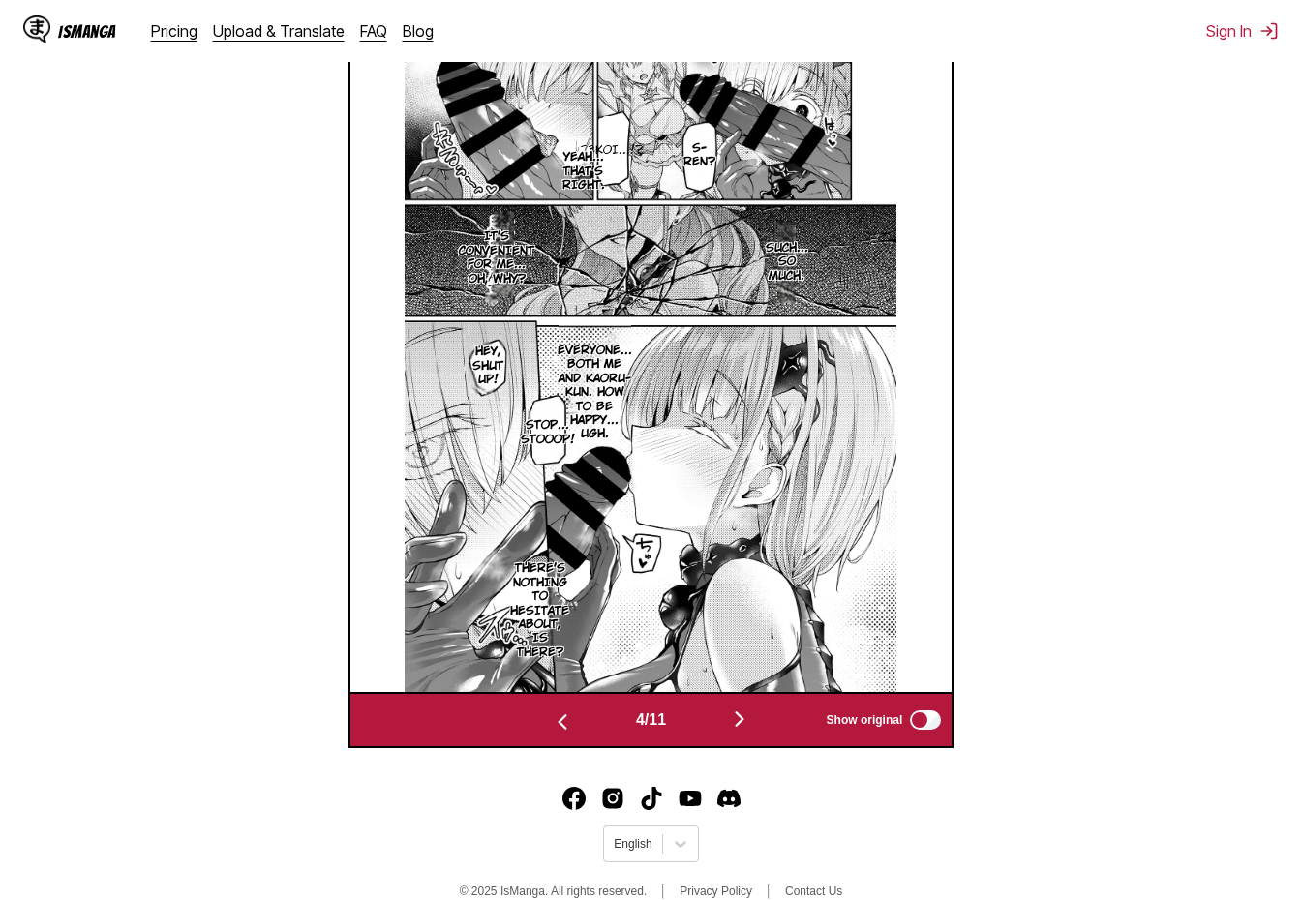
click at [543, 720] on button "button" at bounding box center [562, 721] width 116 height 28
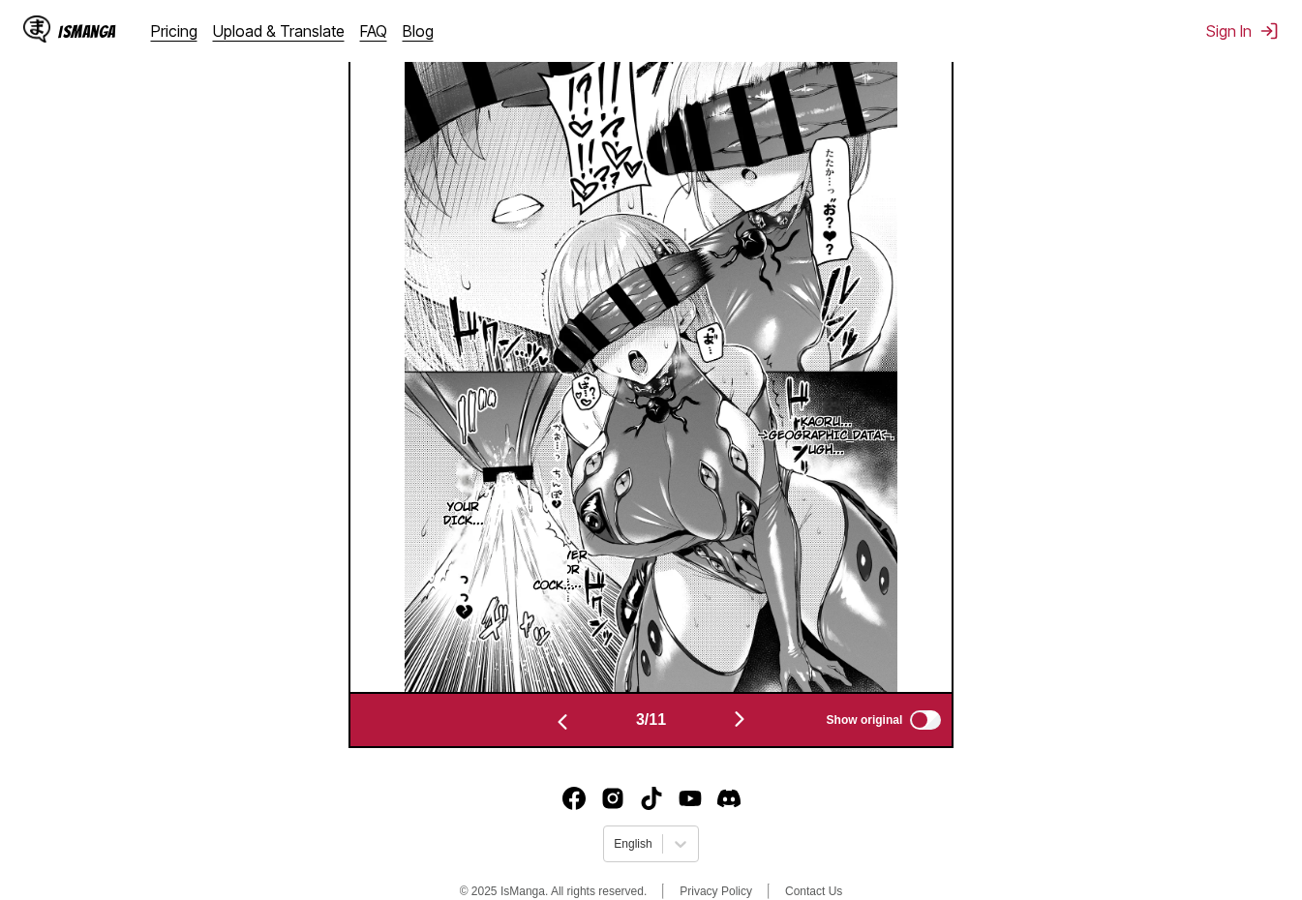
click at [543, 720] on button "button" at bounding box center [562, 721] width 116 height 28
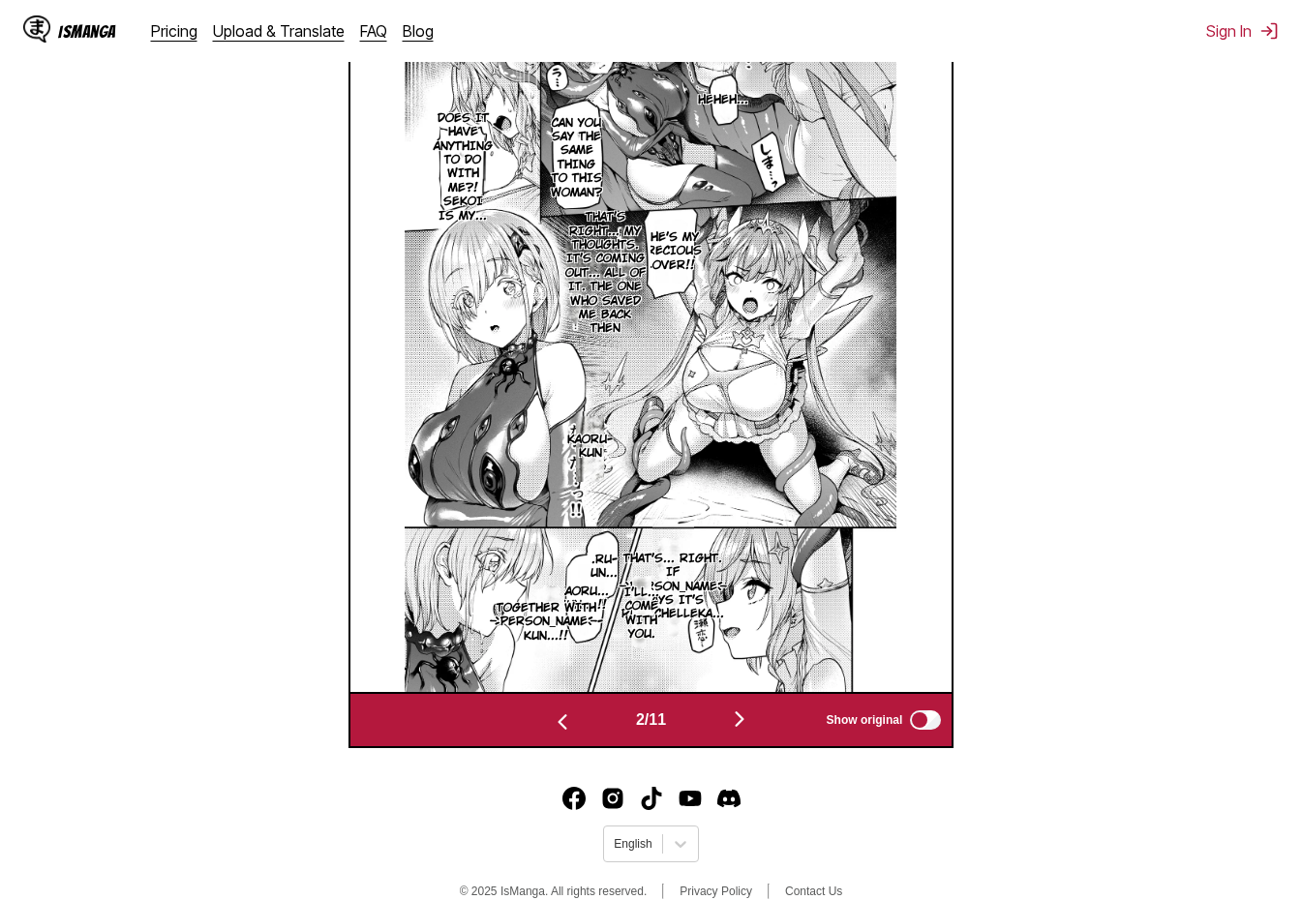
click at [543, 720] on button "button" at bounding box center [562, 721] width 116 height 28
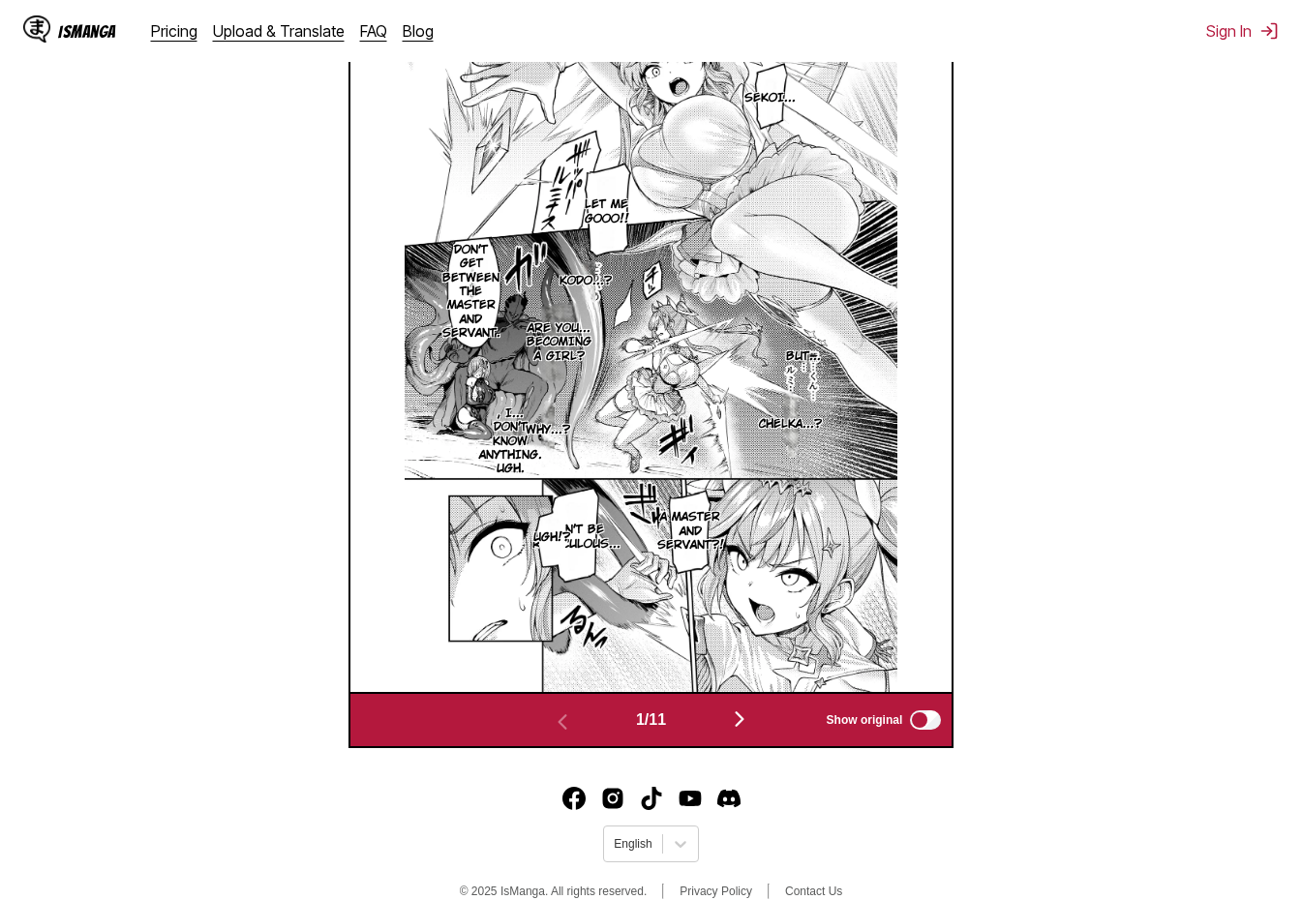
scroll to position [0, 0]
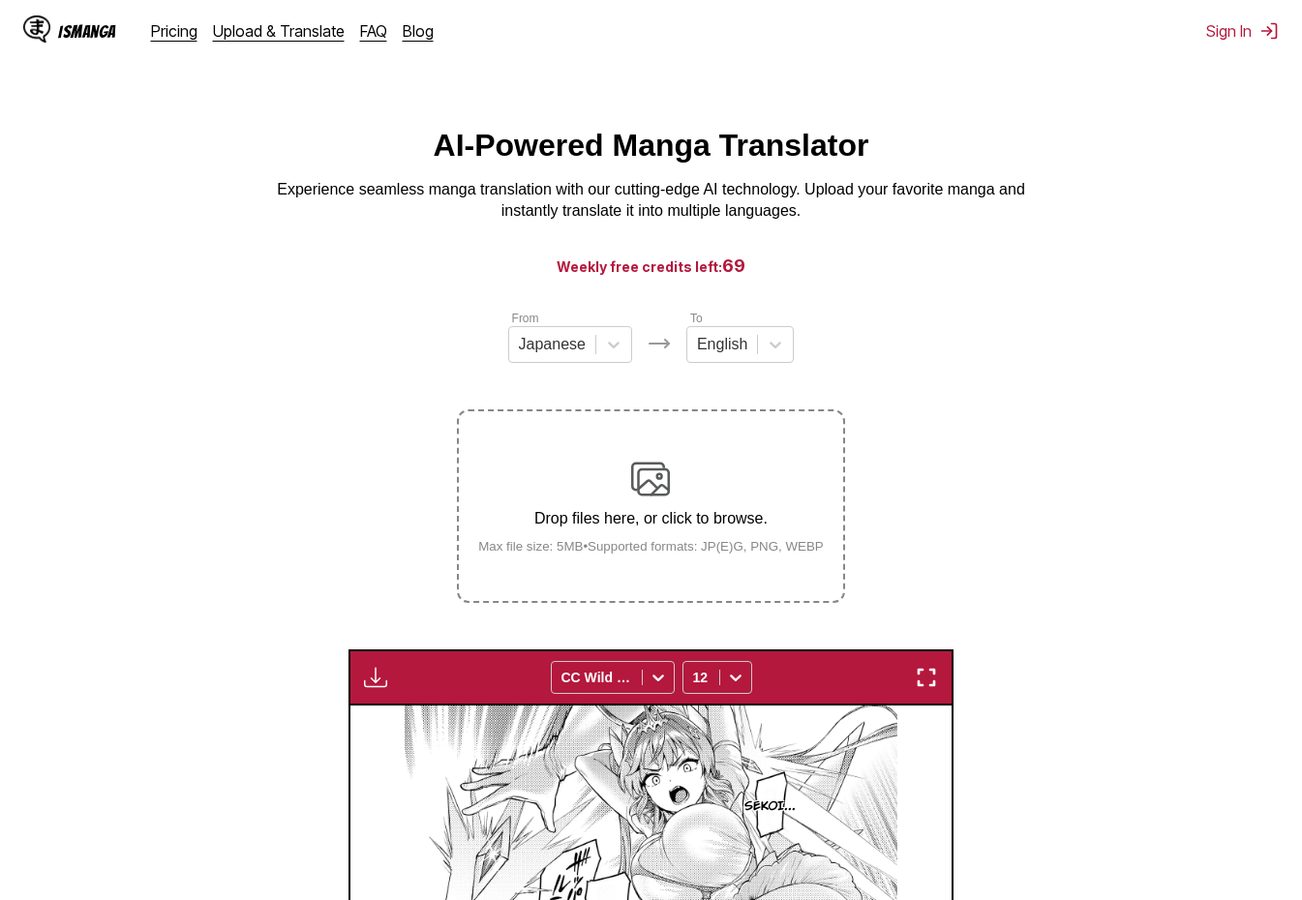
click at [381, 685] on img "button" at bounding box center [375, 677] width 23 height 23
click at [273, 663] on section "From Japanese To English Drop files here, or click to browse. Max file size: 5M…" at bounding box center [650, 883] width 1271 height 1148
click at [290, 538] on section "From Japanese To English Drop files here, or click to browse. Max file size: 5M…" at bounding box center [650, 883] width 1271 height 1148
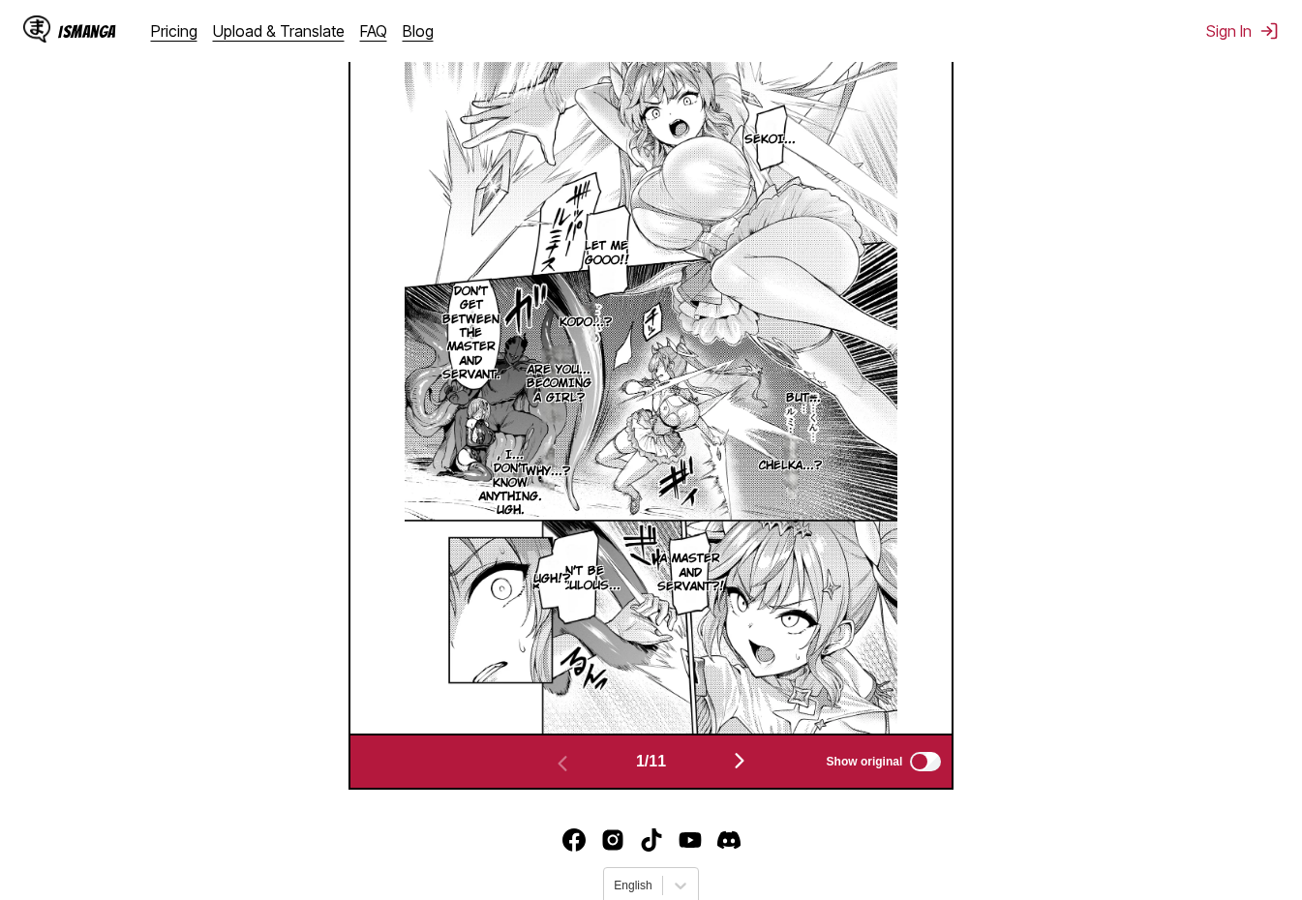
scroll to position [739, 0]
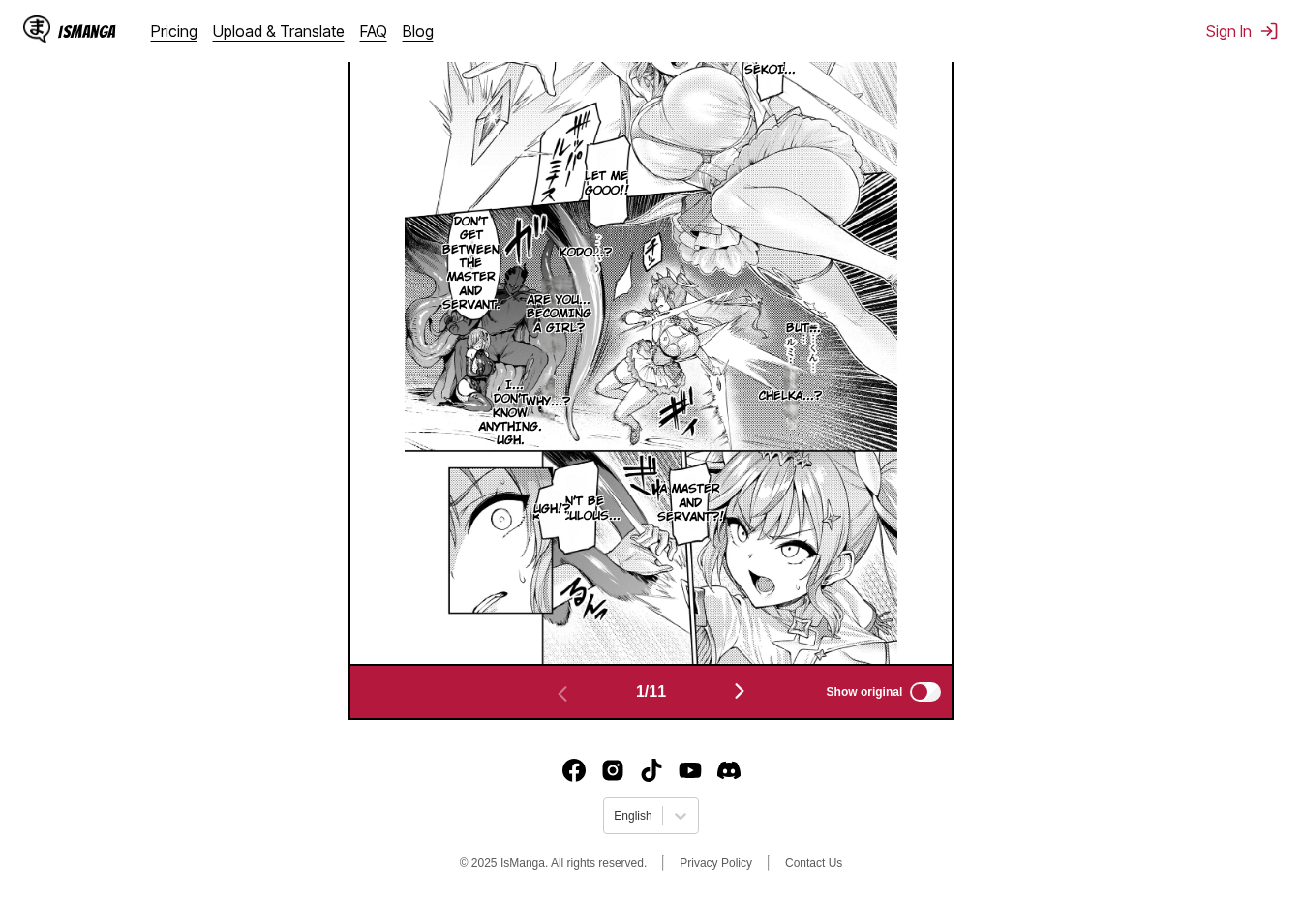
click at [1089, 556] on section "From Japanese To English Drop files here, or click to browse. Max file size: 5M…" at bounding box center [650, 146] width 1271 height 1148
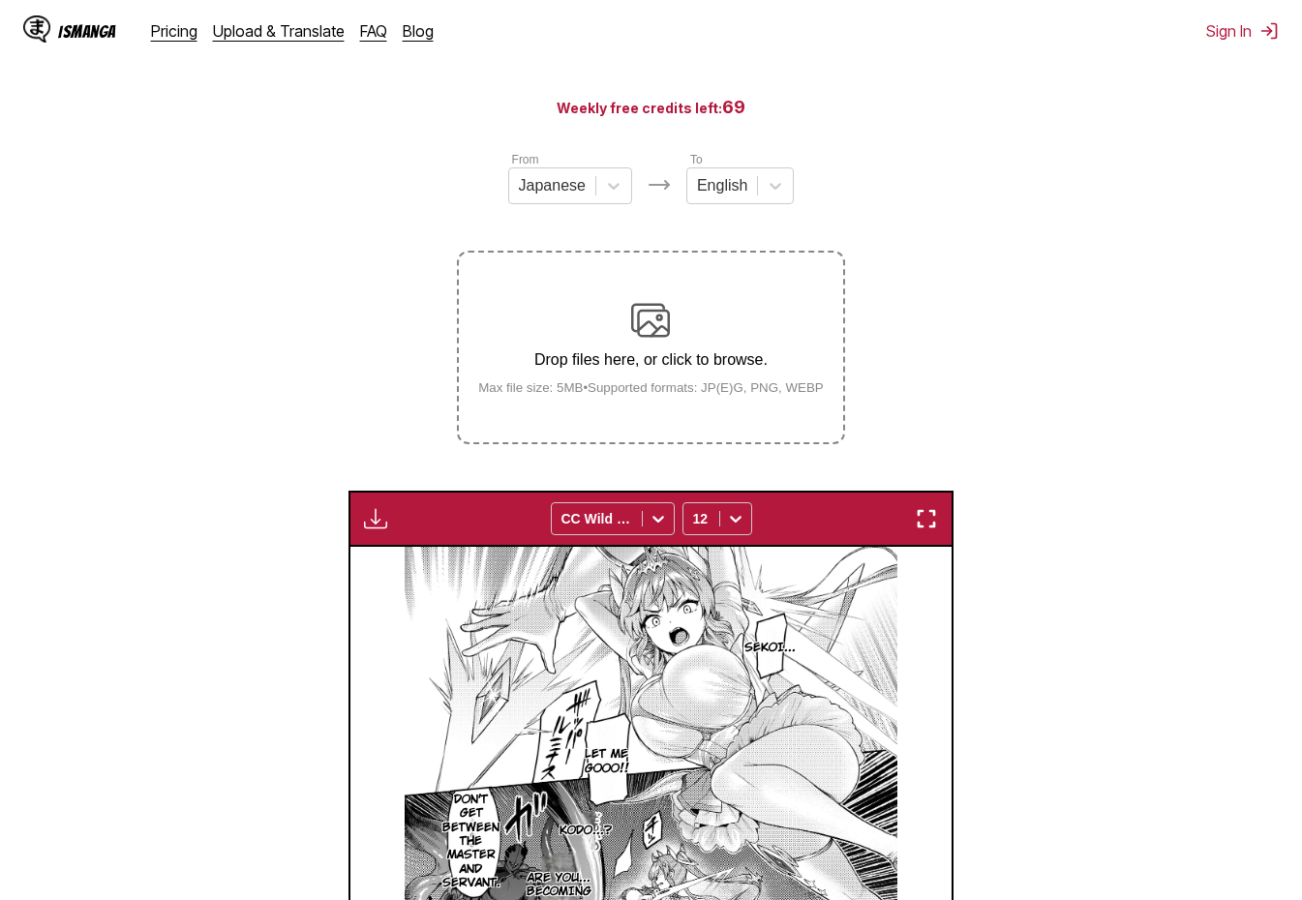
click at [1016, 616] on section "From Japanese To English Drop files here, or click to browse. Max file size: 5M…" at bounding box center [650, 724] width 1271 height 1148
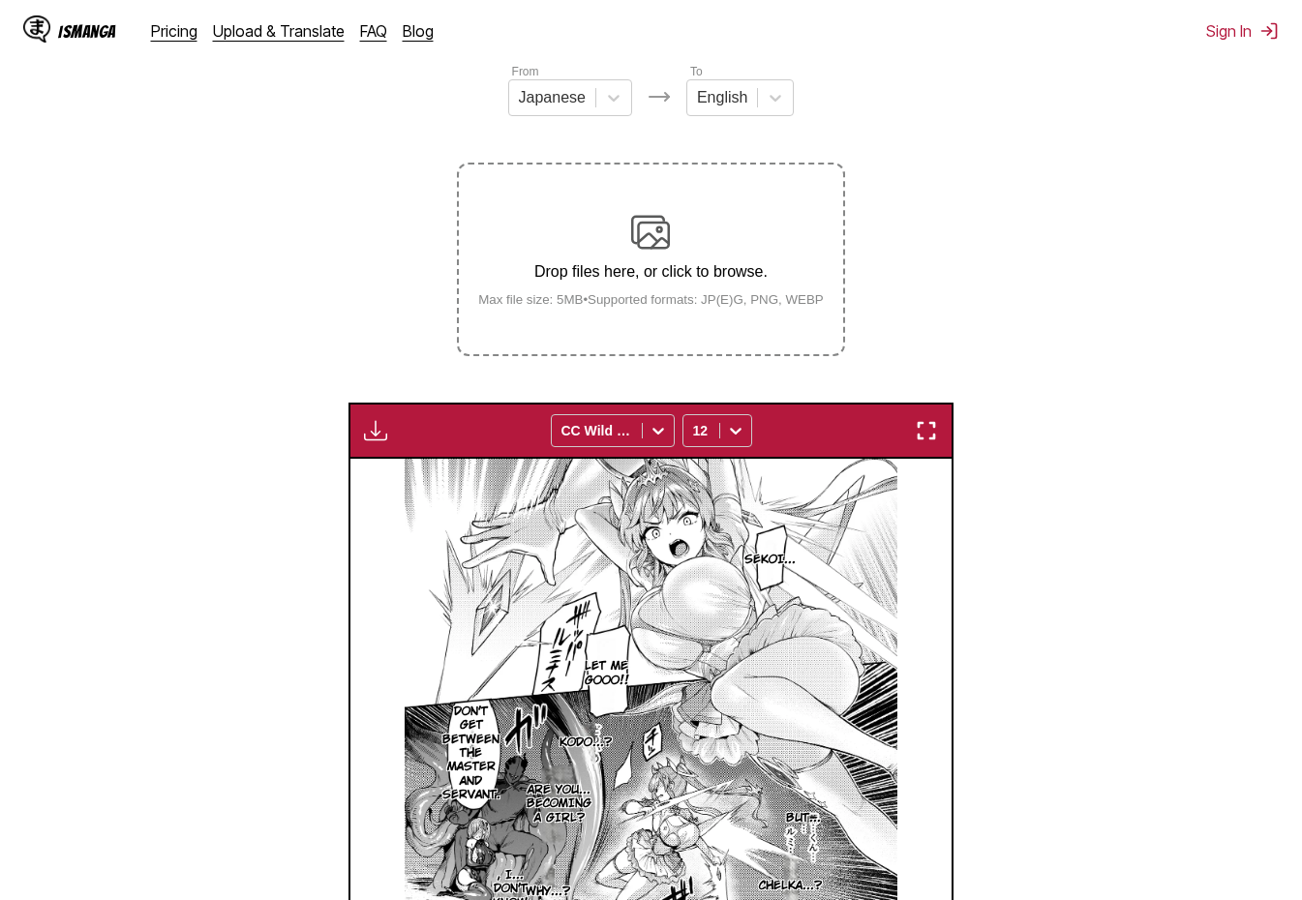
scroll to position [739, 0]
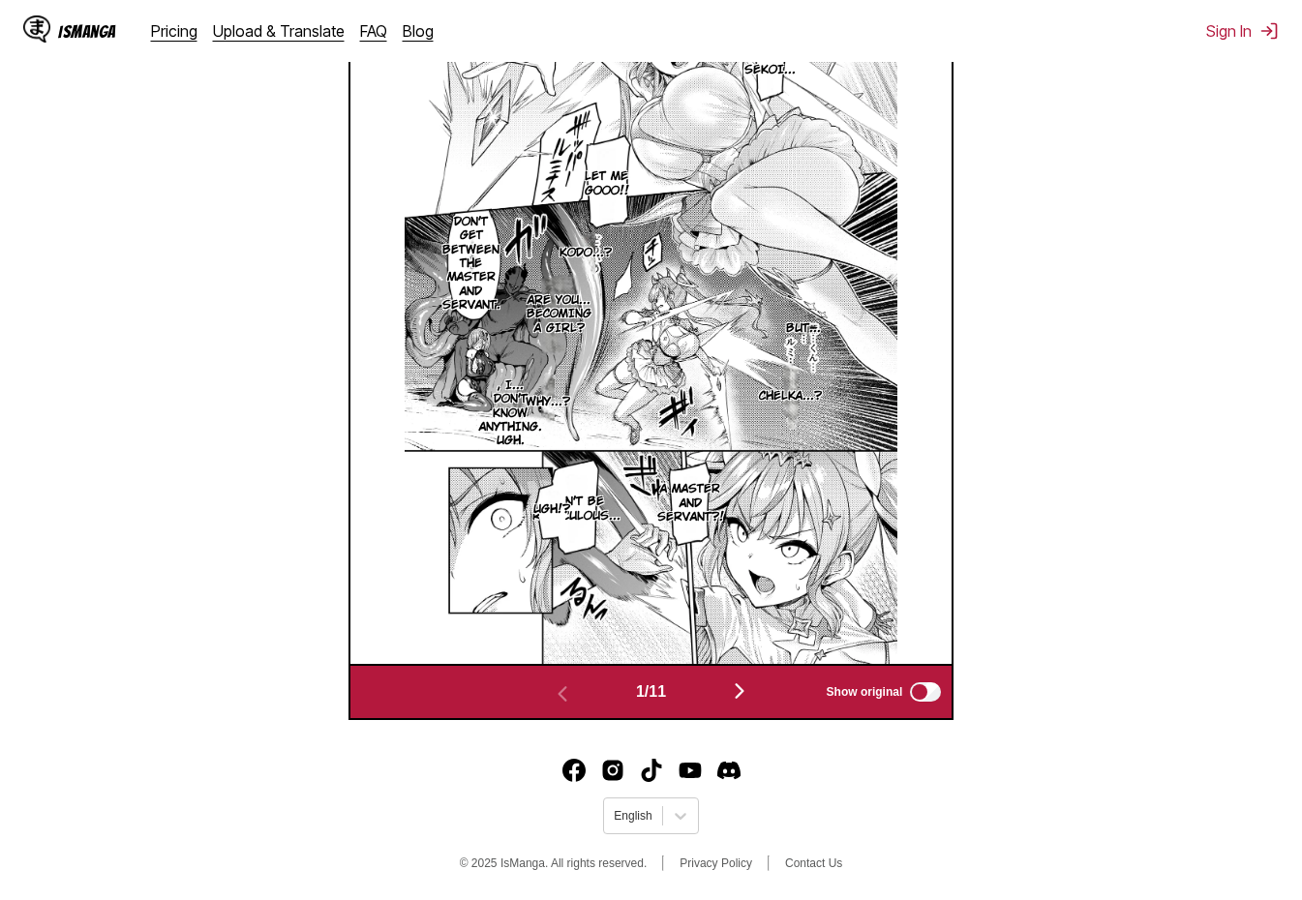
drag, startPoint x: 690, startPoint y: 500, endPoint x: 392, endPoint y: 509, distance: 298.2
click at [123, 509] on section "From Japanese To English Drop files here, or click to browse. Max file size: 5M…" at bounding box center [650, 146] width 1271 height 1148
drag, startPoint x: 795, startPoint y: 516, endPoint x: 985, endPoint y: 492, distance: 192.2
click at [998, 492] on section "From Japanese To English Drop files here, or click to browse. Max file size: 5M…" at bounding box center [650, 146] width 1271 height 1148
click at [973, 558] on section "From Japanese To English Drop files here, or click to browse. Max file size: 5M…" at bounding box center [650, 146] width 1271 height 1148
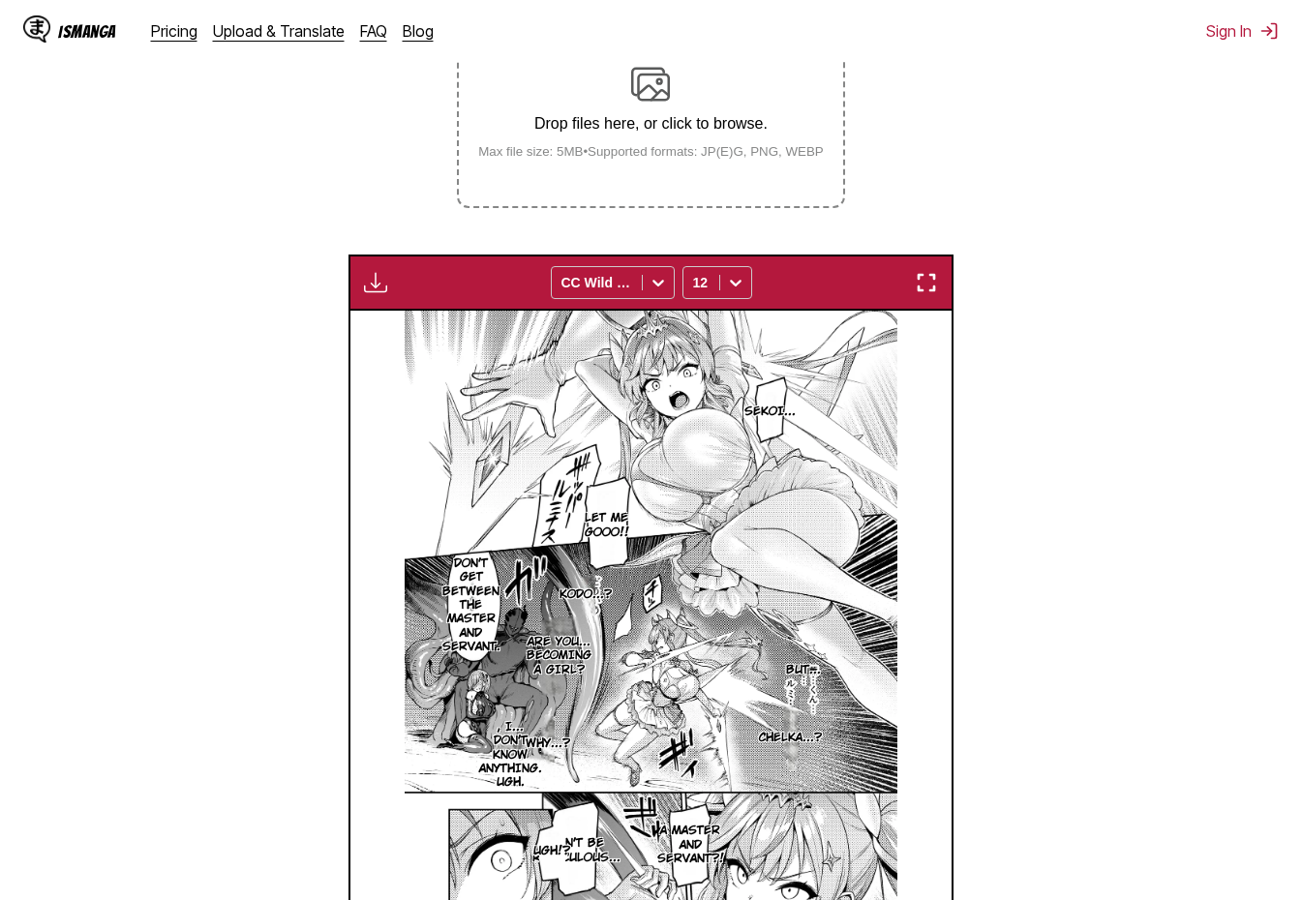
scroll to position [387, 0]
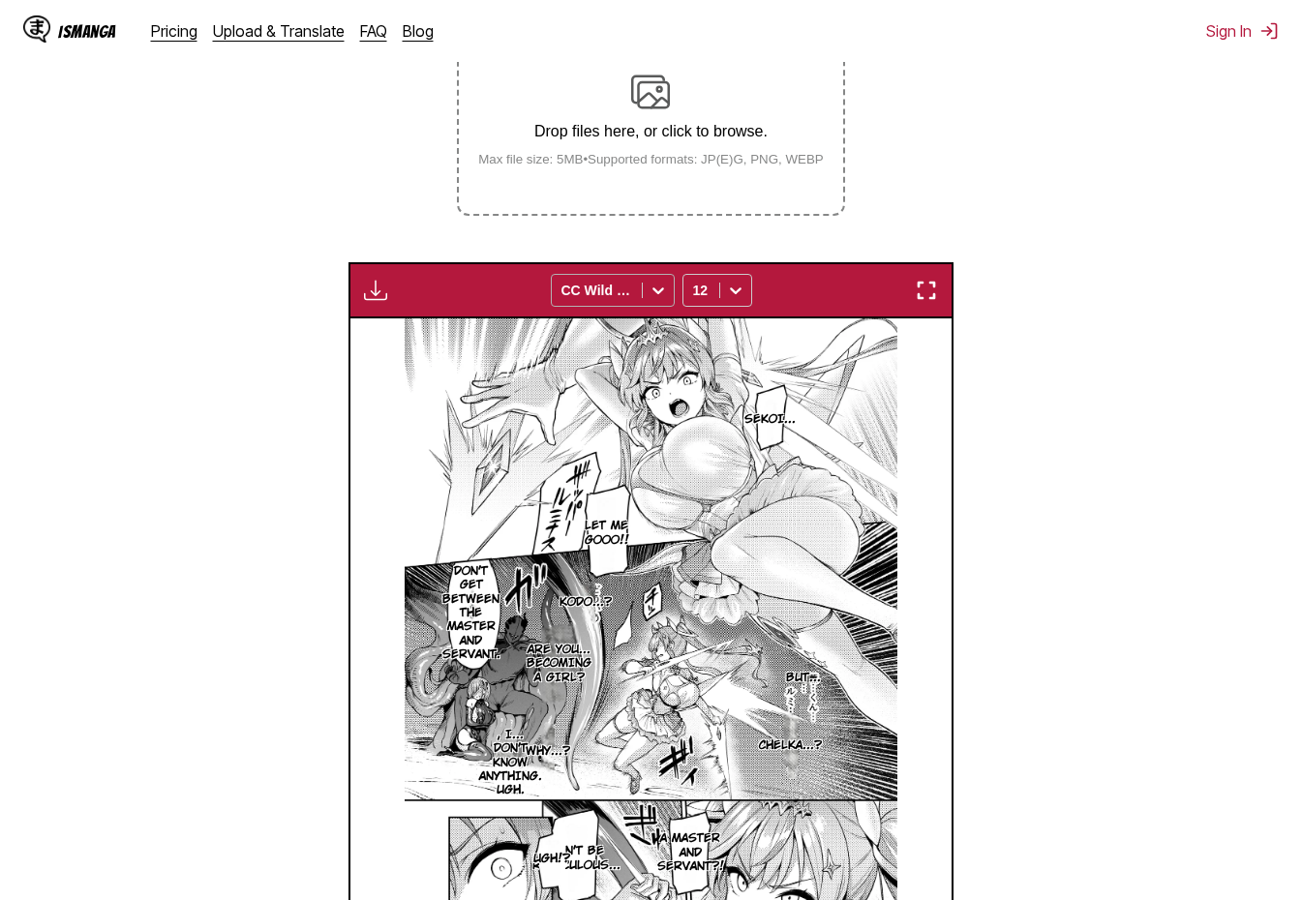
click at [651, 283] on icon at bounding box center [657, 290] width 19 height 19
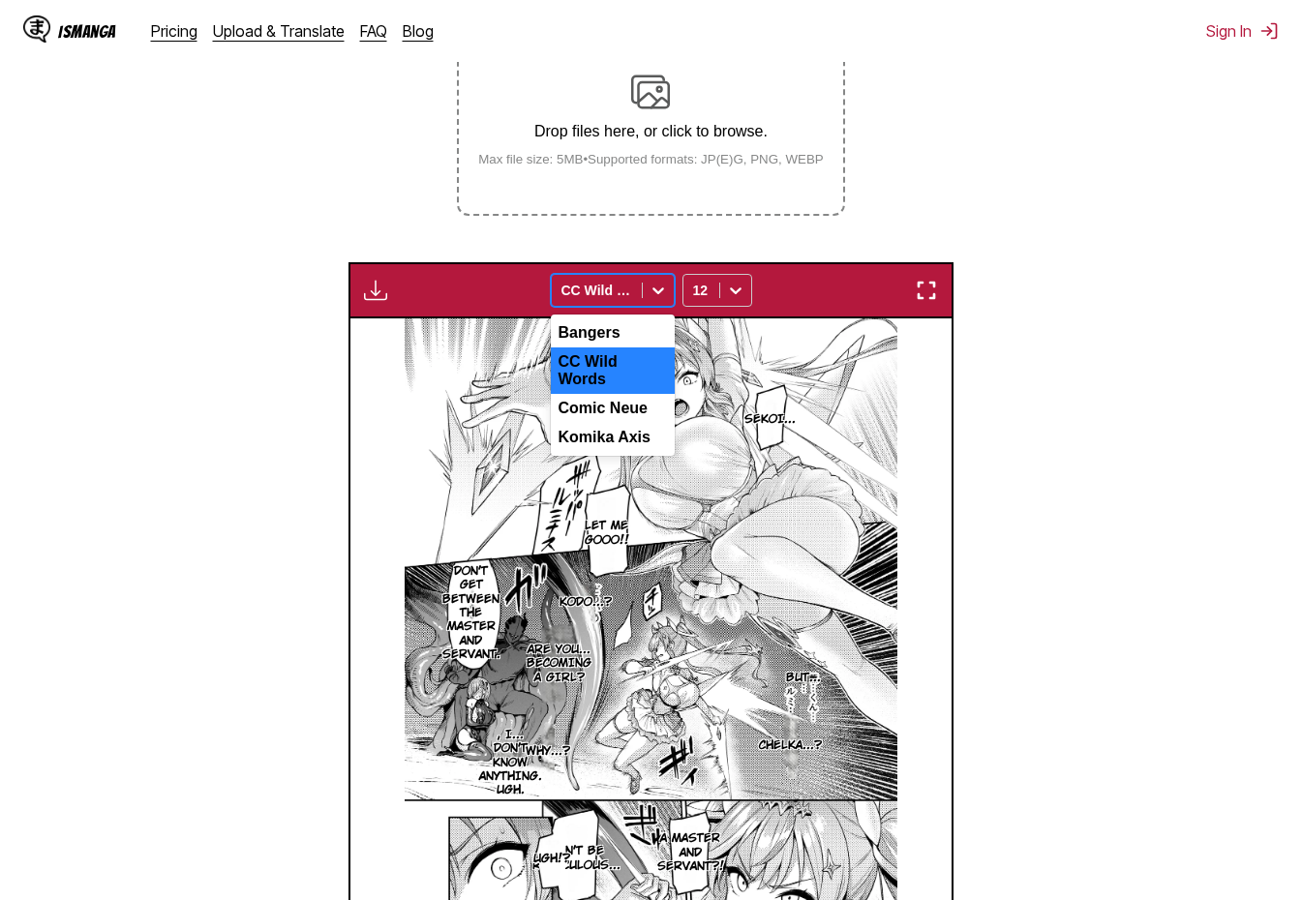
click at [161, 283] on section "From Japanese To English Drop files here, or click to browse. Max file size: 5M…" at bounding box center [650, 496] width 1271 height 1148
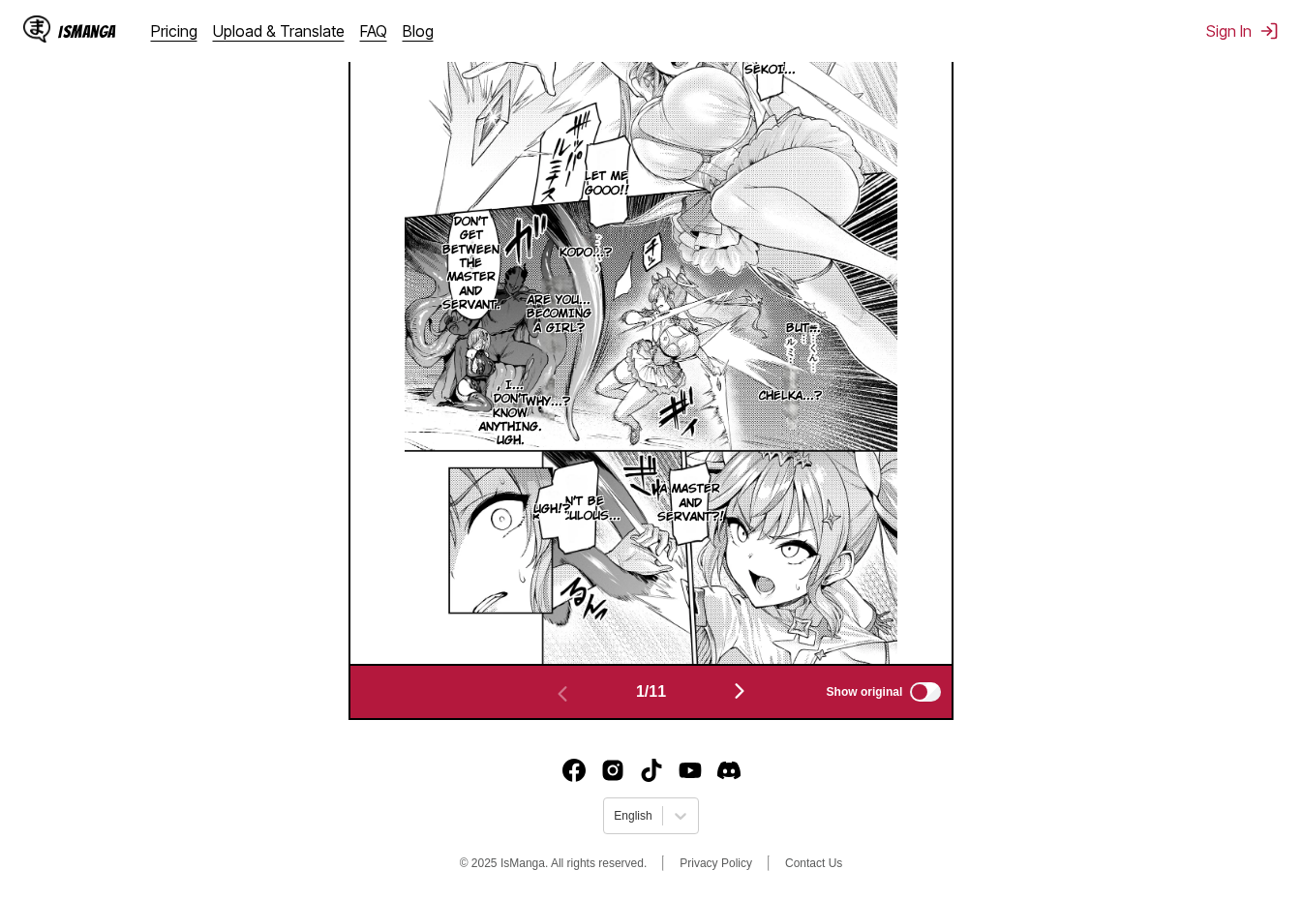
scroll to position [0, 0]
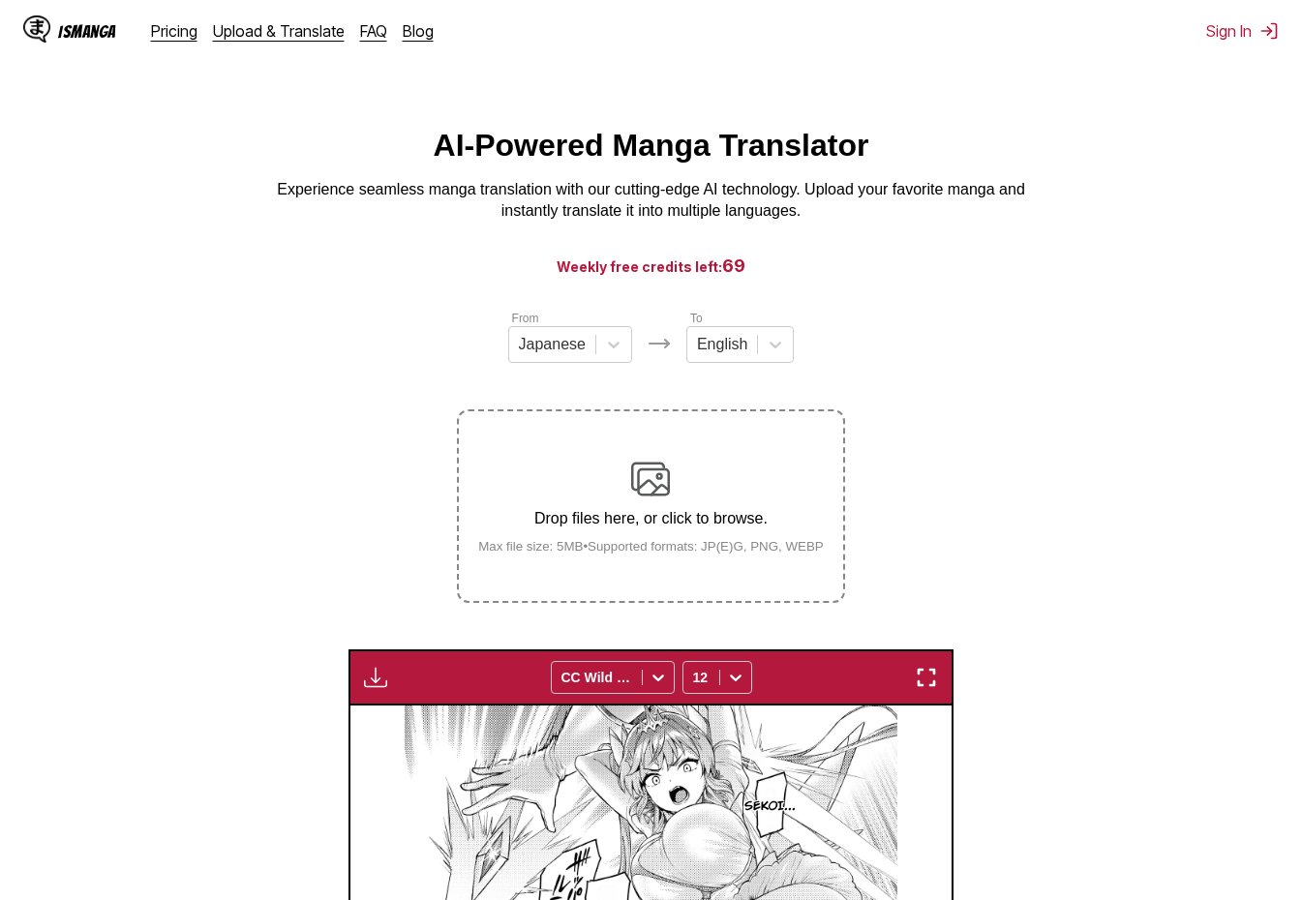
click at [1078, 621] on section "From Japanese To English Drop files here, or click to browse. Max file size: 5M…" at bounding box center [650, 883] width 1271 height 1148
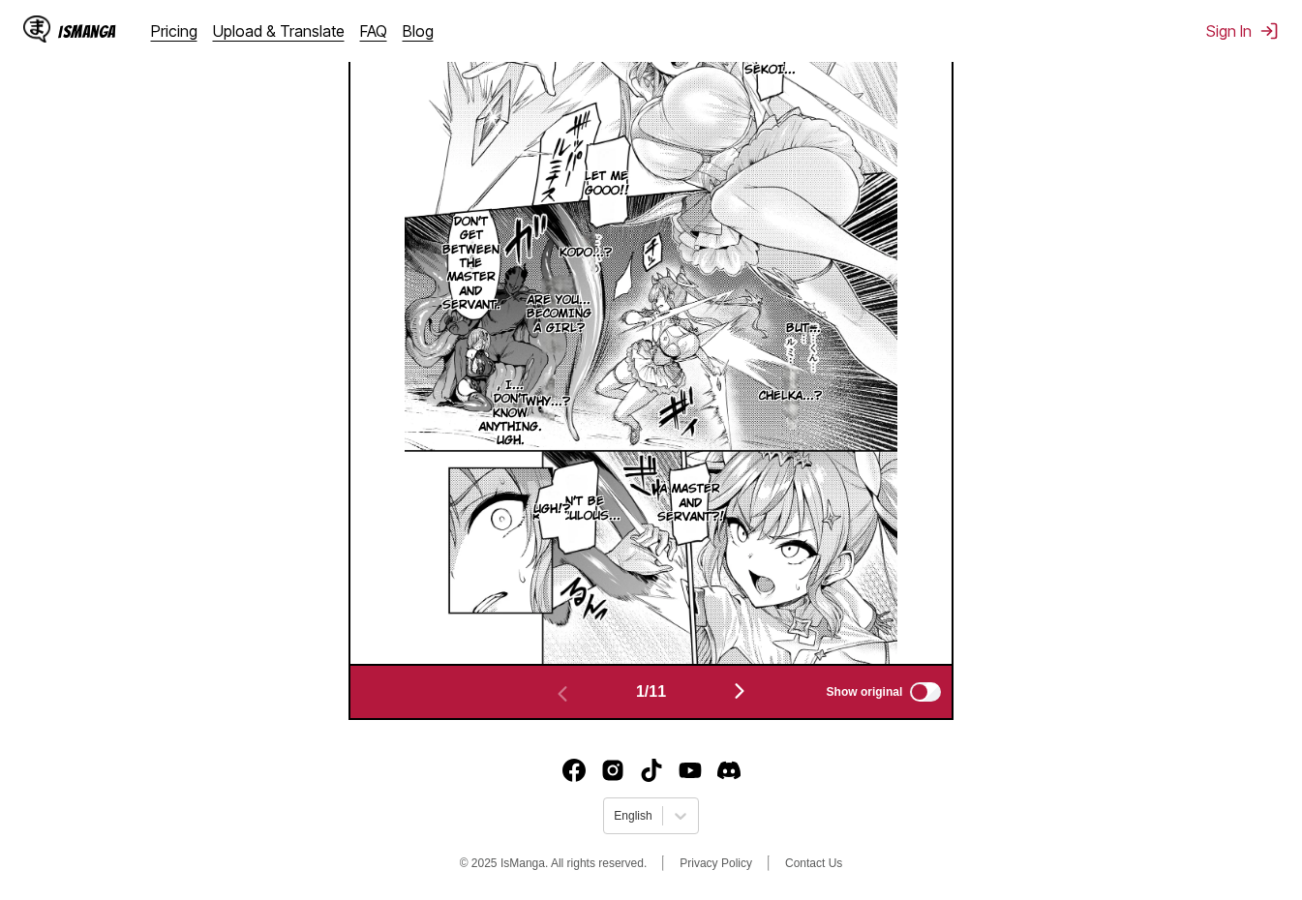
click at [746, 693] on img "button" at bounding box center [739, 690] width 23 height 23
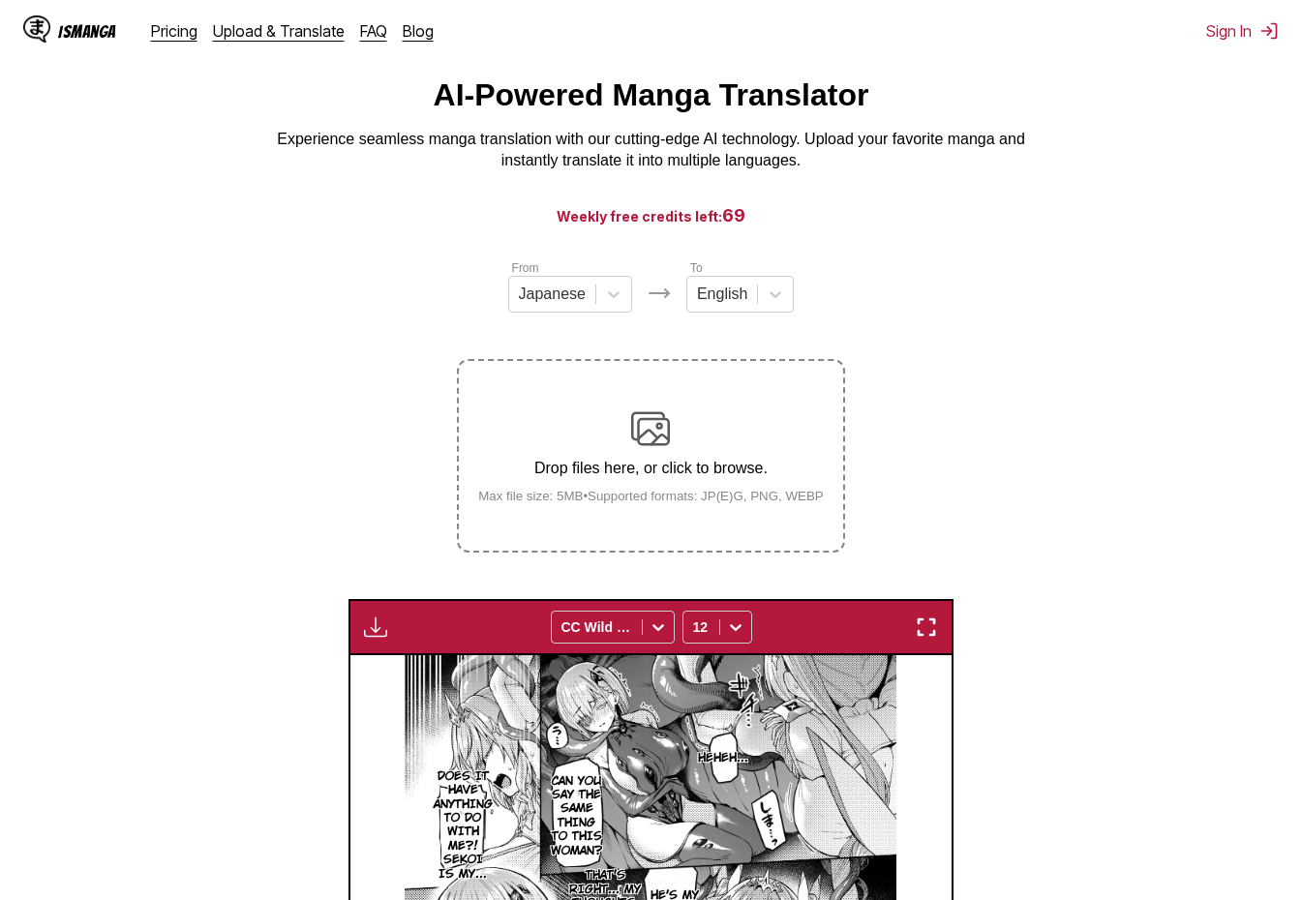
scroll to position [0, 0]
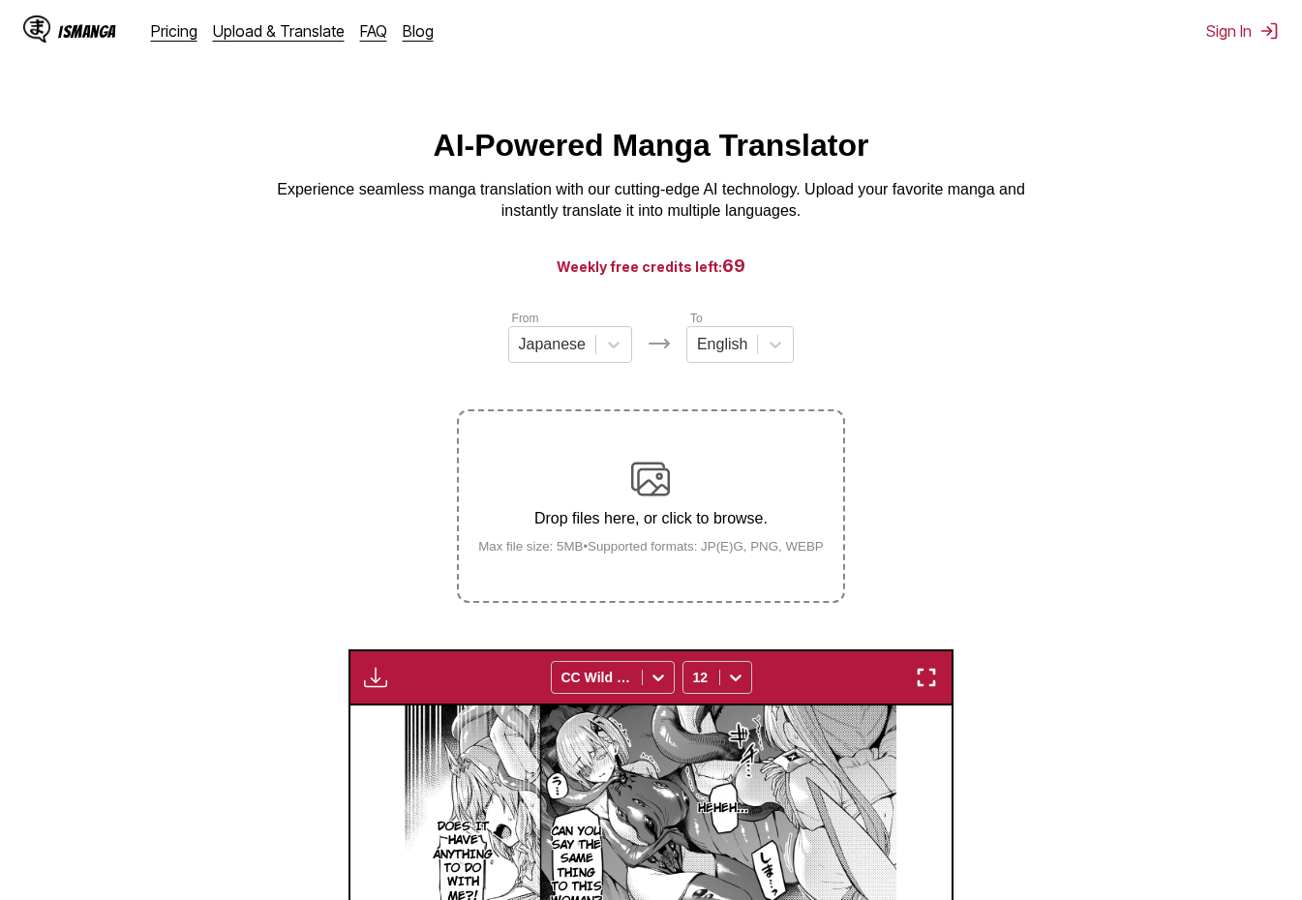
click at [314, 191] on p "Experience seamless manga translation with our cutting-edge AI technology. Uplo…" at bounding box center [651, 201] width 774 height 44
click at [307, 278] on h3 "Weekly free credits left: 69" at bounding box center [650, 266] width 1209 height 24
click at [702, 513] on p "Drop files here, or click to browse." at bounding box center [651, 518] width 377 height 17
click at [0, 0] on input "Drop files here, or click to browse. Max file size: 5MB • Supported formats: JP…" at bounding box center [0, 0] width 0 height 0
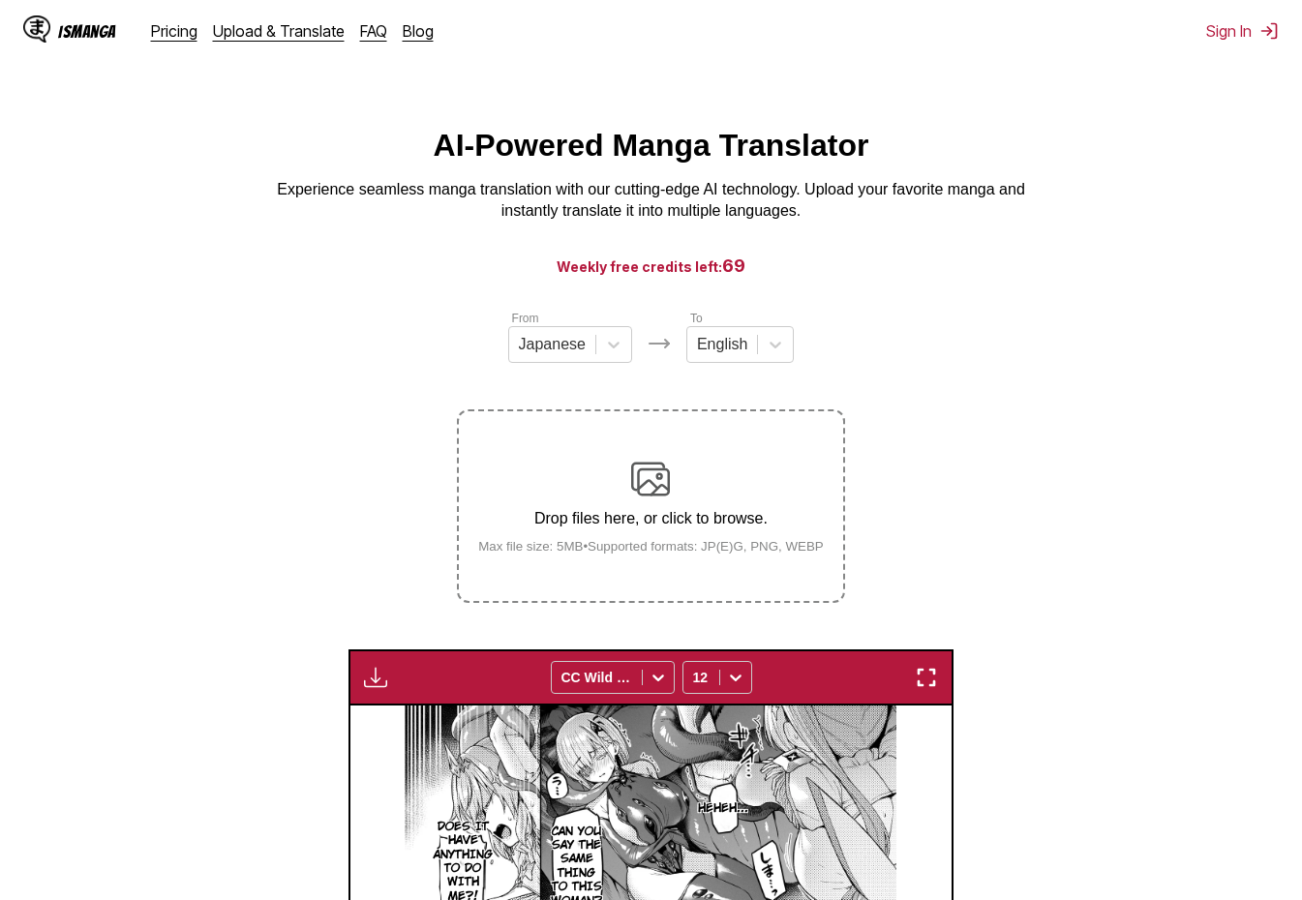
click at [1089, 447] on section "From Japanese To English Drop files here, or click to browse. Max file size: 5M…" at bounding box center [650, 883] width 1271 height 1148
click at [711, 487] on div "Drop files here, or click to browse. Max file size: 5MB • Supported formats: JP…" at bounding box center [651, 507] width 377 height 94
click at [0, 0] on input "Drop files here, or click to browse. Max file size: 5MB • Supported formats: JP…" at bounding box center [0, 0] width 0 height 0
click at [685, 478] on div "Drop files here, or click to browse. Max file size: 5MB • Supported formats: JP…" at bounding box center [651, 507] width 377 height 94
click at [0, 0] on input "Drop files here, or click to browse. Max file size: 5MB • Supported formats: JP…" at bounding box center [0, 0] width 0 height 0
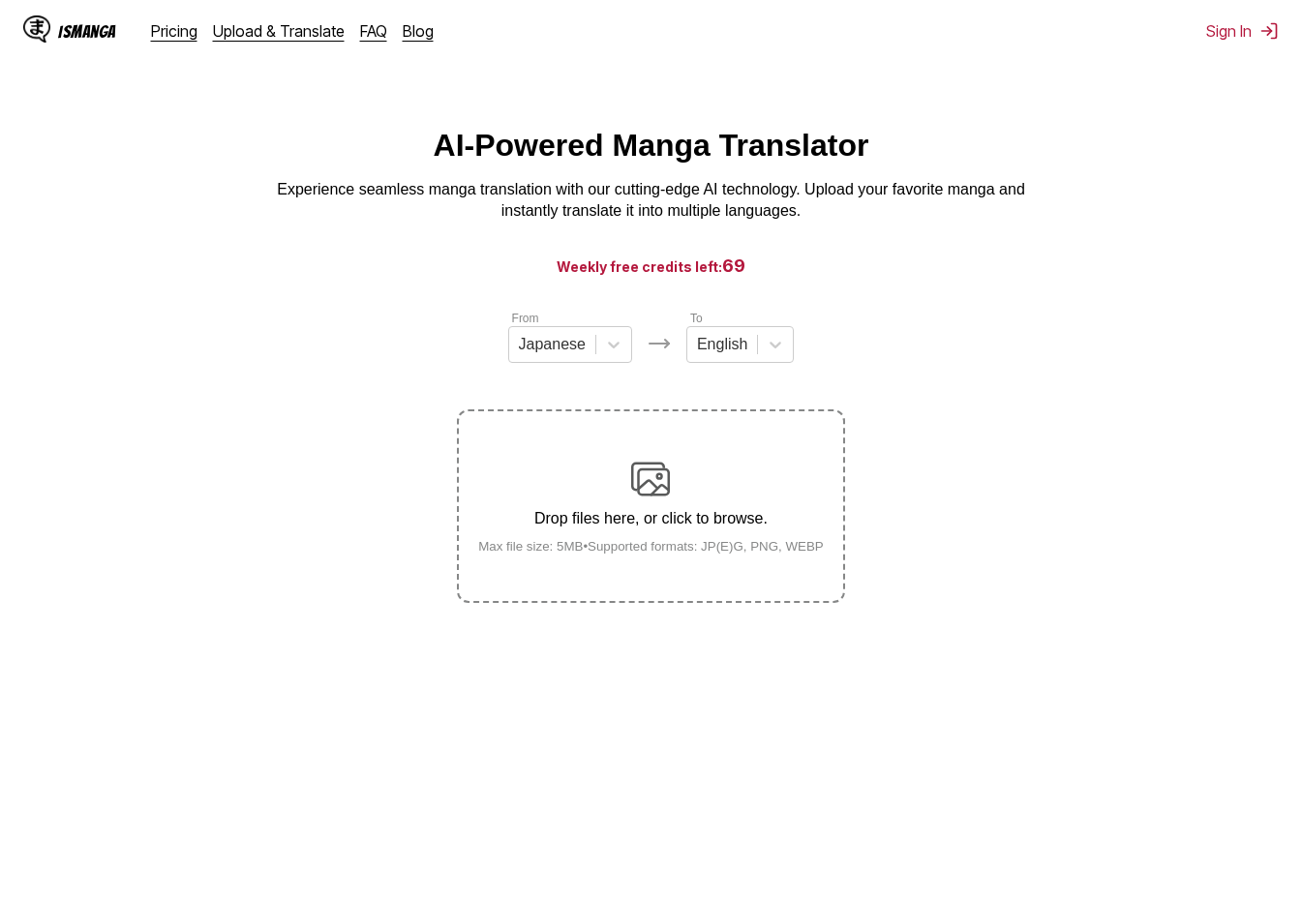
click at [659, 481] on img at bounding box center [650, 479] width 39 height 39
click at [0, 0] on input "Drop files here, or click to browse. Max file size: 5MB • Supported formats: JP…" at bounding box center [0, 0] width 0 height 0
